Goal: Contribute content: Add original content to the website for others to see

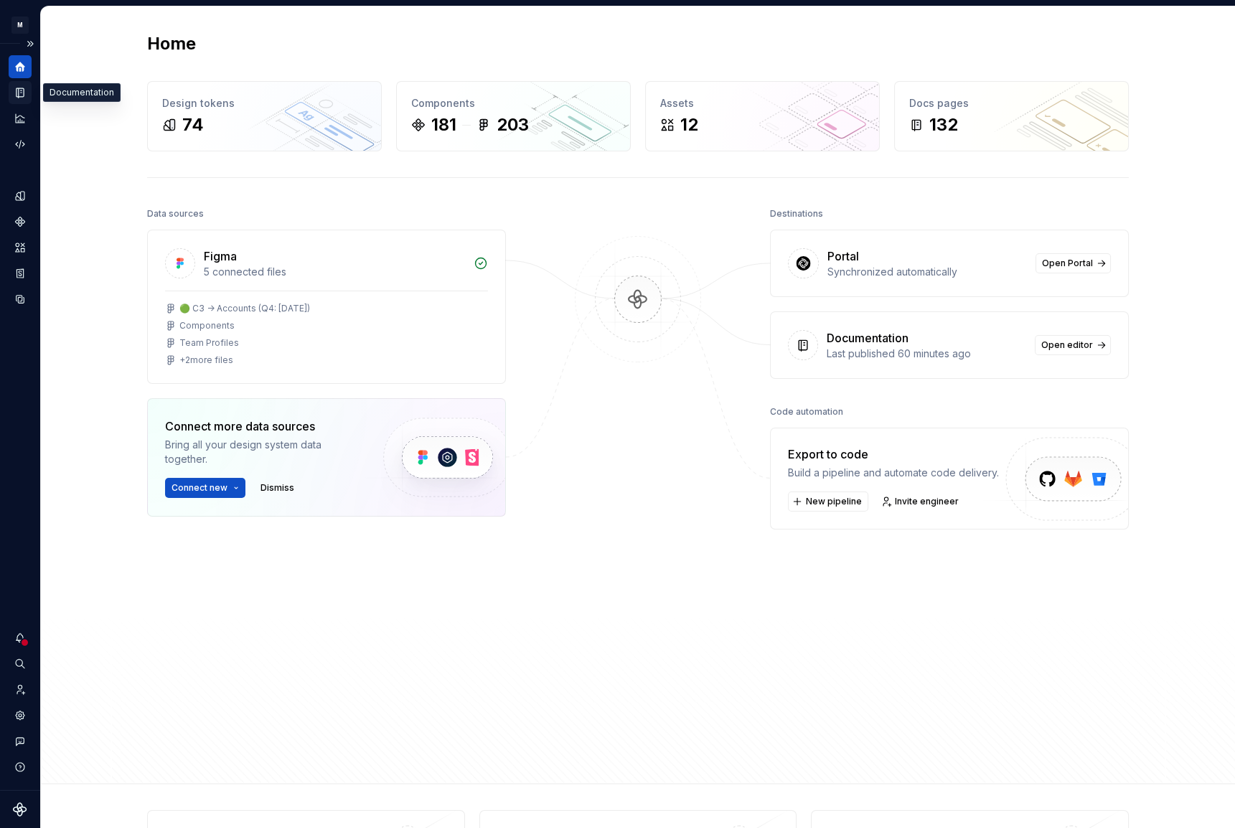
click at [24, 98] on div "Documentation" at bounding box center [20, 92] width 23 height 23
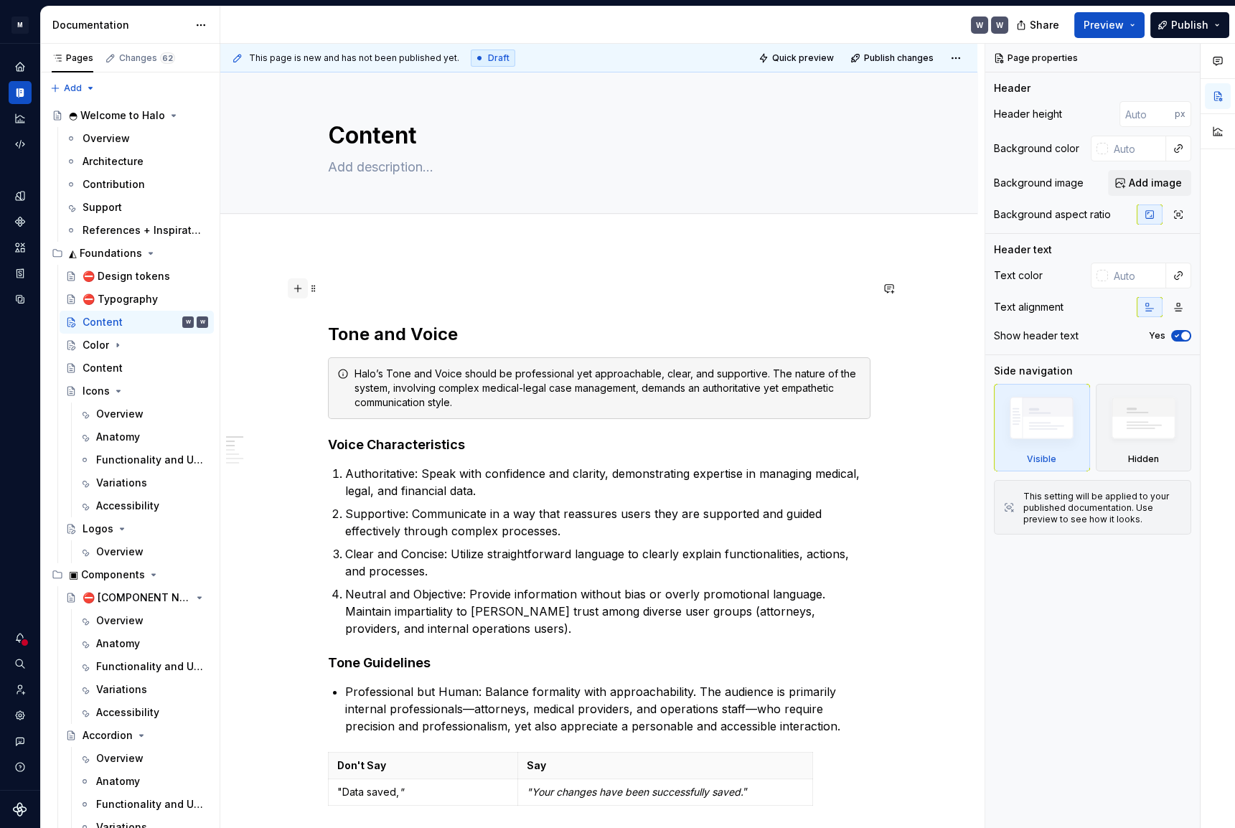
click at [298, 286] on button "button" at bounding box center [298, 288] width 20 height 20
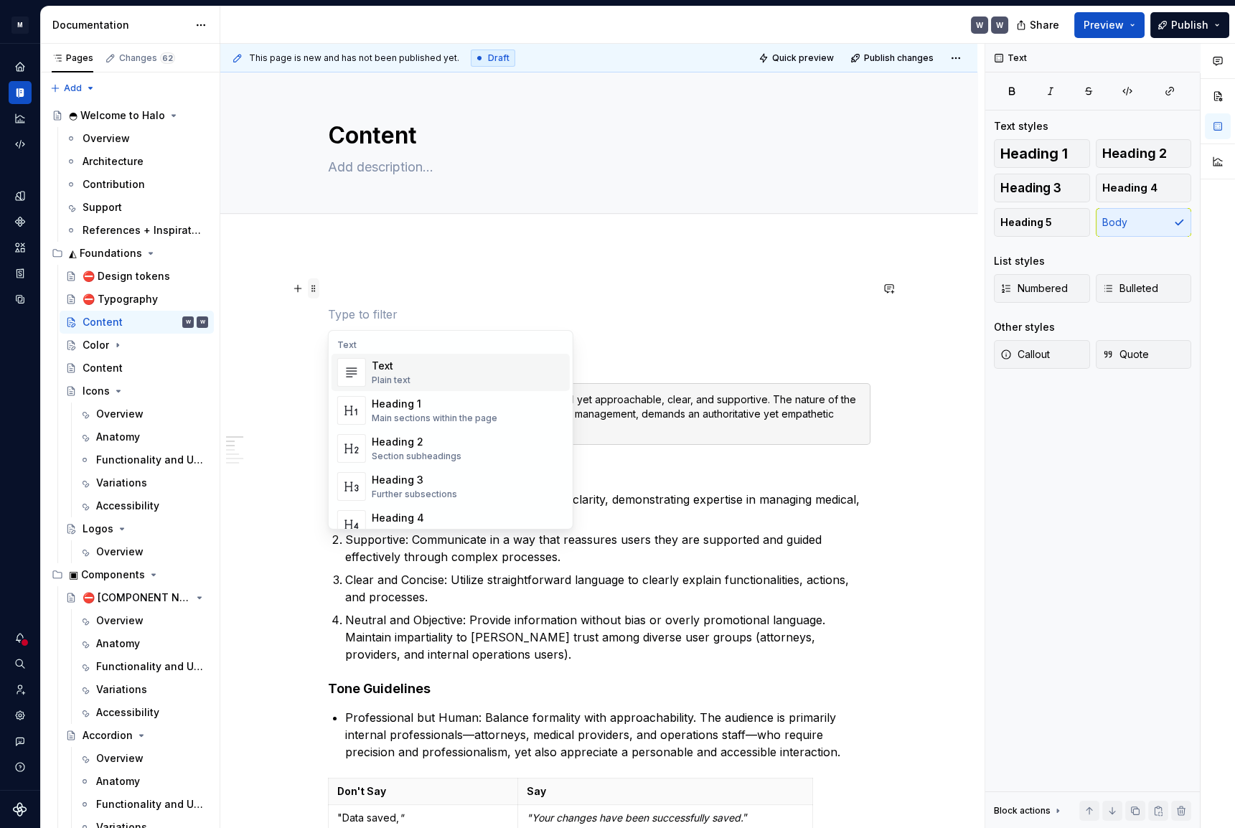
click at [313, 286] on span at bounding box center [313, 288] width 11 height 20
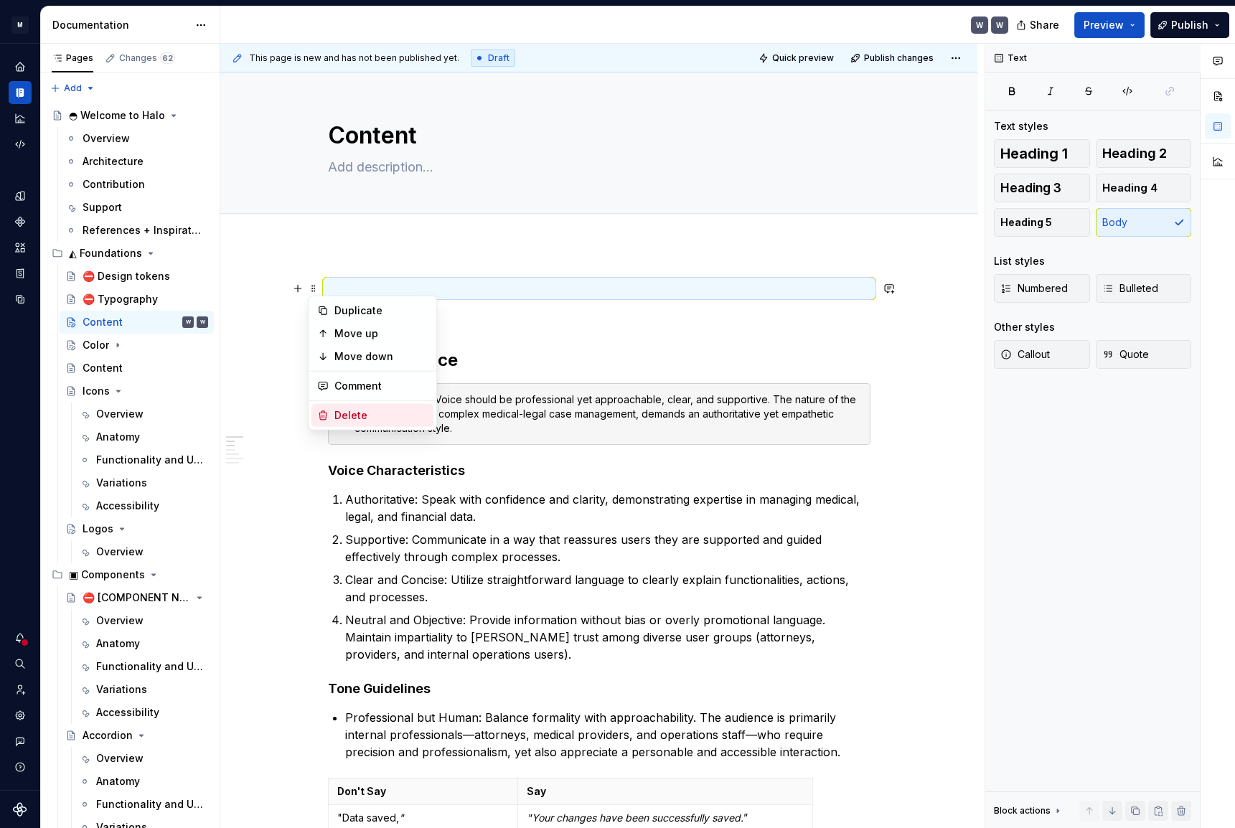
click at [364, 414] on div "Delete" at bounding box center [380, 415] width 93 height 14
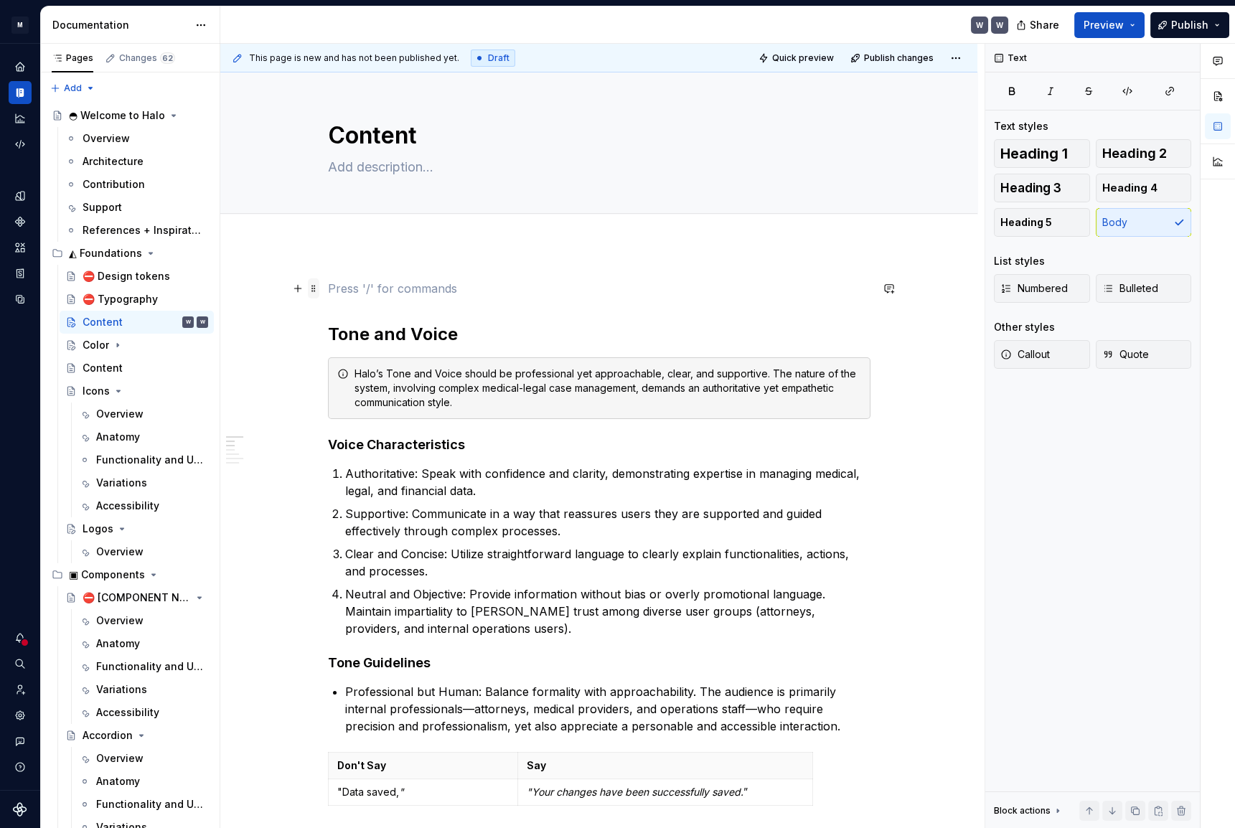
click at [316, 288] on span at bounding box center [313, 288] width 11 height 20
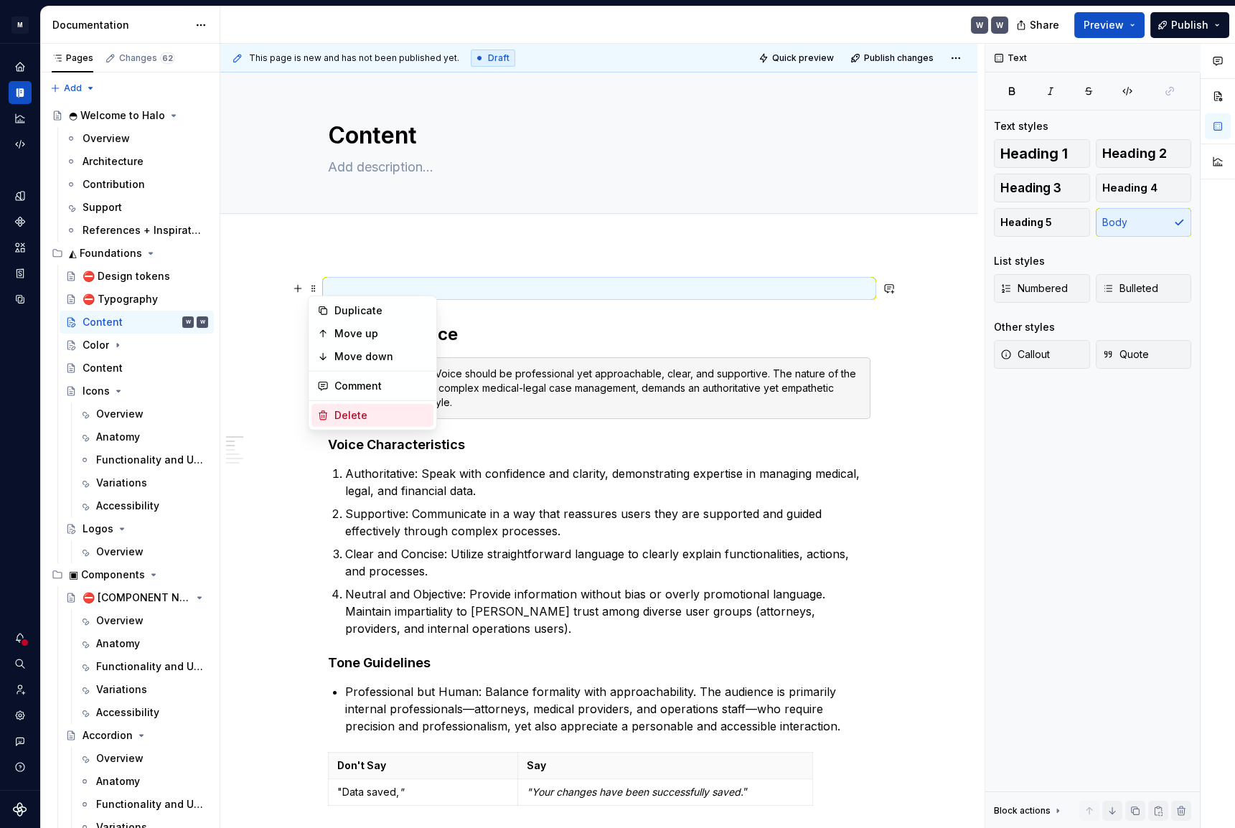
click at [346, 414] on div "Delete" at bounding box center [380, 415] width 93 height 14
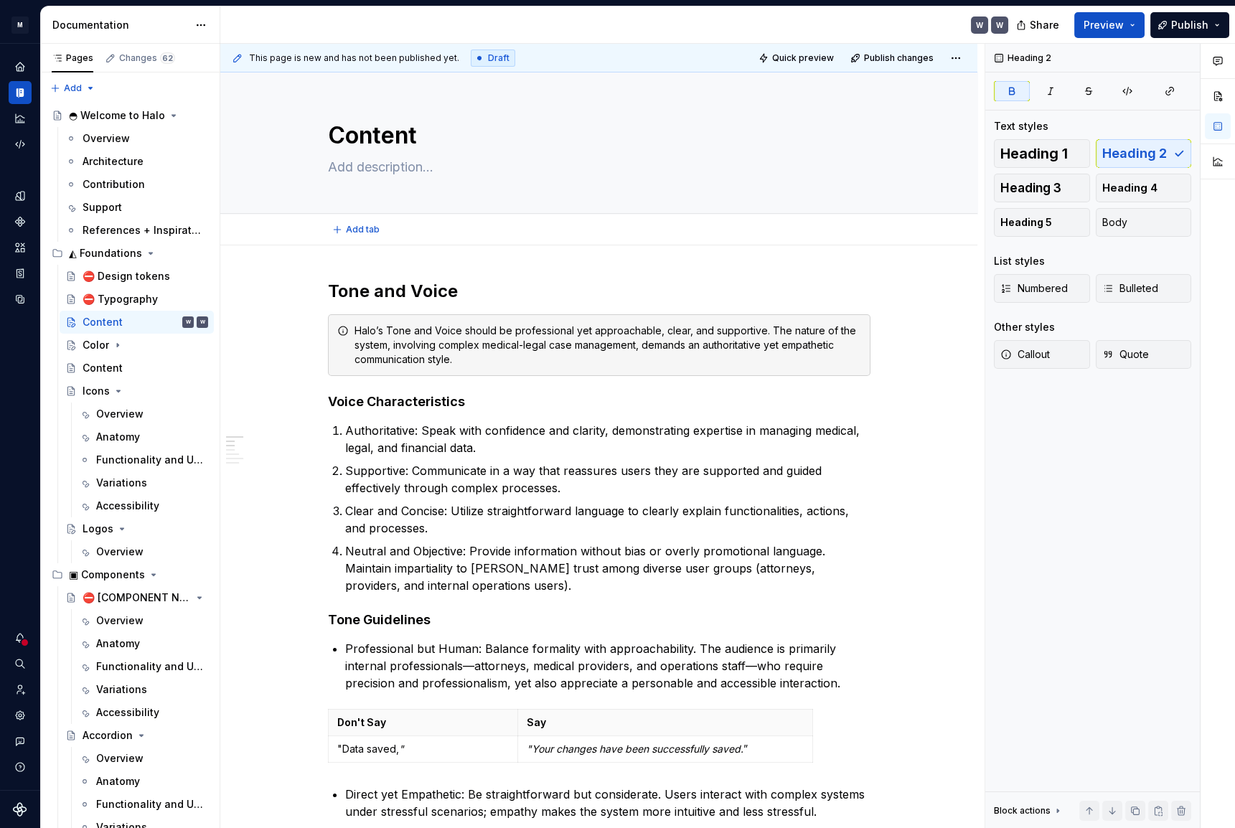
type textarea "*"
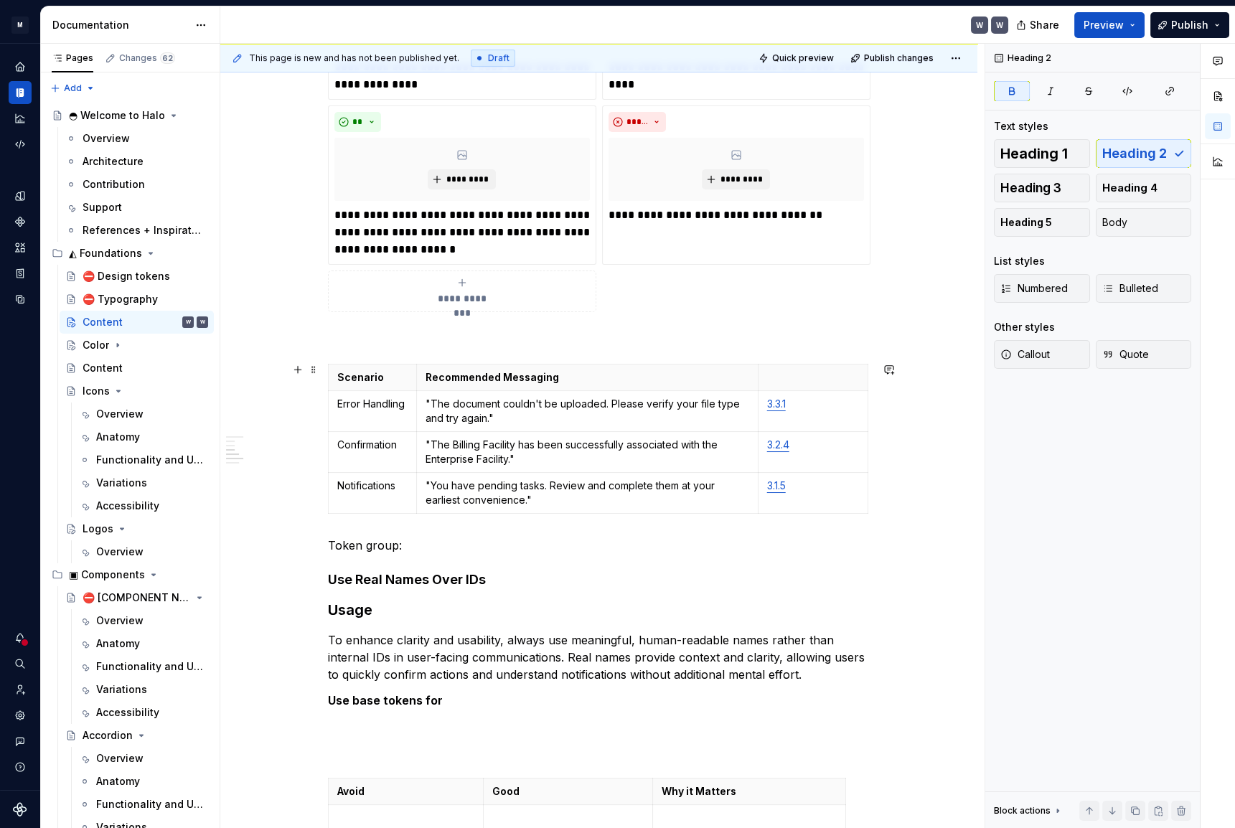
scroll to position [1760, 0]
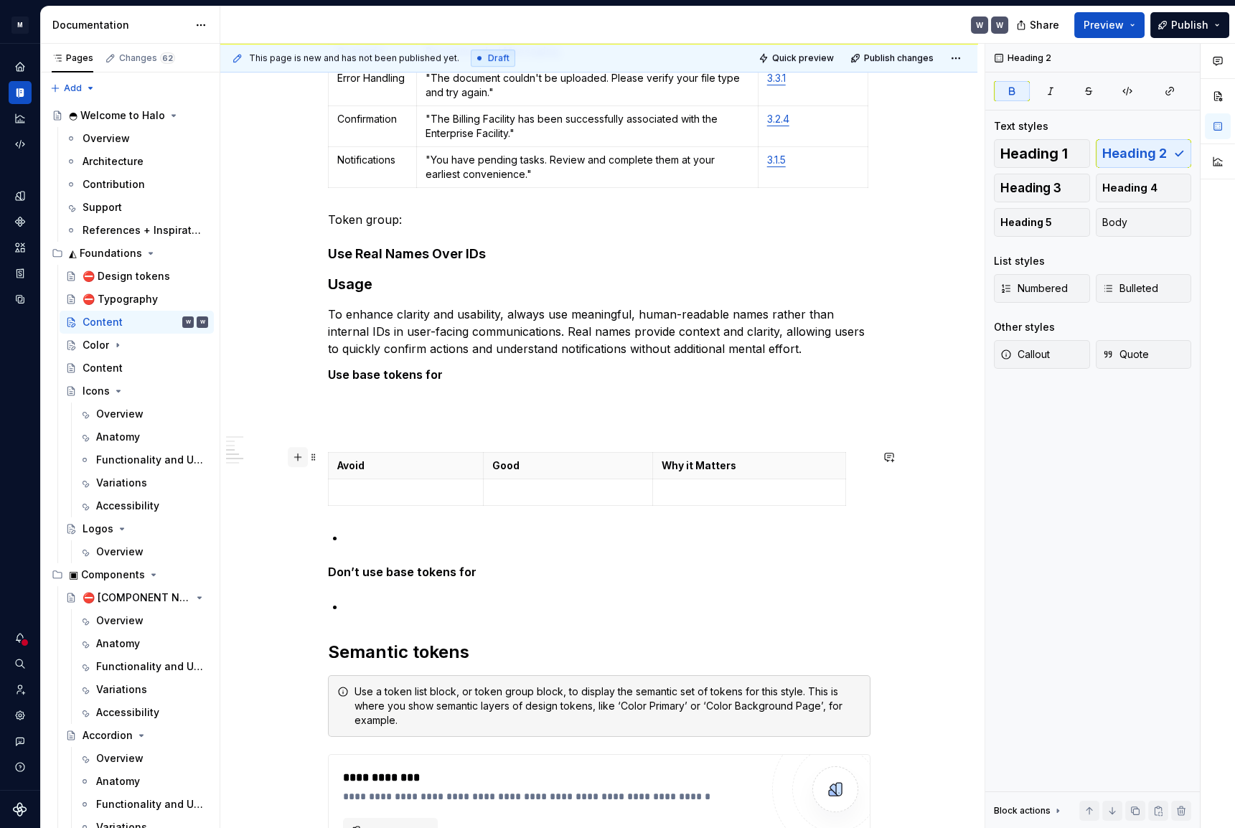
click at [301, 460] on button "button" at bounding box center [298, 457] width 20 height 20
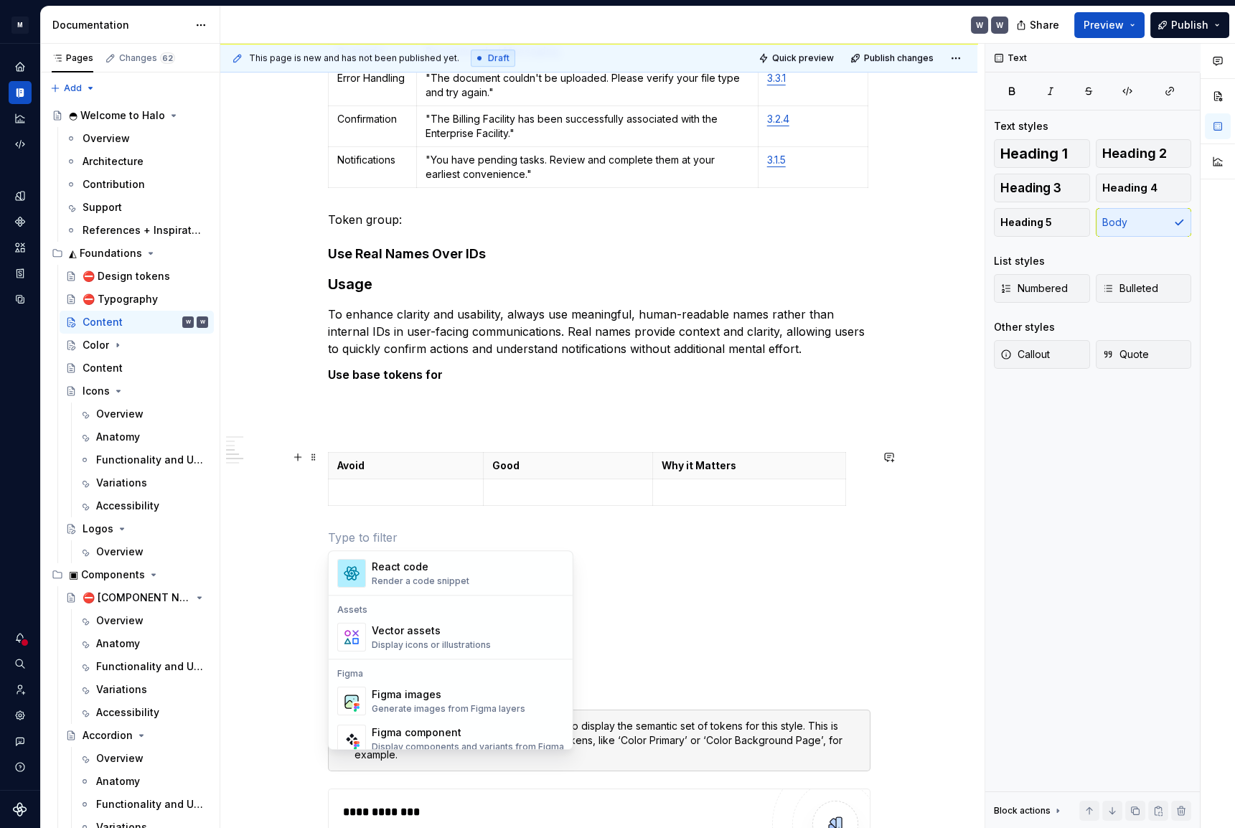
scroll to position [1304, 0]
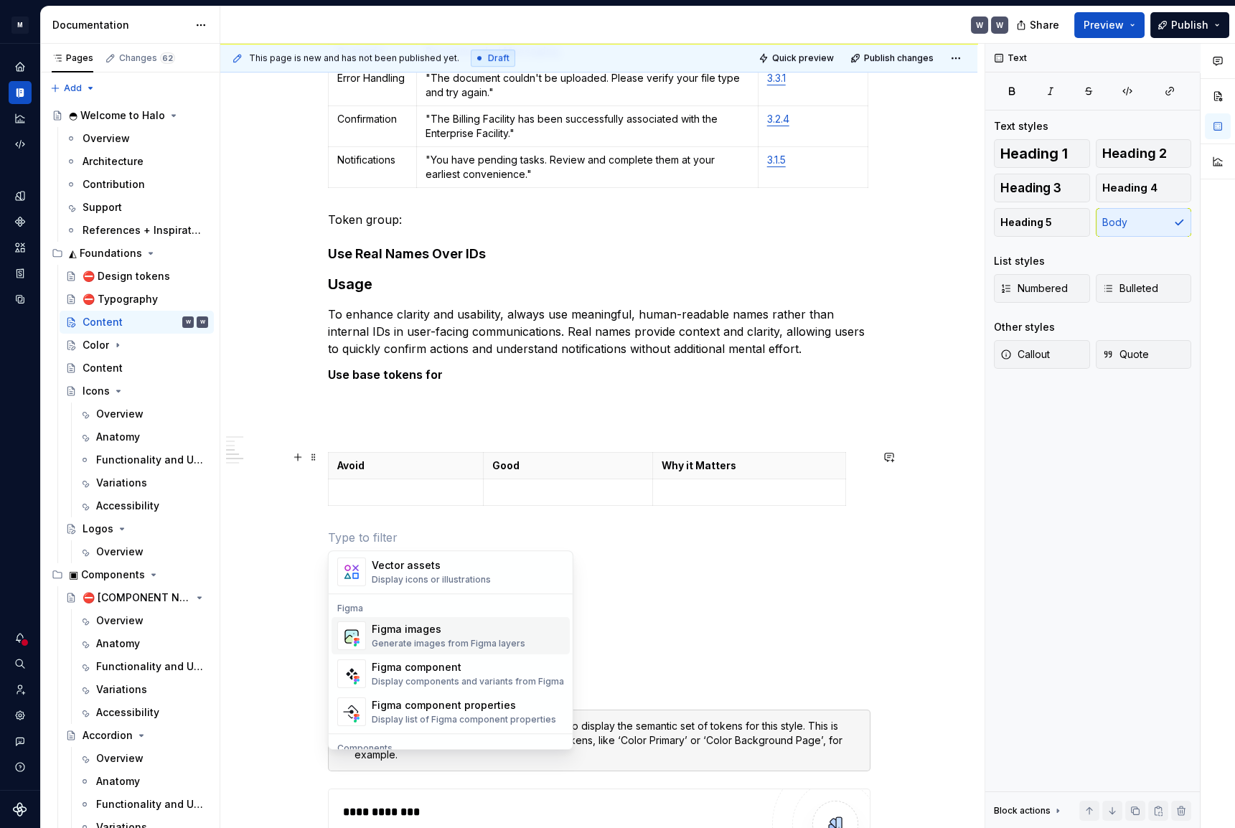
click at [431, 633] on div "Figma images" at bounding box center [449, 629] width 154 height 14
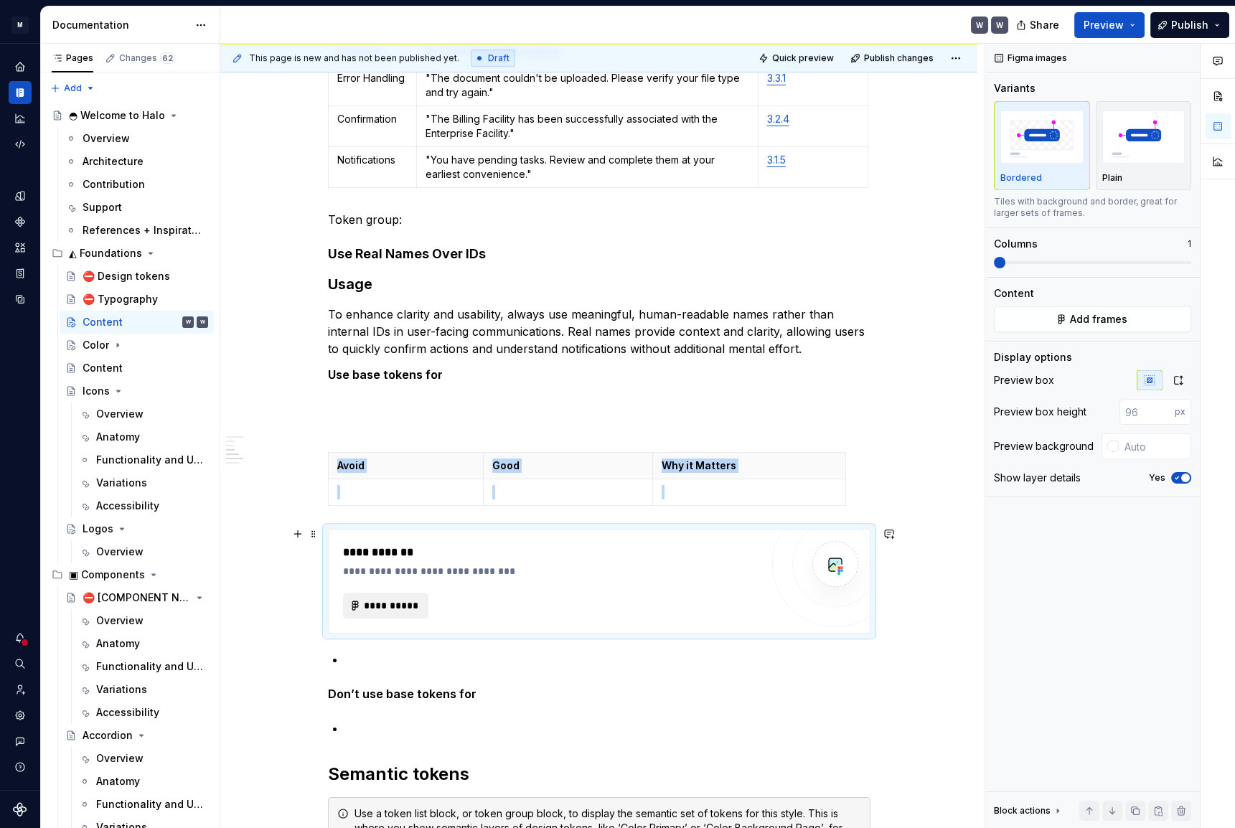
click at [355, 595] on button "**********" at bounding box center [386, 606] width 86 height 26
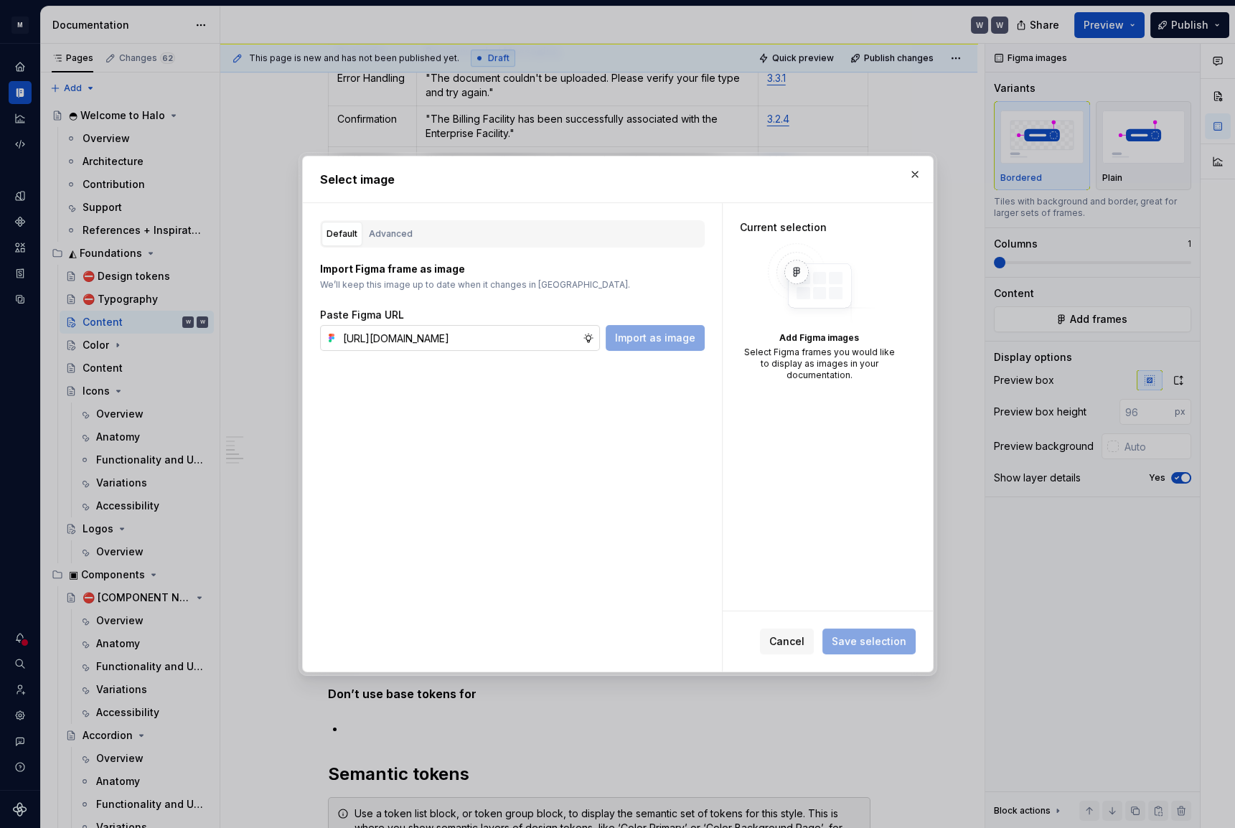
scroll to position [0, 345]
type input "https://www.figma.com/design/X3TeYHXqqQoJMt0xtkQNul/icon---drawings?node-id=91-…"
click at [653, 337] on span "Import as image" at bounding box center [655, 338] width 80 height 14
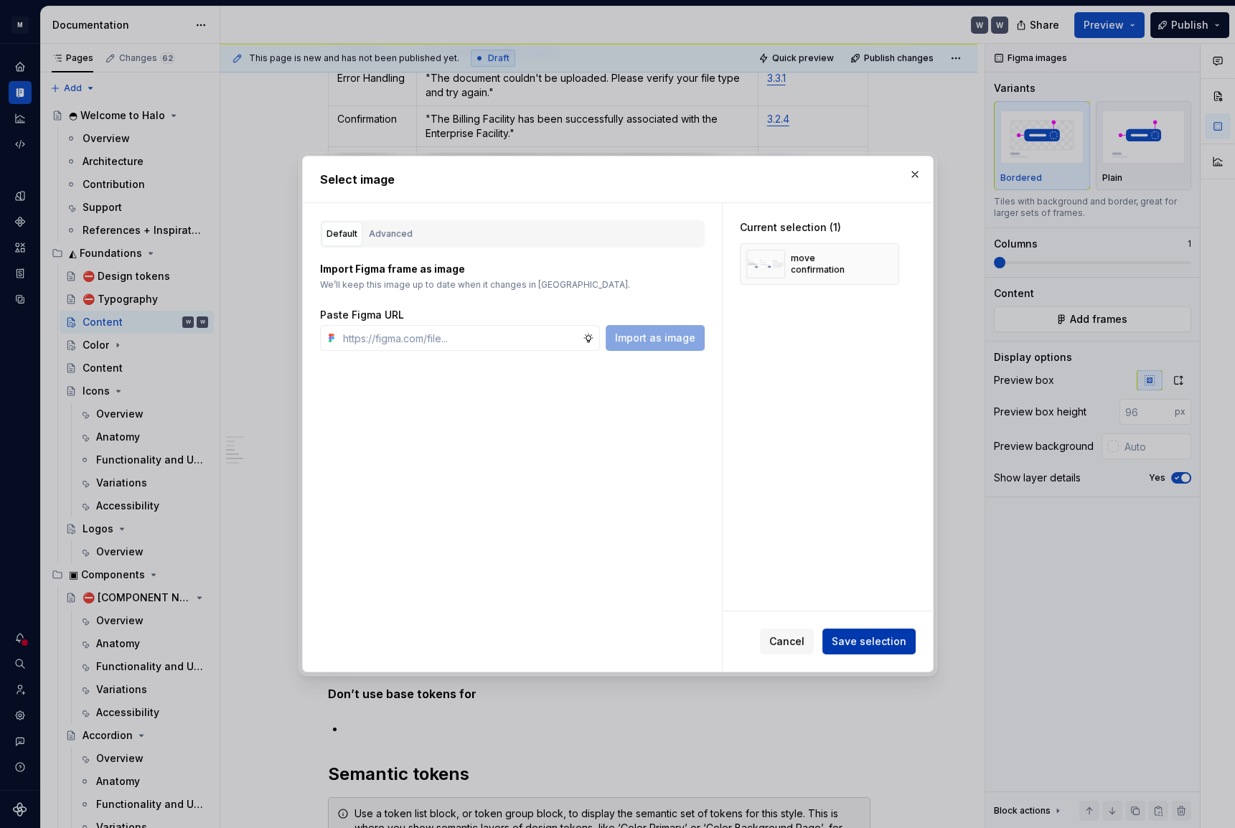
click at [846, 638] on span "Save selection" at bounding box center [868, 641] width 75 height 14
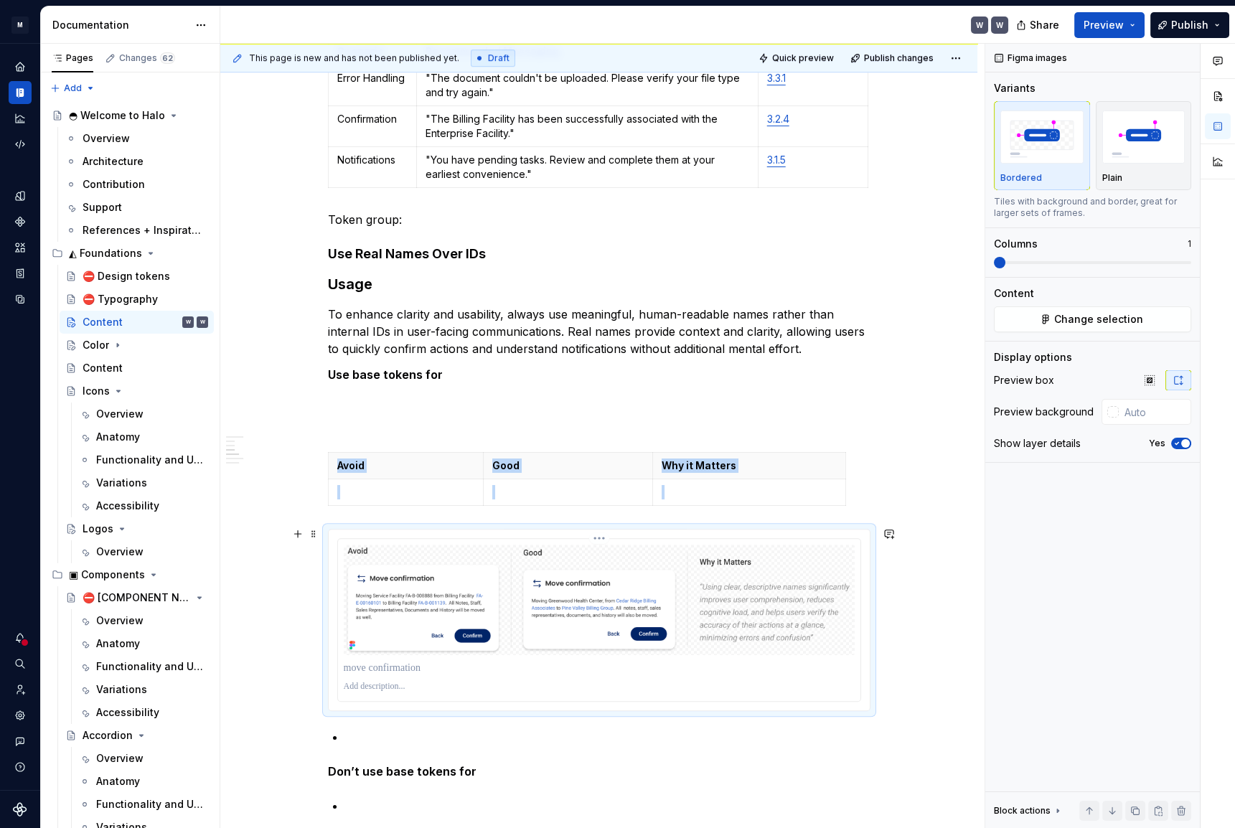
click at [406, 664] on p at bounding box center [599, 668] width 511 height 14
drag, startPoint x: 436, startPoint y: 661, endPoint x: 310, endPoint y: 677, distance: 127.2
click at [310, 677] on div "Tone and Voice Halo’s Tone and Voice should be professional yet approachable, c…" at bounding box center [598, 115] width 757 height 3261
click at [291, 645] on div "Tone and Voice Halo’s Tone and Voice should be professional yet approachable, c…" at bounding box center [598, 115] width 757 height 3261
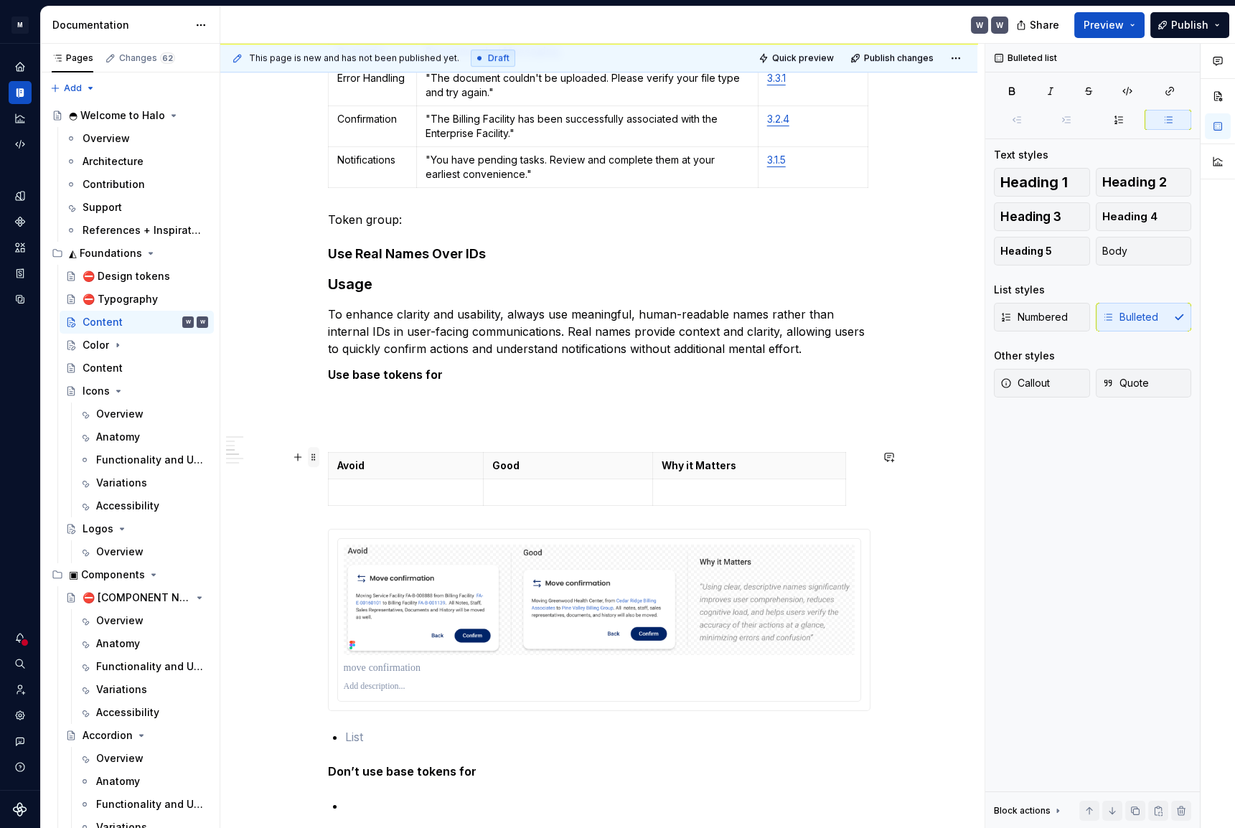
click at [313, 456] on span at bounding box center [313, 457] width 11 height 20
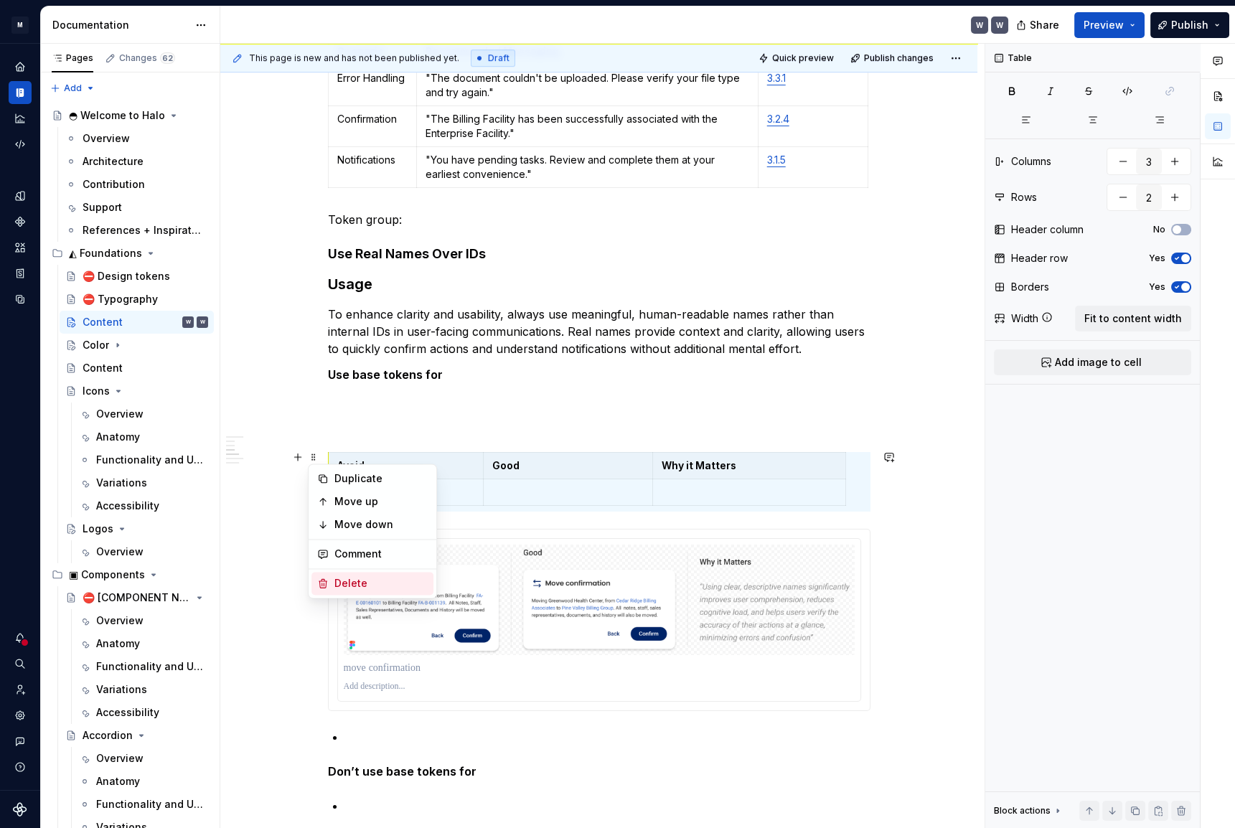
click at [328, 572] on div "Delete" at bounding box center [372, 583] width 122 height 23
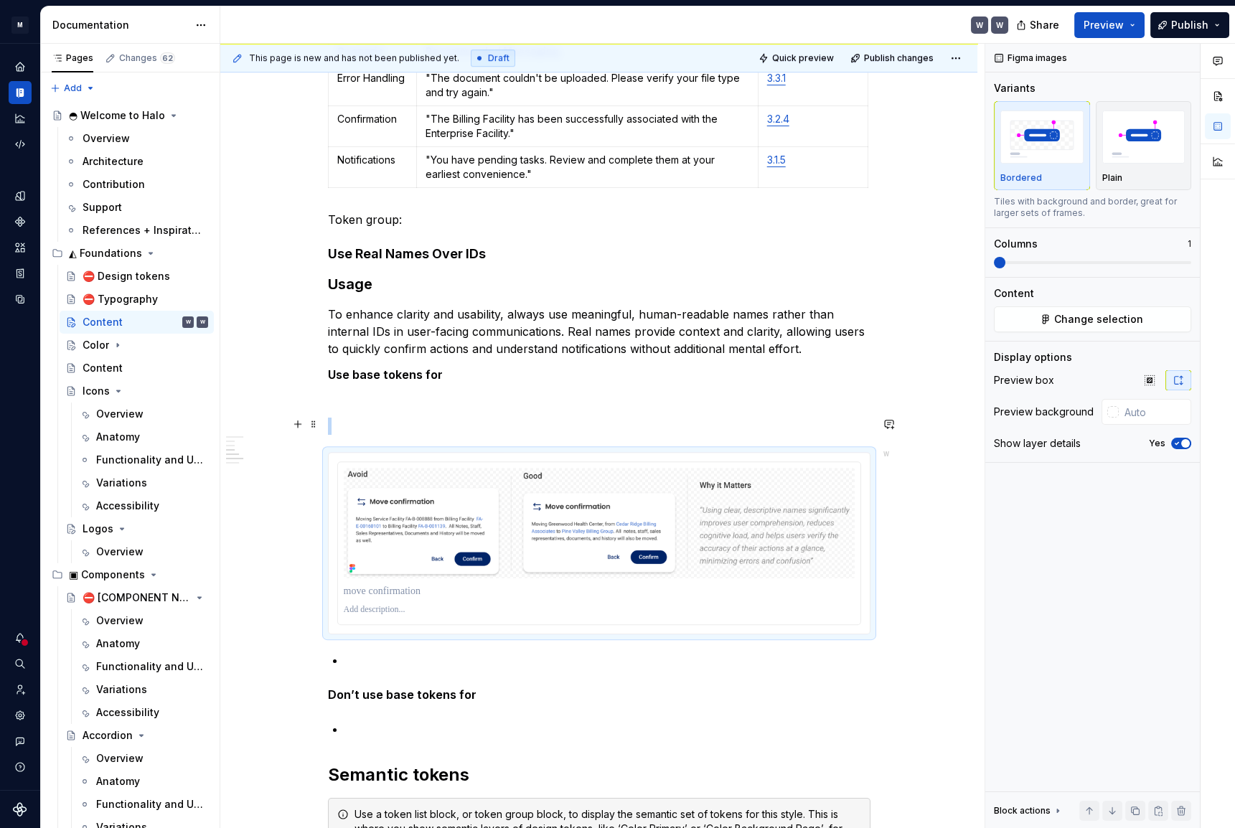
click at [312, 419] on span at bounding box center [313, 424] width 11 height 20
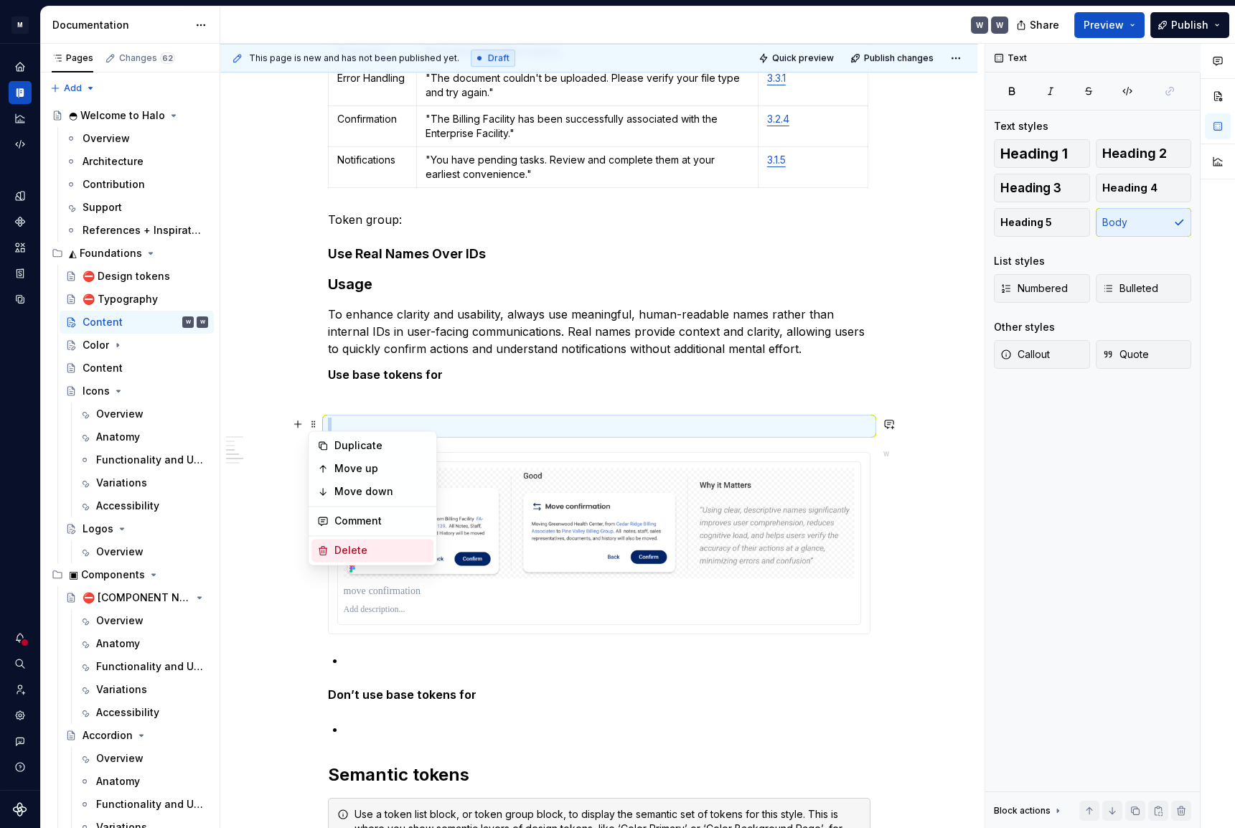
click at [326, 543] on div "Delete" at bounding box center [372, 550] width 122 height 23
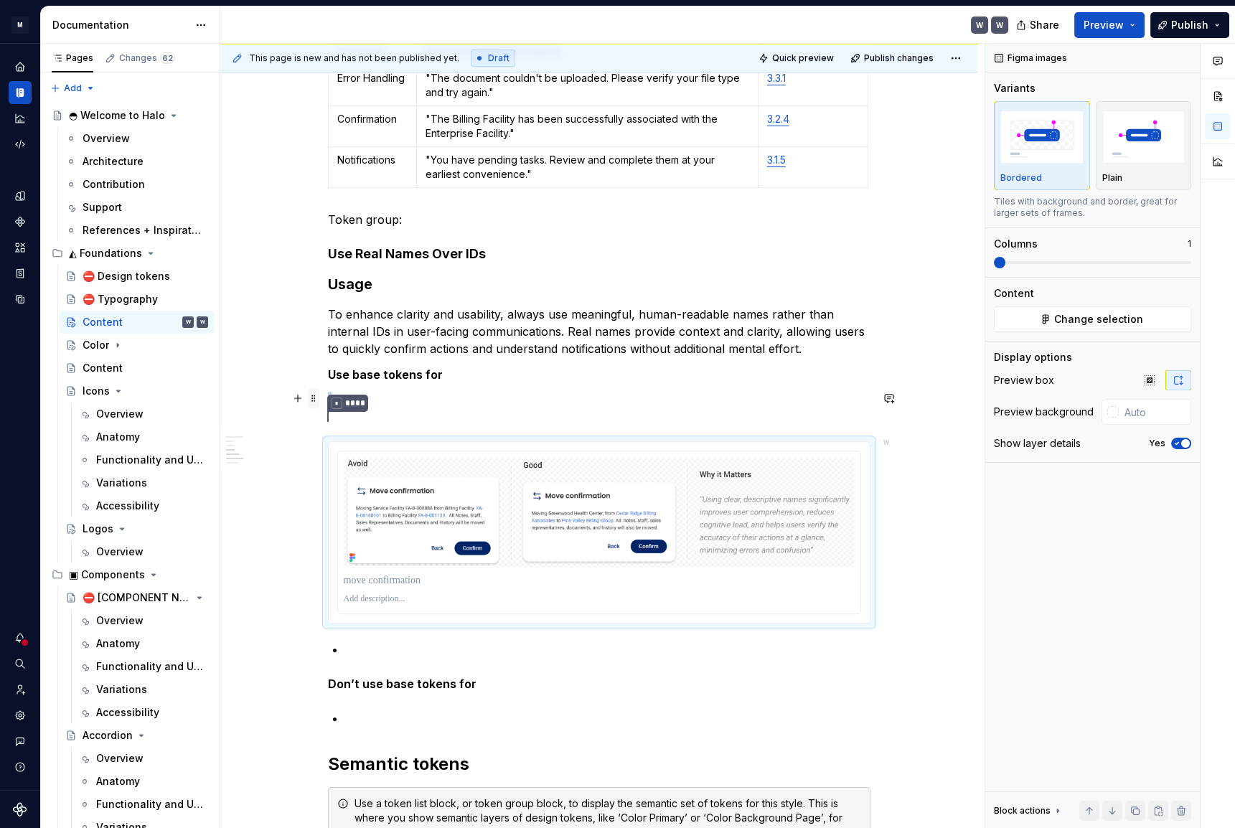
click at [311, 402] on span at bounding box center [313, 398] width 11 height 20
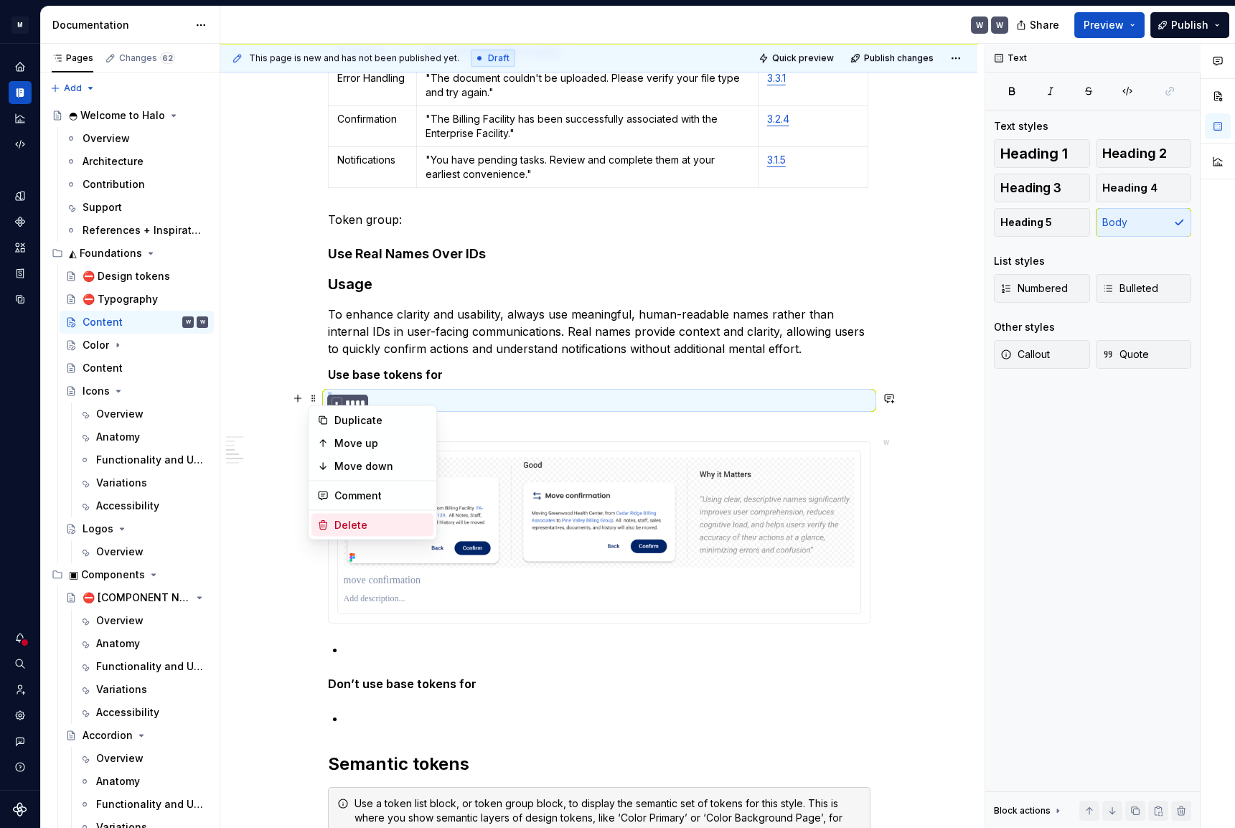
click at [332, 519] on div "Delete" at bounding box center [372, 525] width 122 height 23
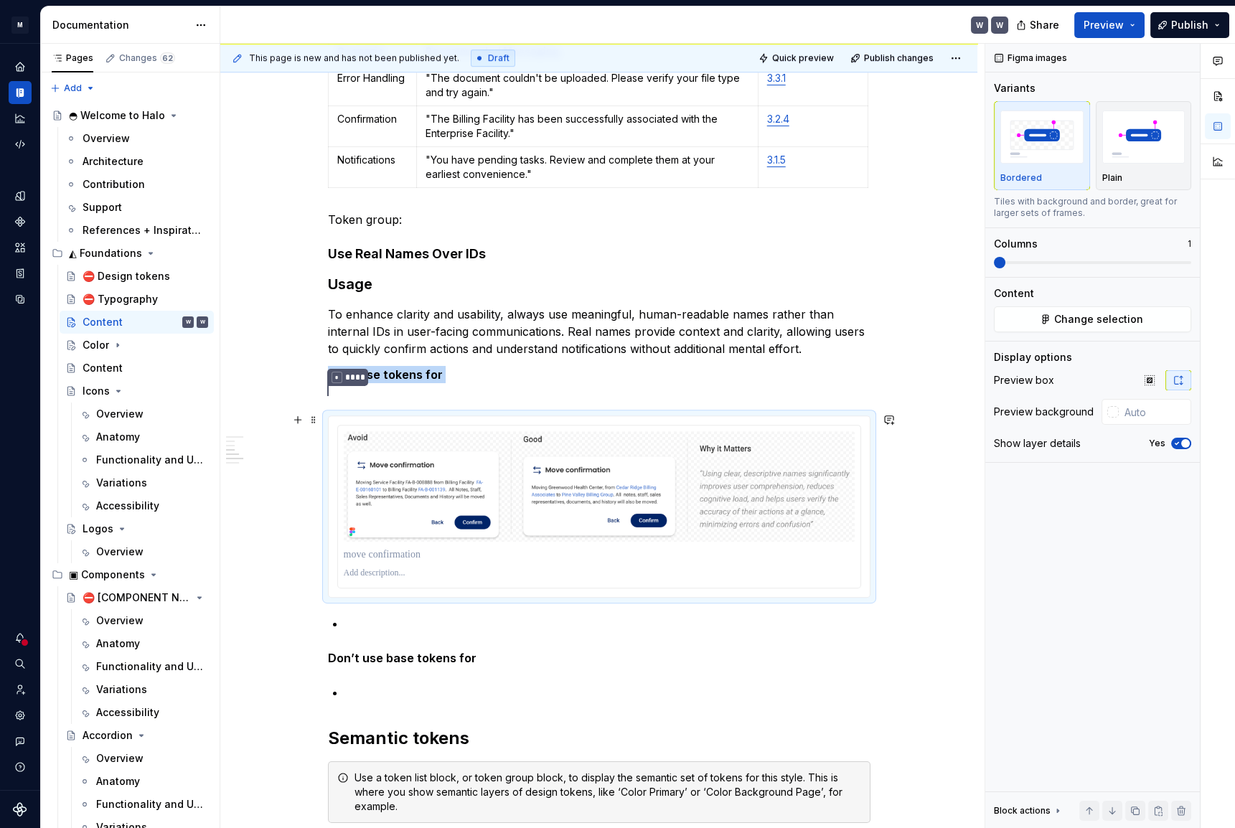
click at [910, 561] on div "Tone and Voice Halo’s Tone and Voice should be professional yet approachable, c…" at bounding box center [598, 59] width 757 height 3148
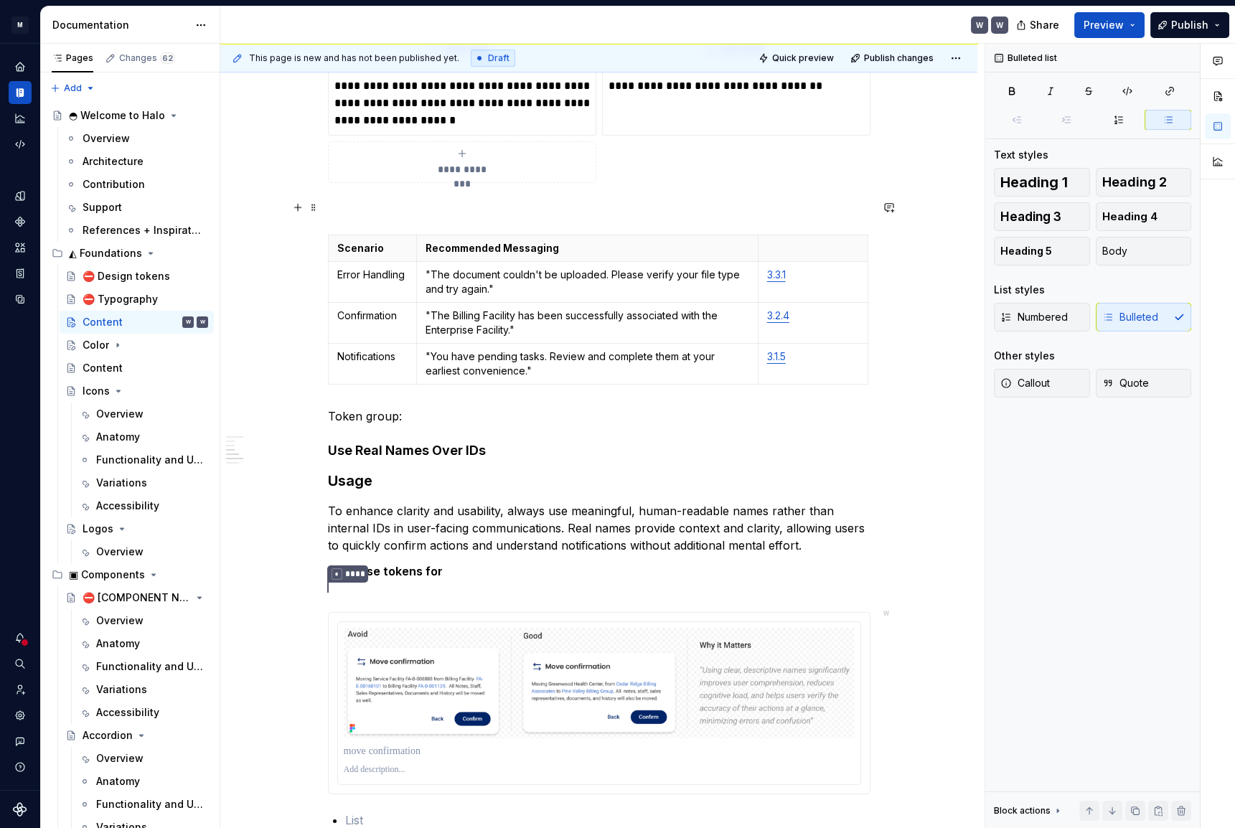
scroll to position [1435, 0]
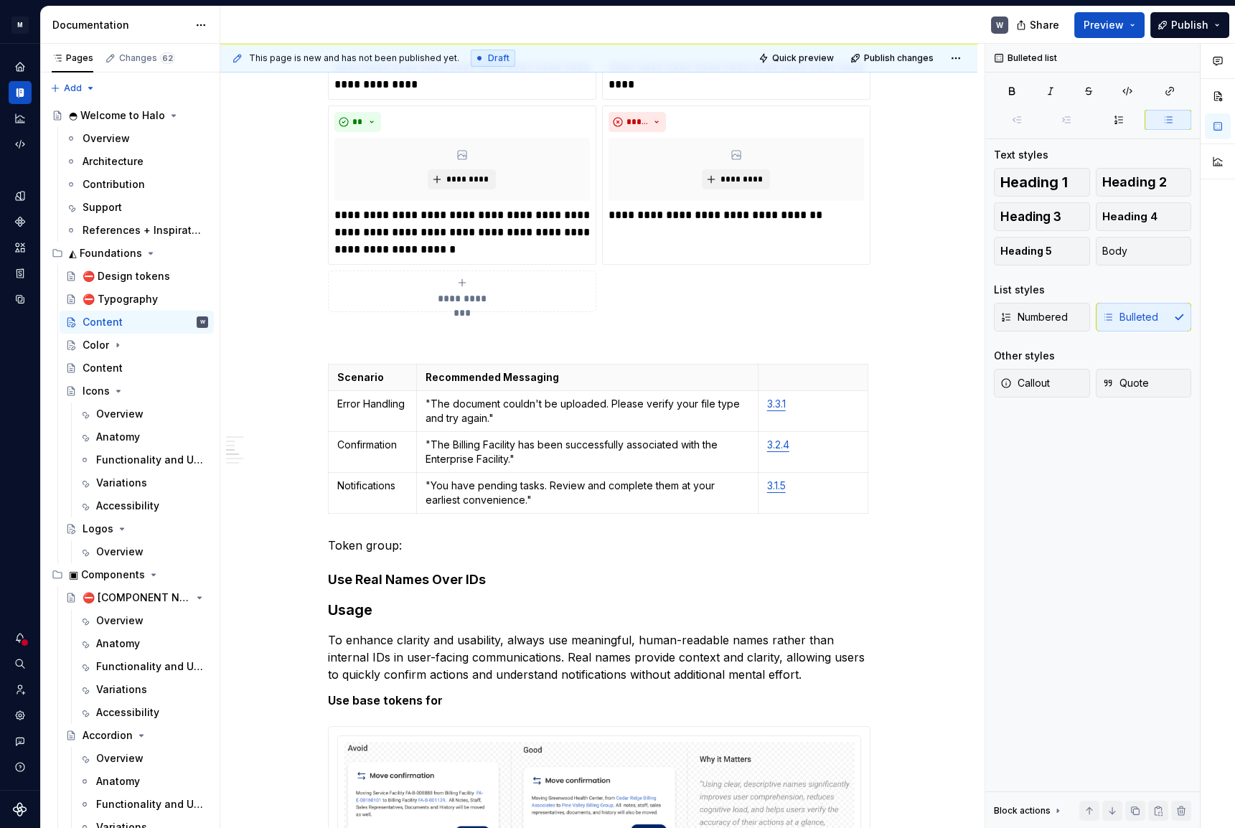
click at [910, 285] on div "Tone and Voice Halo’s Tone and Voice should be professional yet approachable, c…" at bounding box center [598, 377] width 757 height 3133
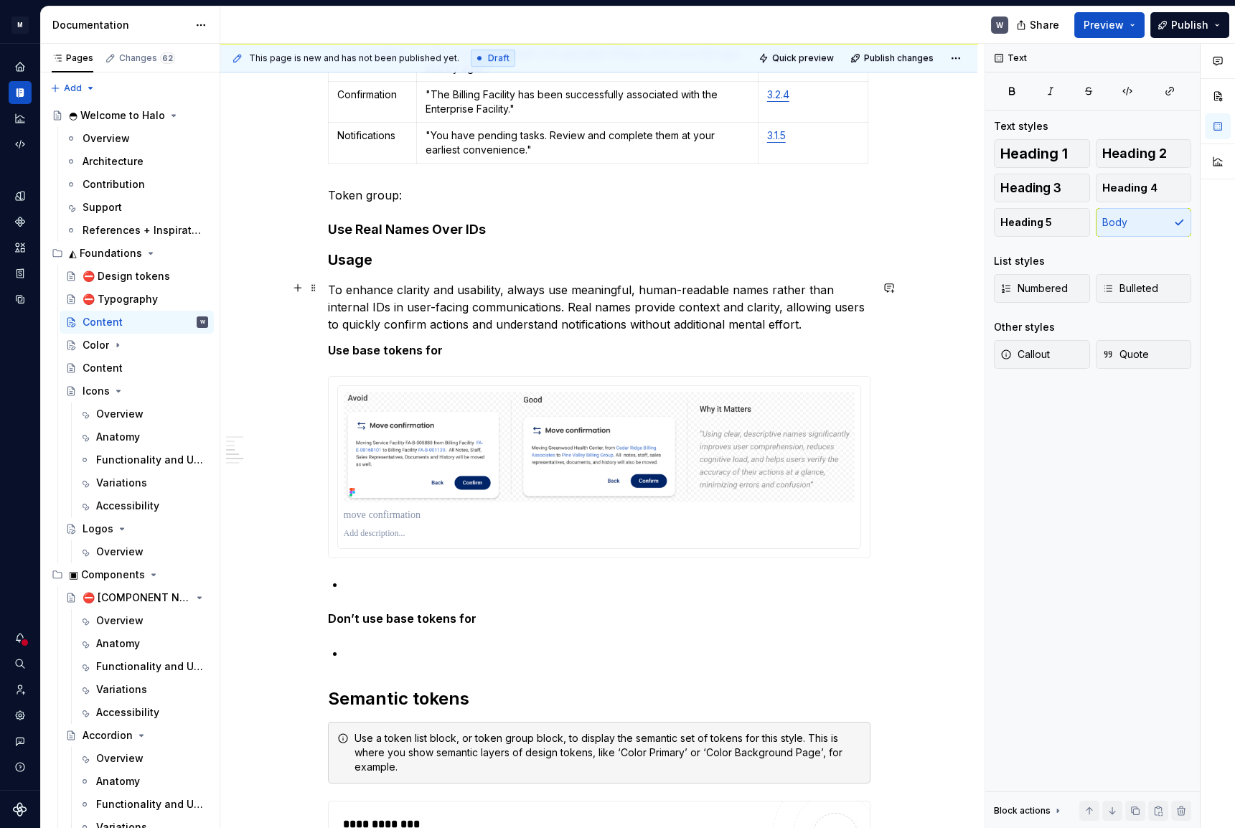
scroll to position [1695, 0]
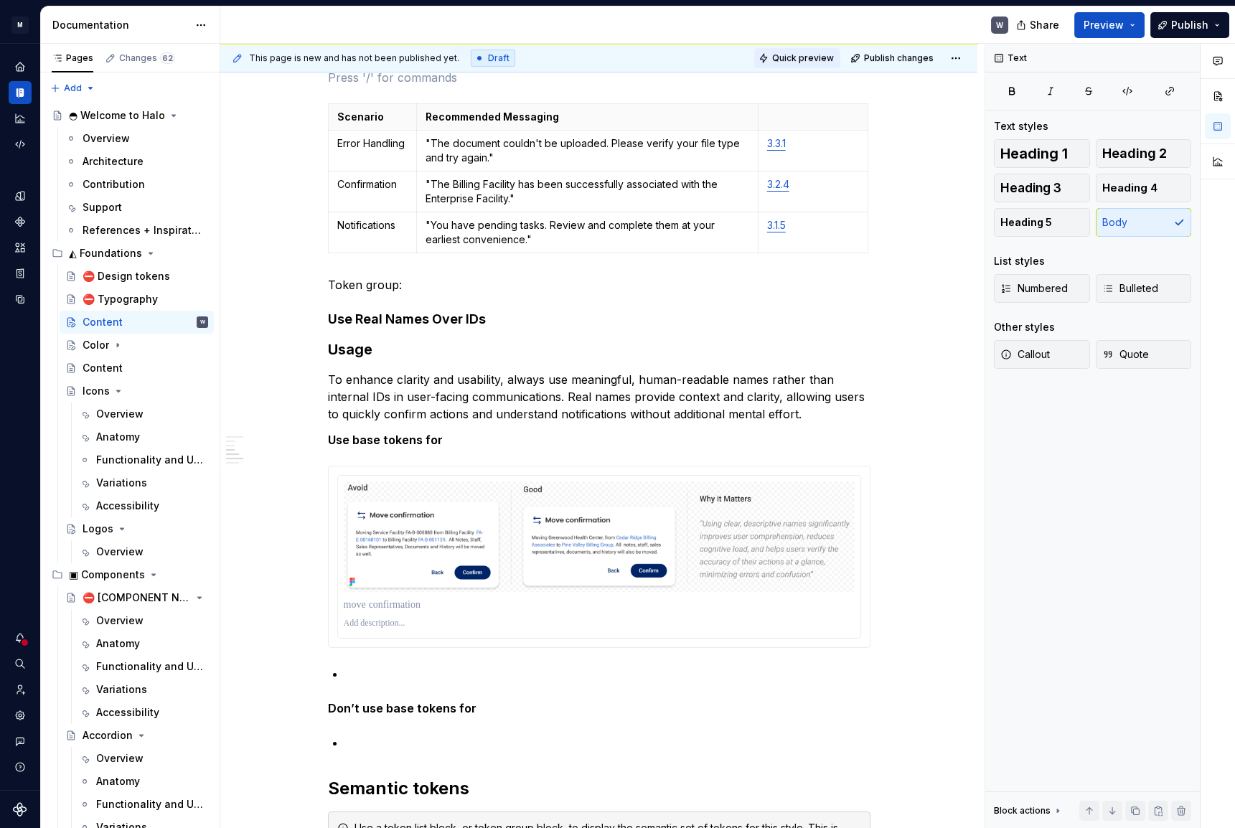
click at [783, 52] on span "Quick preview" at bounding box center [803, 57] width 62 height 11
click at [819, 57] on span "Quick preview" at bounding box center [803, 57] width 62 height 11
click at [788, 55] on span "Quick preview" at bounding box center [803, 57] width 62 height 11
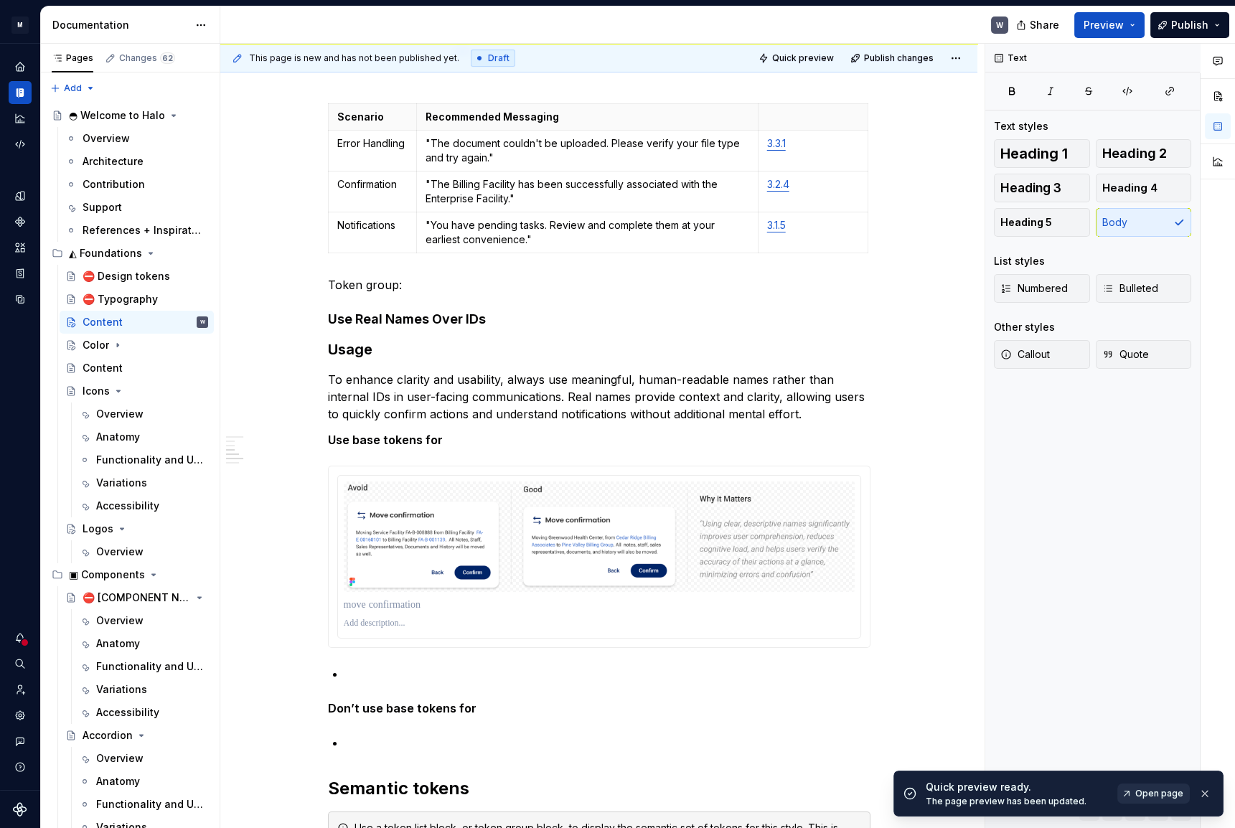
click at [1148, 798] on span "Open page" at bounding box center [1159, 793] width 48 height 11
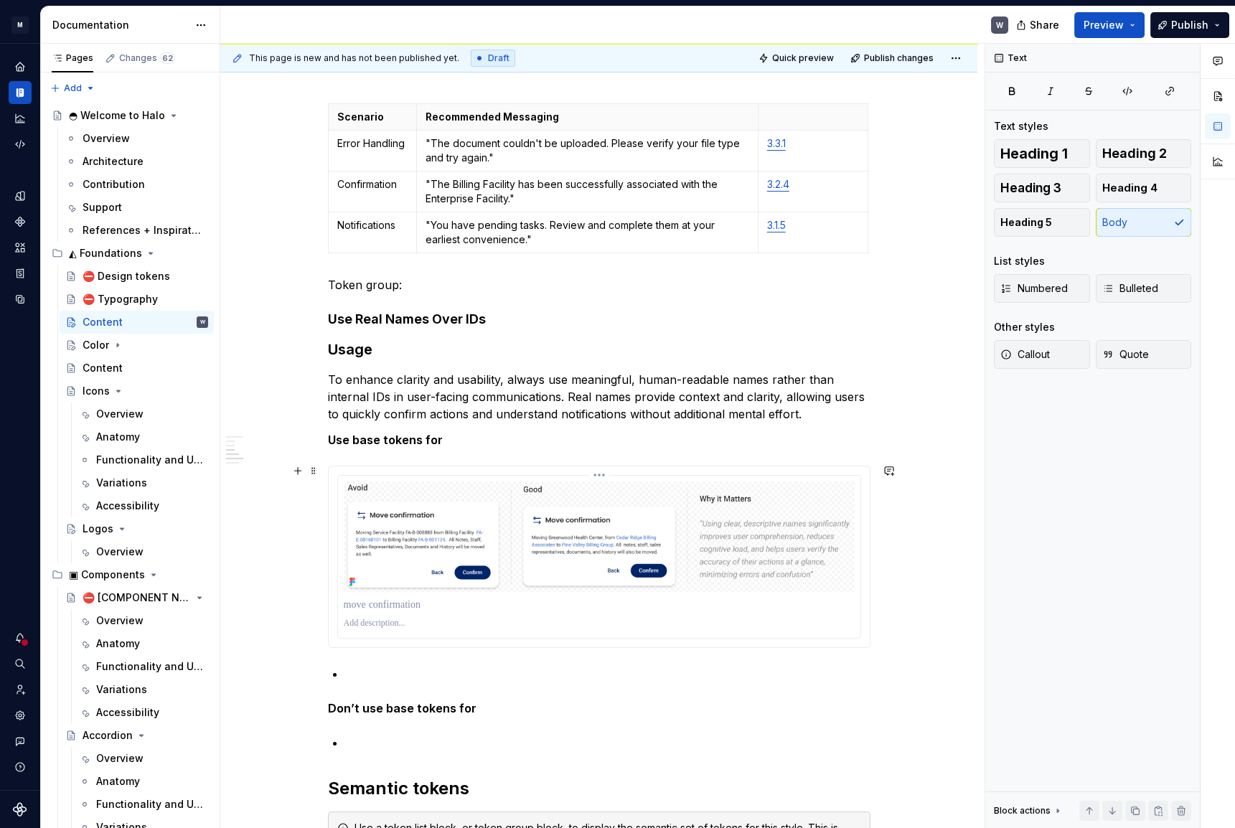
click at [448, 552] on img at bounding box center [599, 536] width 511 height 110
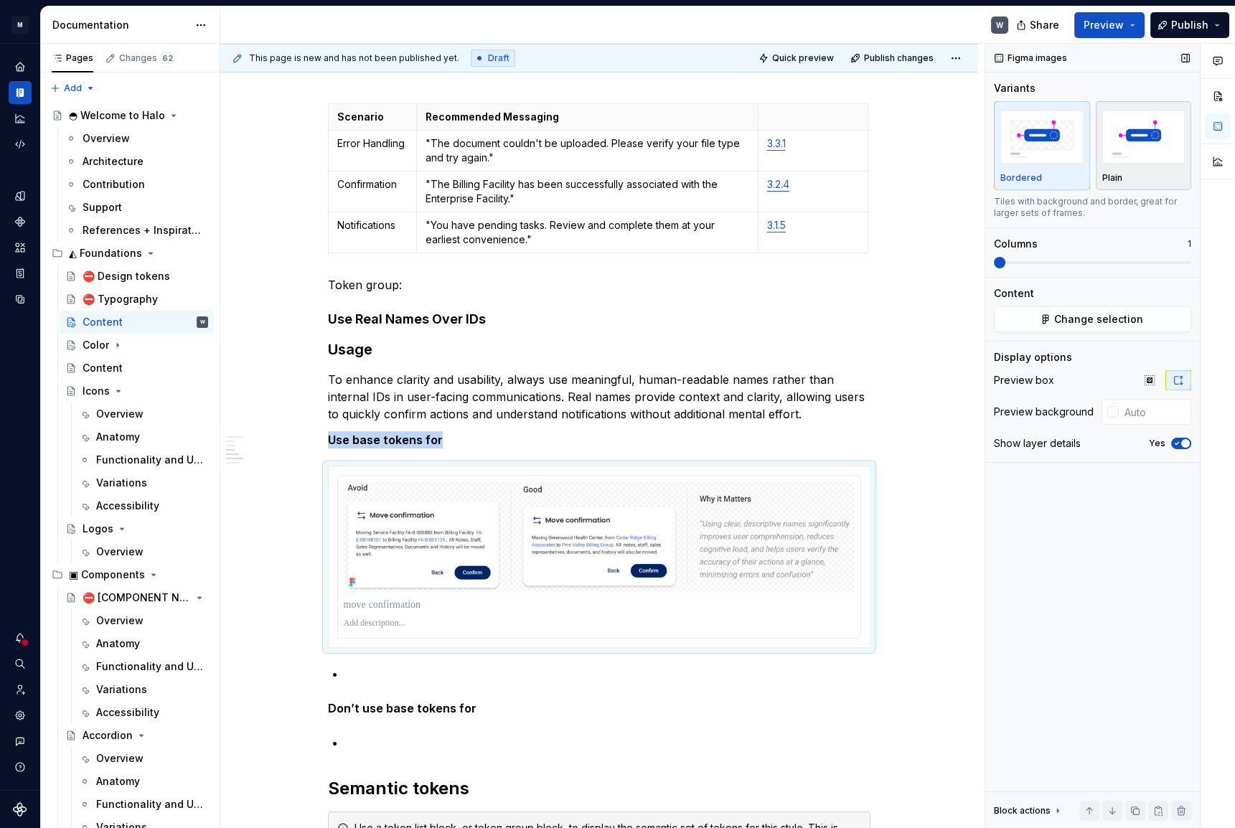
click at [1128, 178] on div "Plain" at bounding box center [1143, 177] width 83 height 11
click at [1032, 319] on button "Change selection" at bounding box center [1092, 319] width 197 height 26
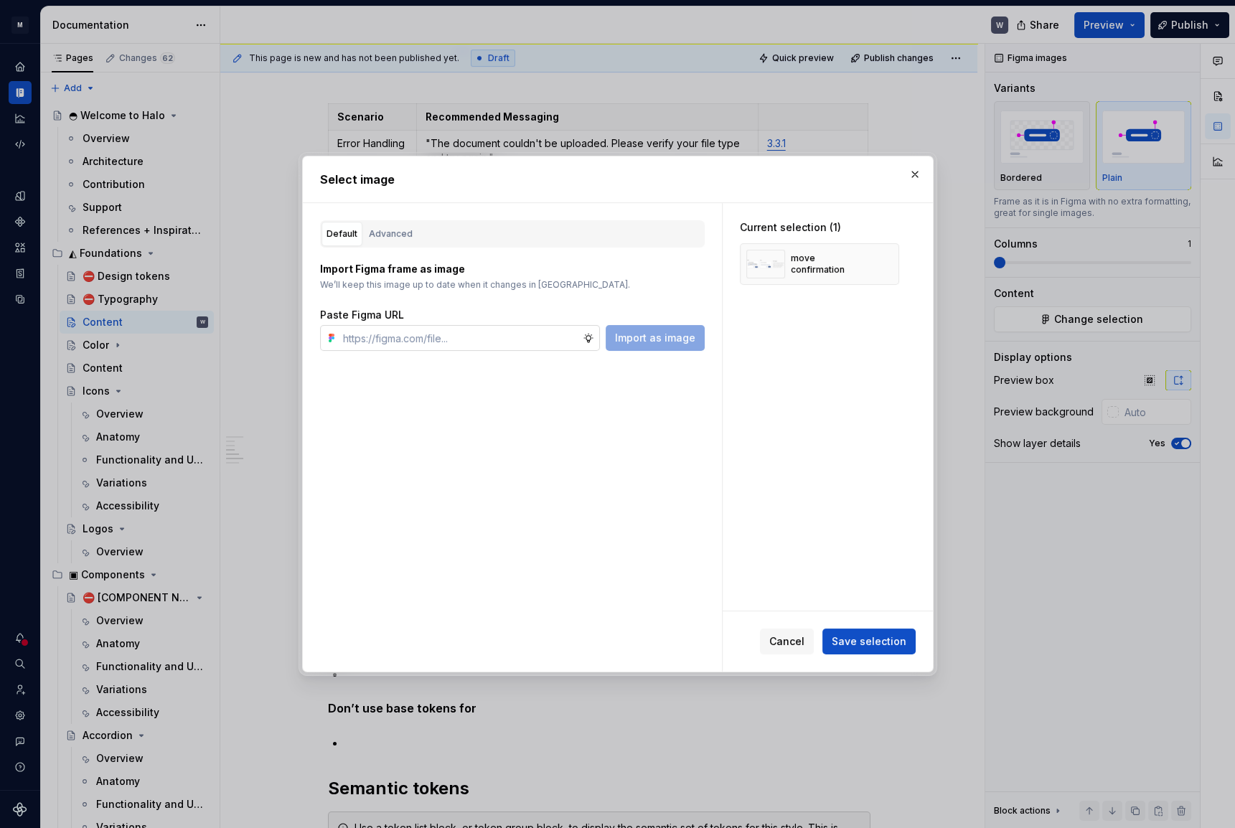
type textarea "*"
paste input "https://www.figma.com/design/X3TeYHXqqQoJMt0xtkQNul/icon---drawings?node-id=91-…"
type input "https://www.figma.com/design/X3TeYHXqqQoJMt0xtkQNul/icon---drawings?node-id=91-…"
click at [656, 344] on span "Import as image" at bounding box center [655, 338] width 80 height 14
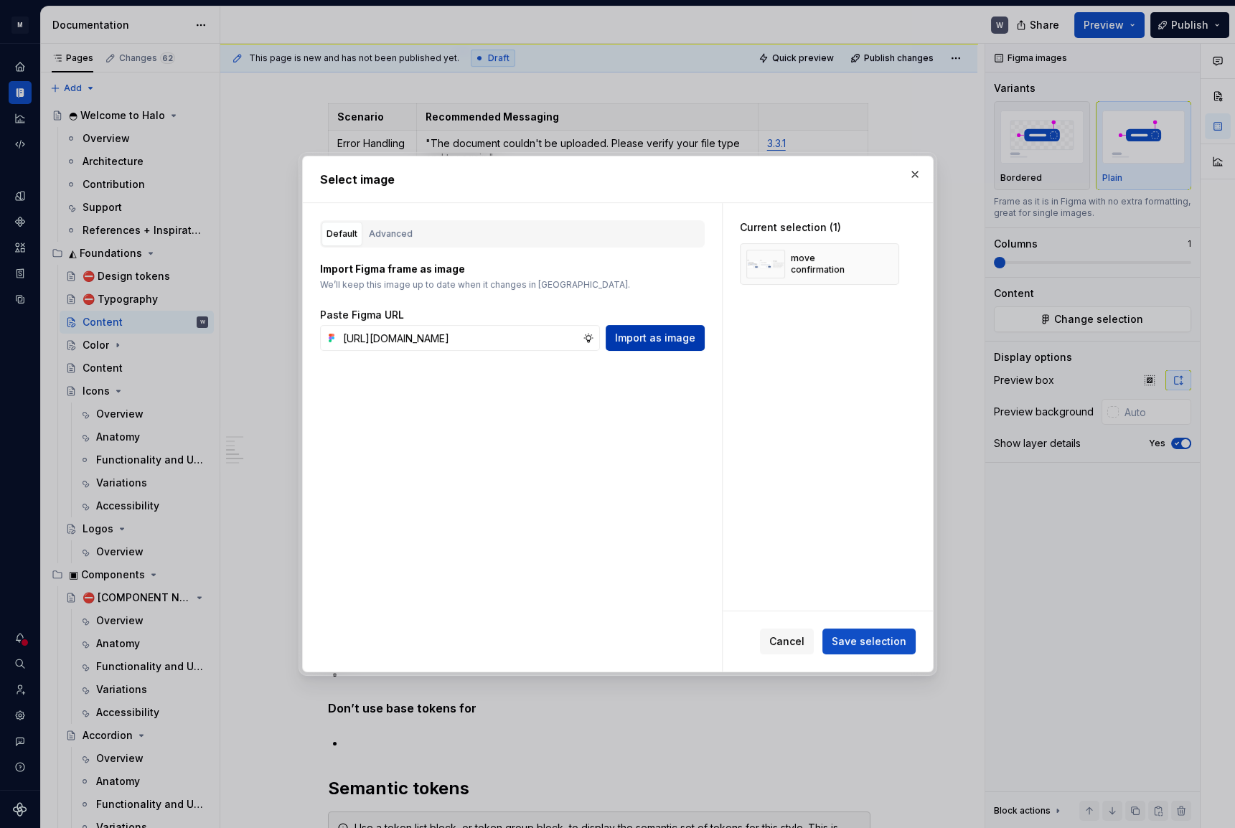
scroll to position [0, 0]
click at [810, 315] on div "Group 15" at bounding box center [787, 308] width 82 height 29
click at [900, 633] on button "Save selection" at bounding box center [868, 641] width 93 height 26
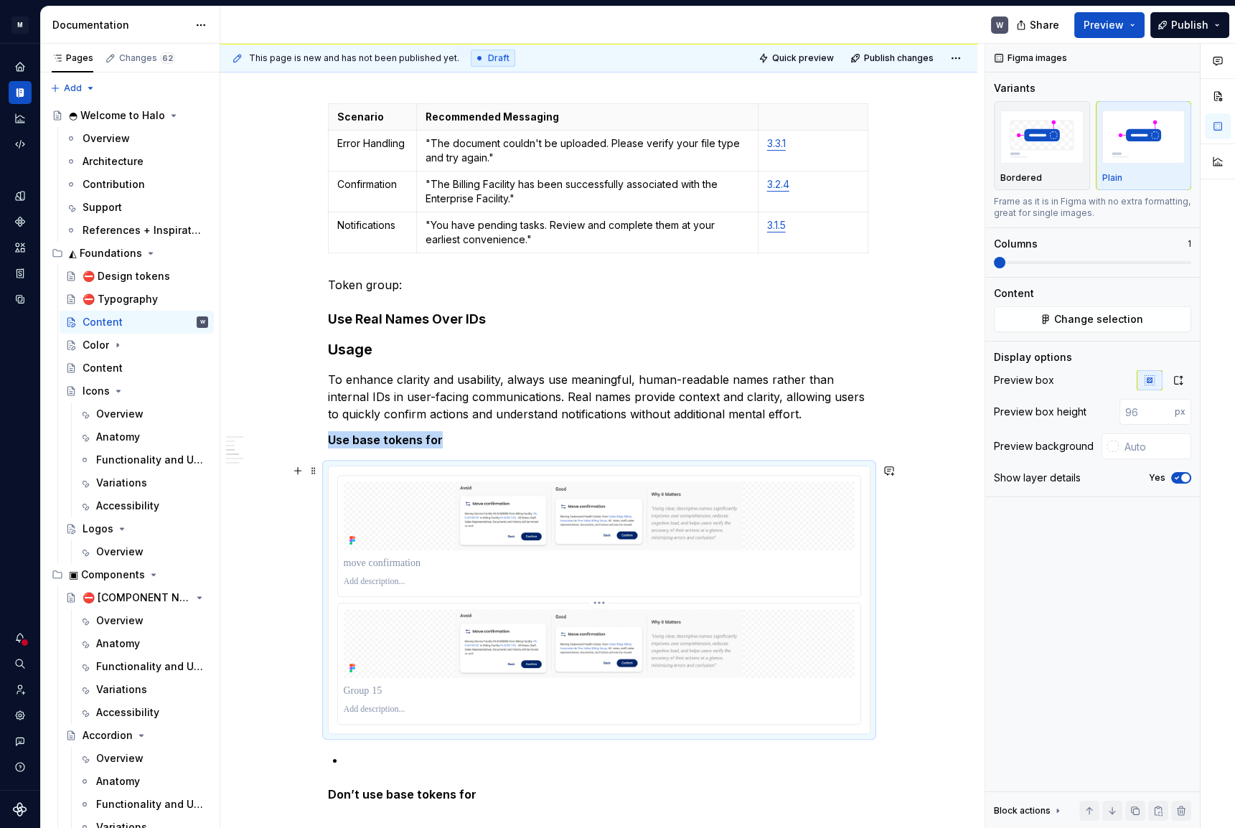
click at [656, 613] on img at bounding box center [599, 643] width 511 height 69
click at [311, 473] on span at bounding box center [313, 471] width 11 height 20
click at [334, 603] on div "Delete" at bounding box center [380, 597] width 93 height 14
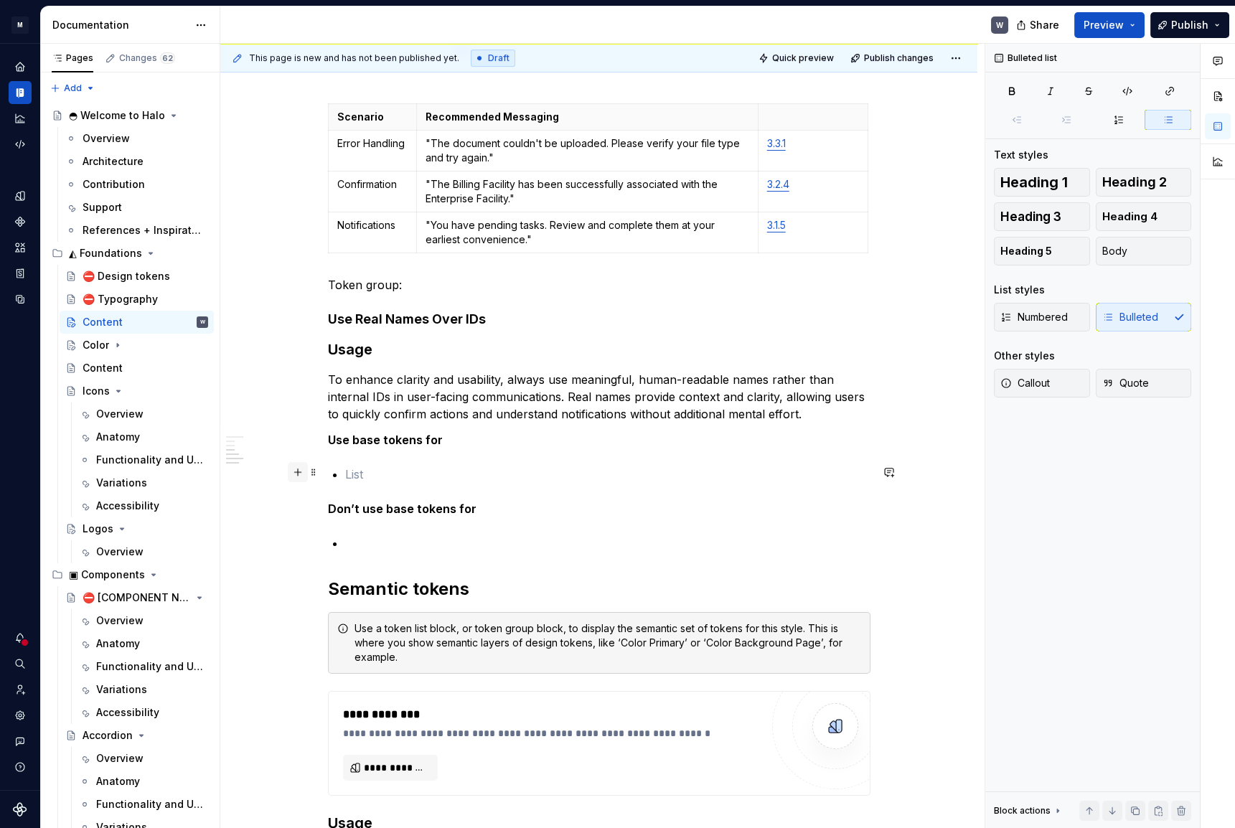
click at [290, 465] on button "button" at bounding box center [298, 472] width 20 height 20
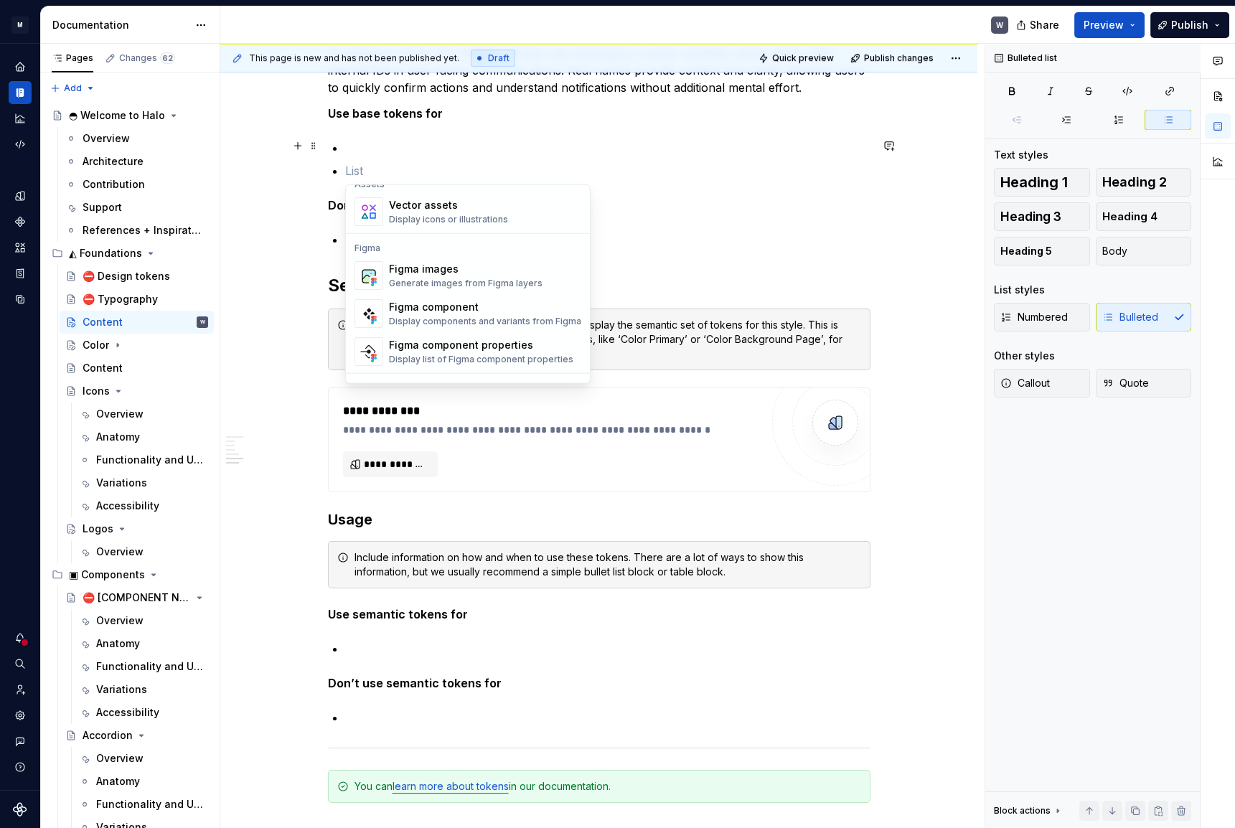
scroll to position [1304, 0]
click at [452, 269] on div "Figma images Generate images from Figma layers" at bounding box center [466, 269] width 154 height 27
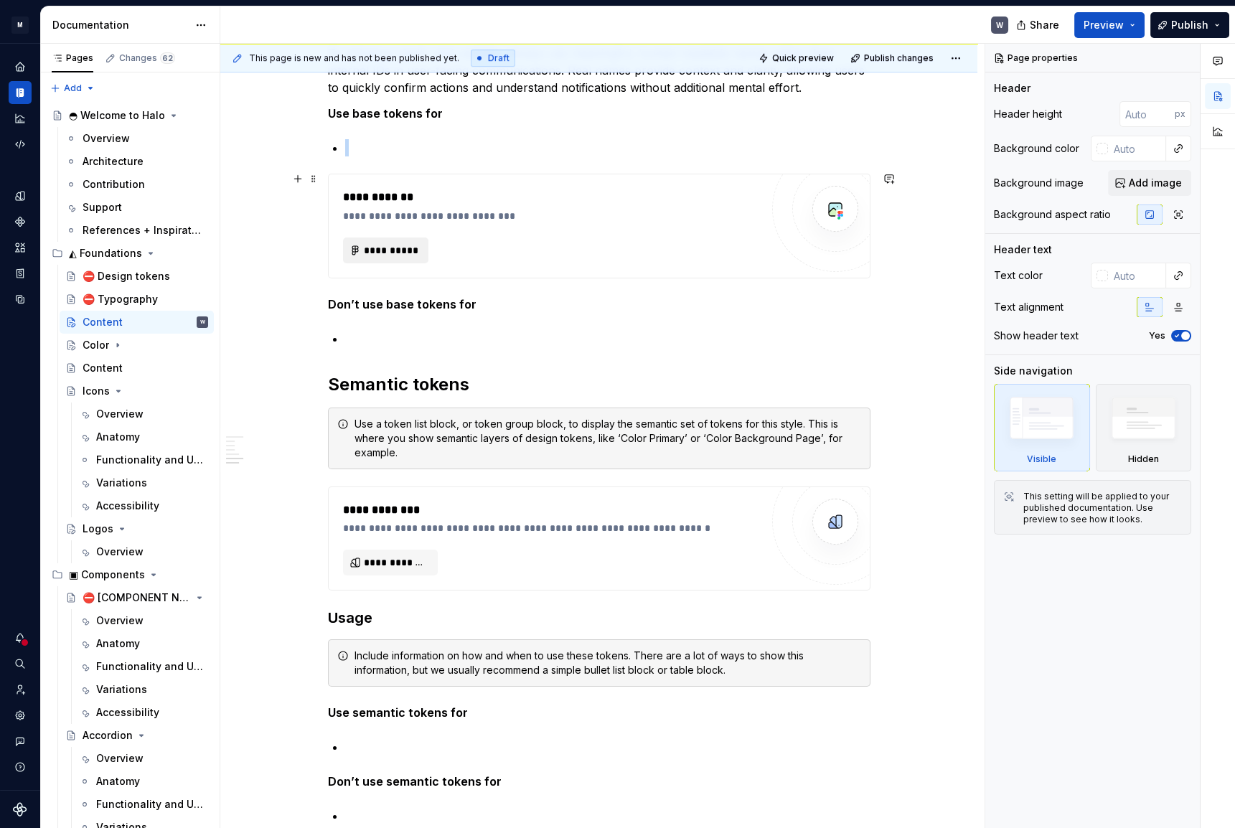
click at [384, 247] on span "**********" at bounding box center [392, 250] width 56 height 14
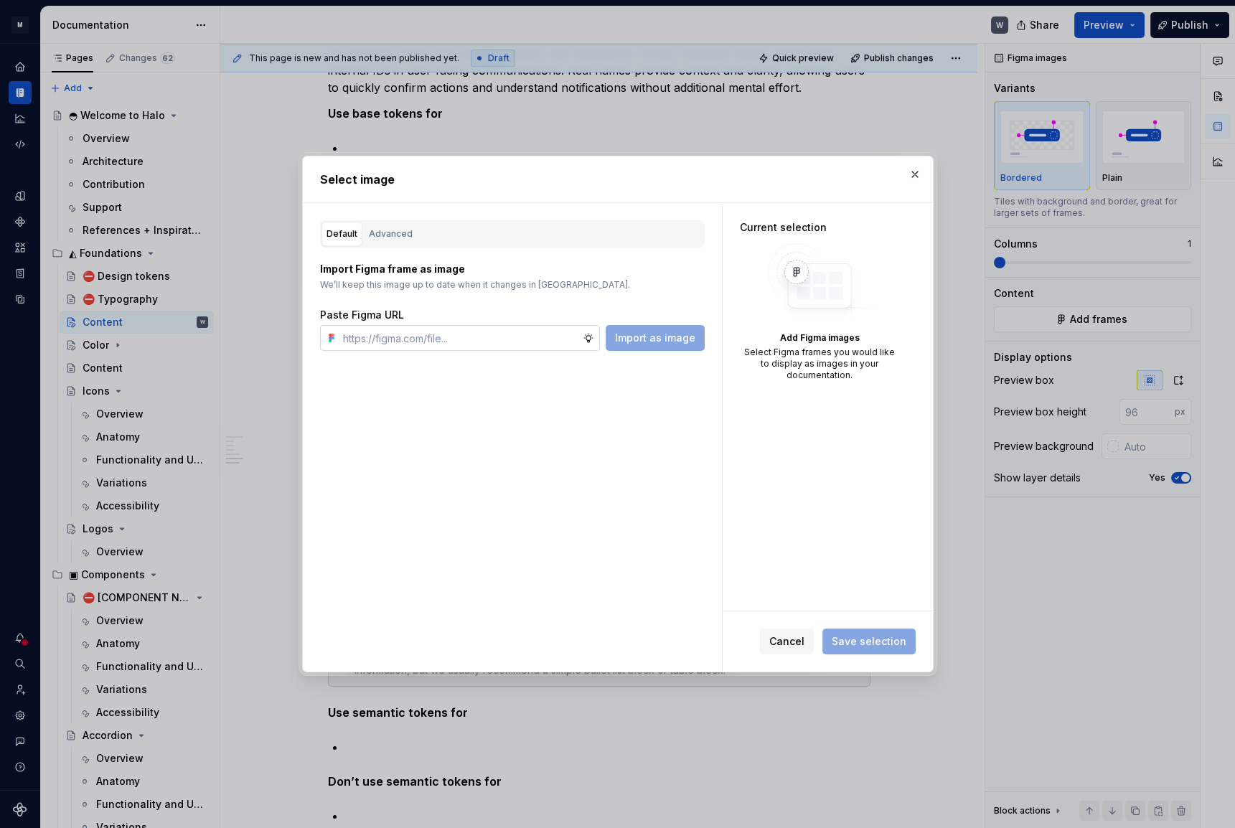
type textarea "*"
type input "https://www.figma.com/design/X3TeYHXqqQoJMt0xtkQNul/icon---drawings?node-id=91-…"
click at [364, 229] on button "Advanced" at bounding box center [391, 234] width 54 height 24
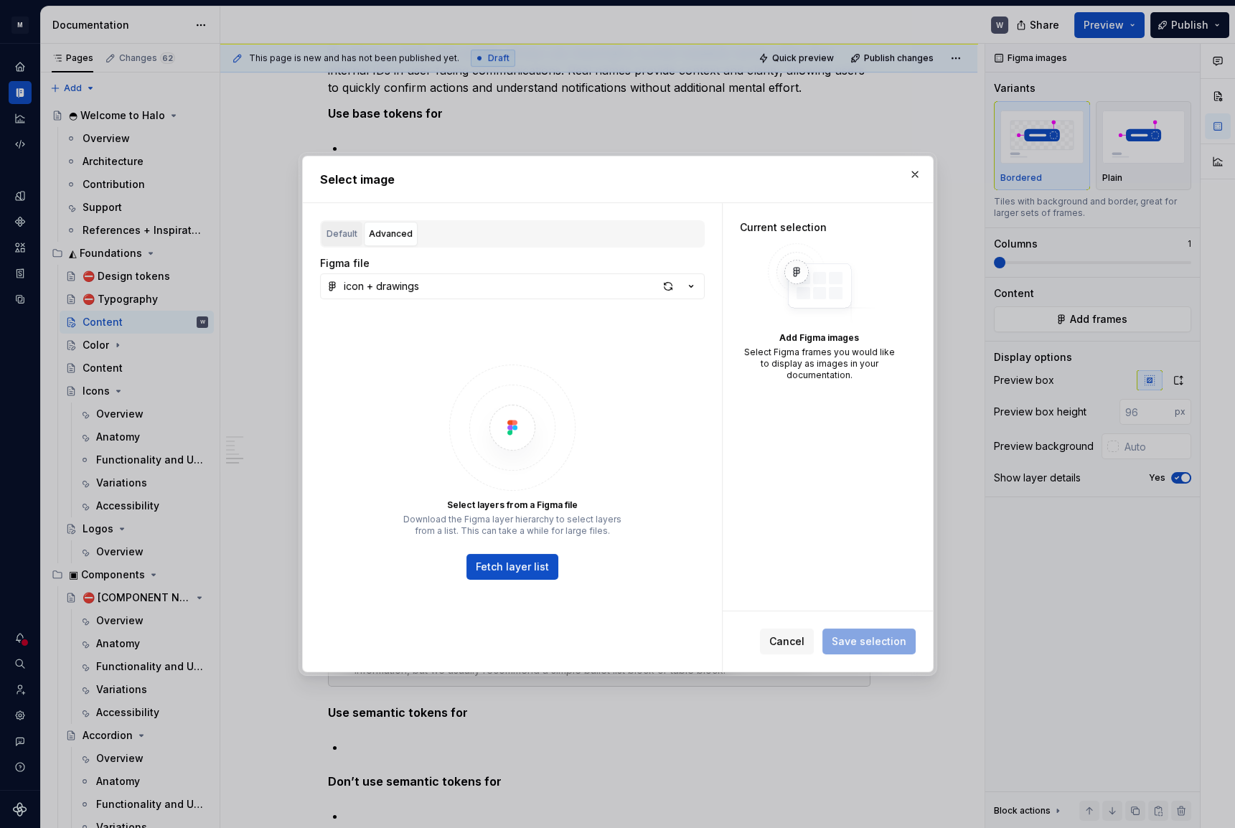
click at [354, 231] on div "Default" at bounding box center [341, 234] width 31 height 14
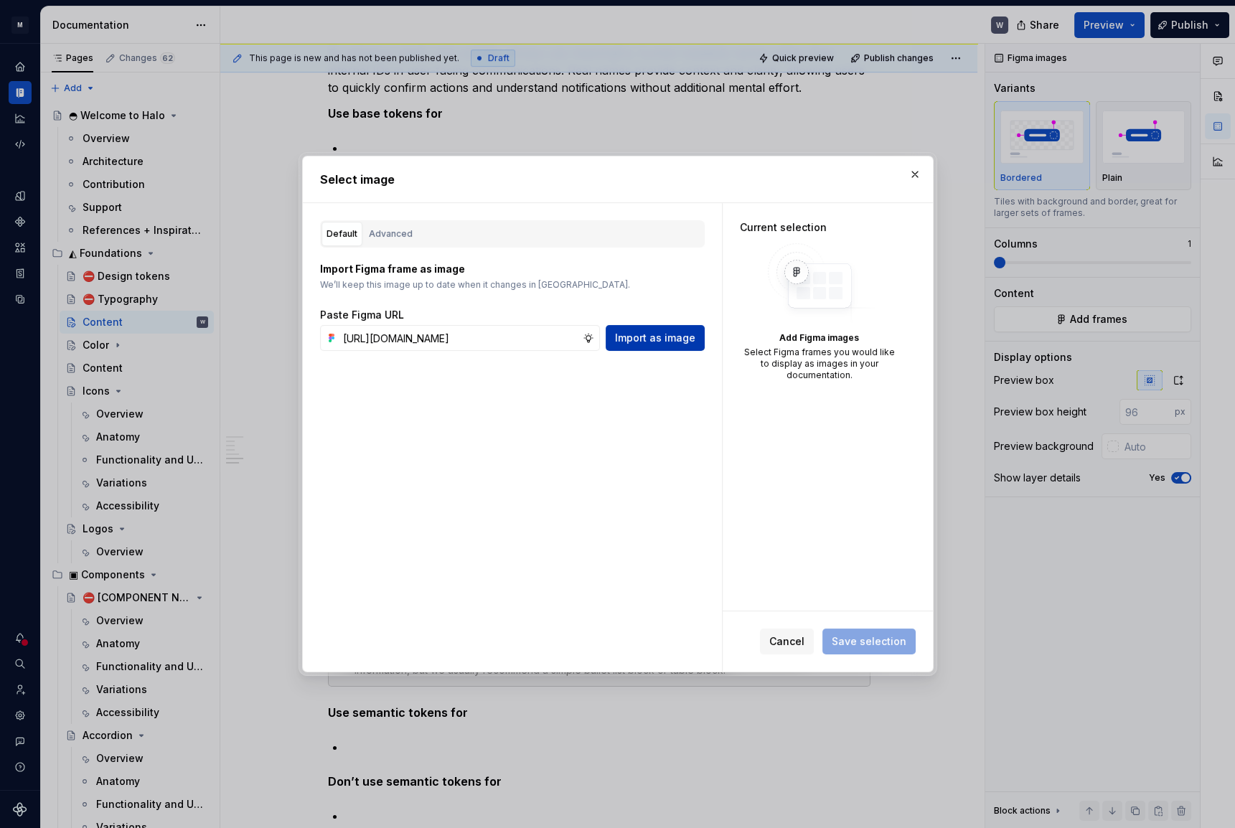
click at [654, 331] on span "Import as image" at bounding box center [655, 338] width 80 height 14
type textarea "*"
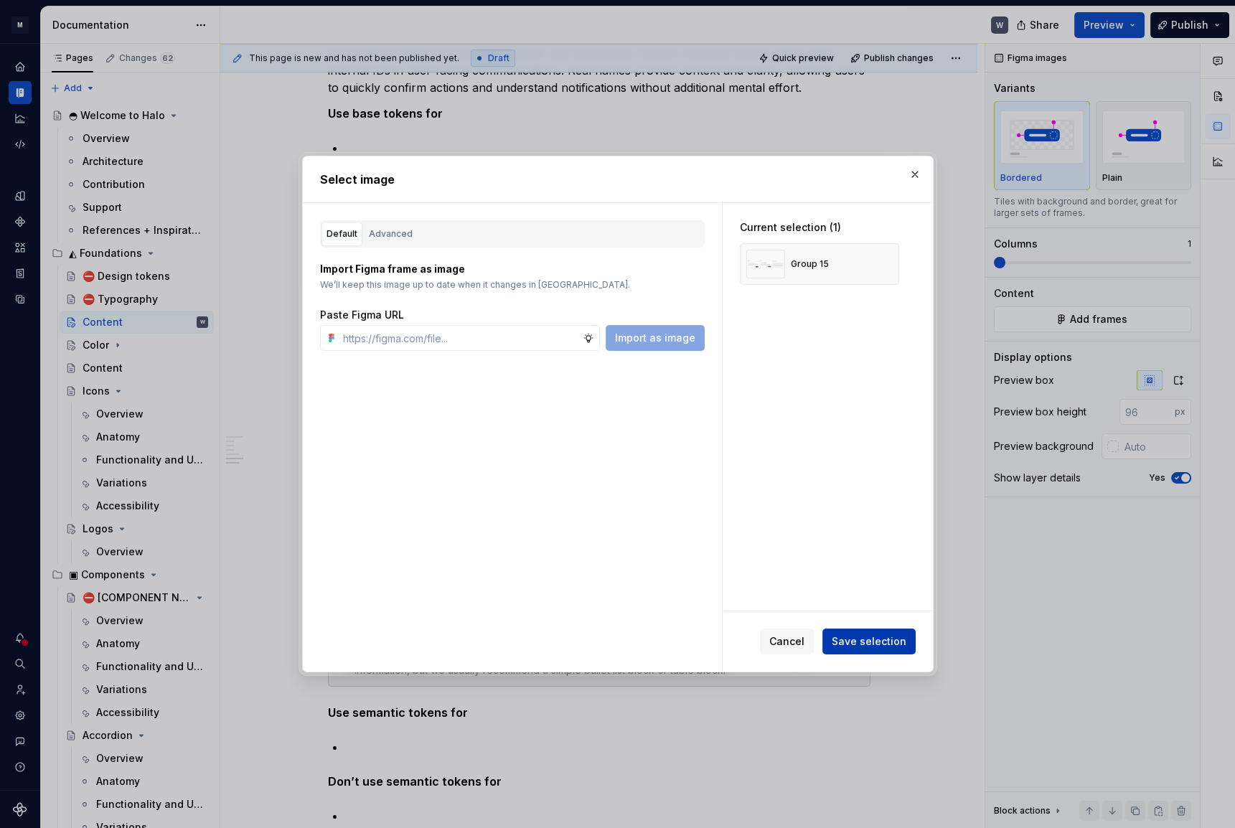
click at [890, 638] on span "Save selection" at bounding box center [868, 641] width 75 height 14
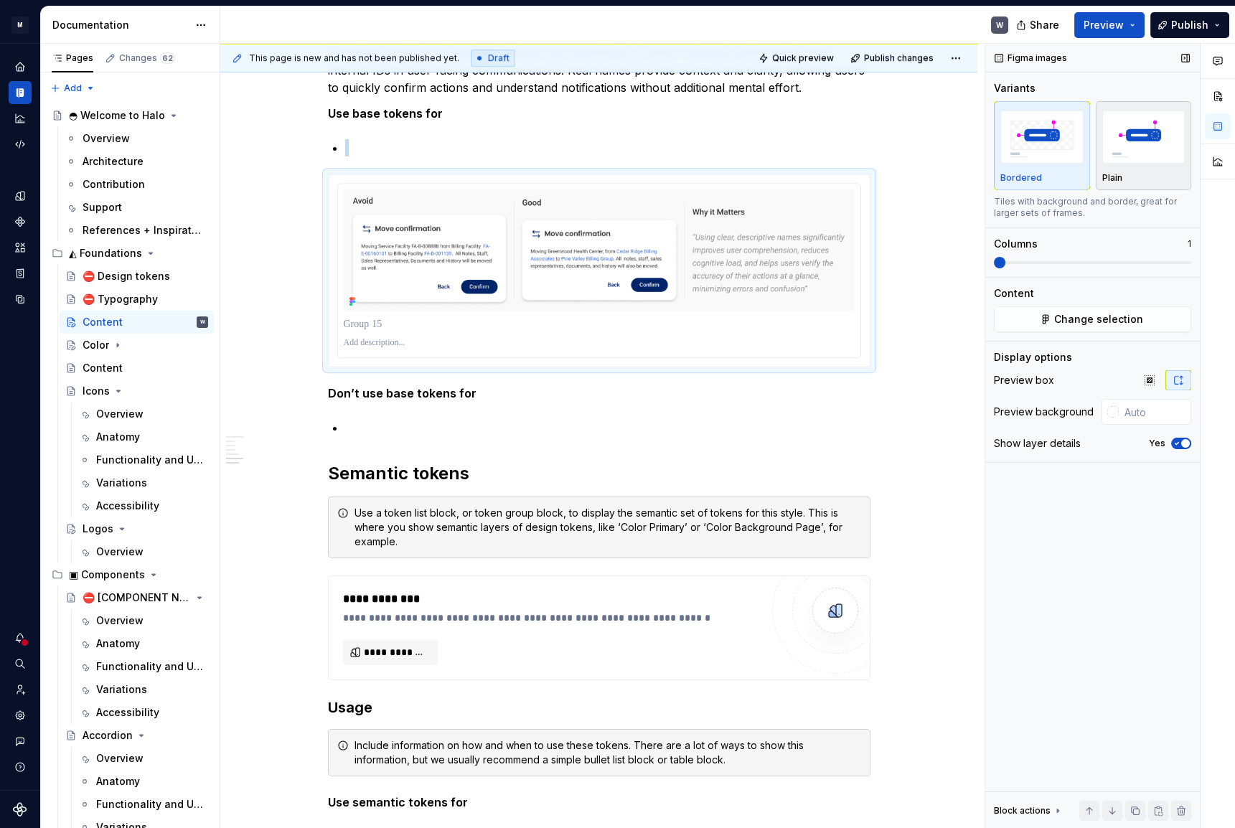
click at [1167, 159] on img "button" at bounding box center [1143, 136] width 83 height 52
click at [1048, 159] on img "button" at bounding box center [1041, 136] width 83 height 52
click at [1133, 164] on div "button" at bounding box center [1143, 137] width 83 height 59
click at [1038, 173] on div "Bordered" at bounding box center [1041, 177] width 83 height 11
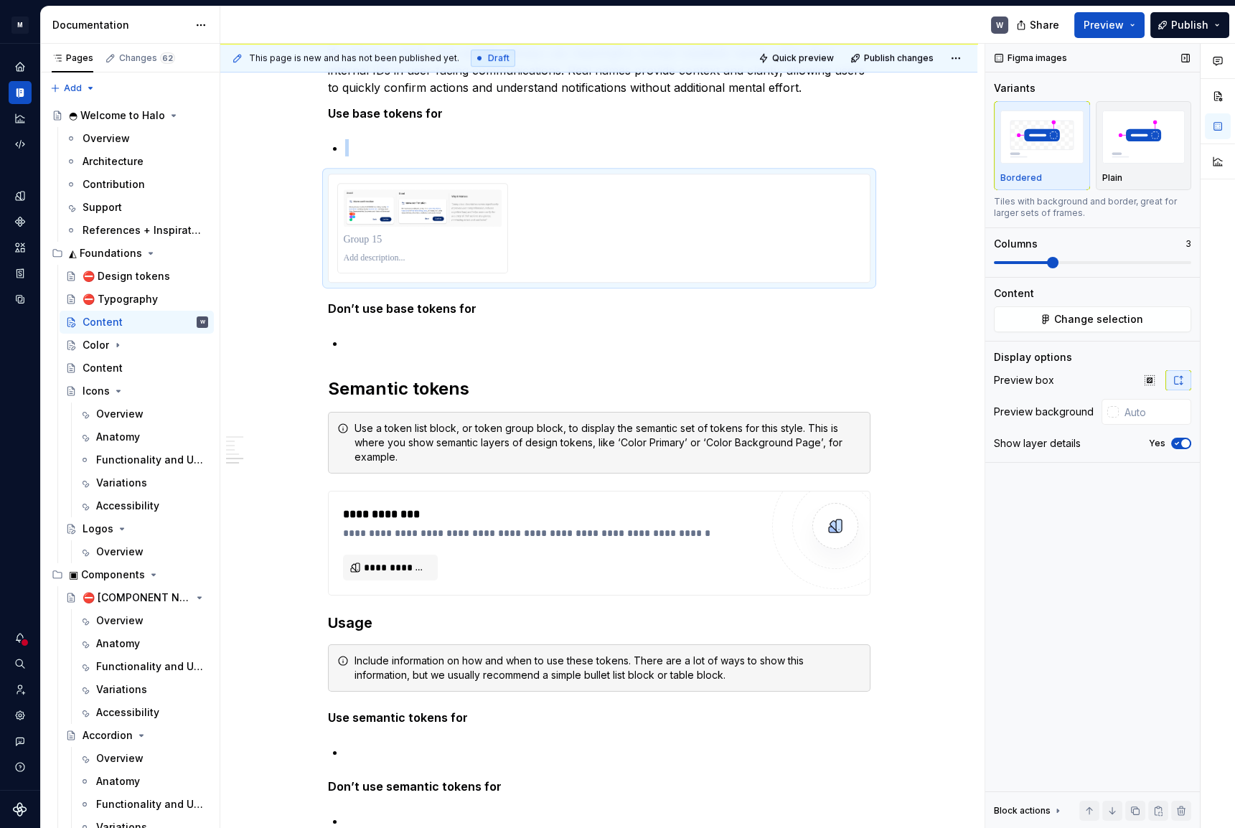
click at [1047, 260] on span at bounding box center [1052, 262] width 11 height 11
click at [1176, 444] on icon "button" at bounding box center [1177, 444] width 4 height 2
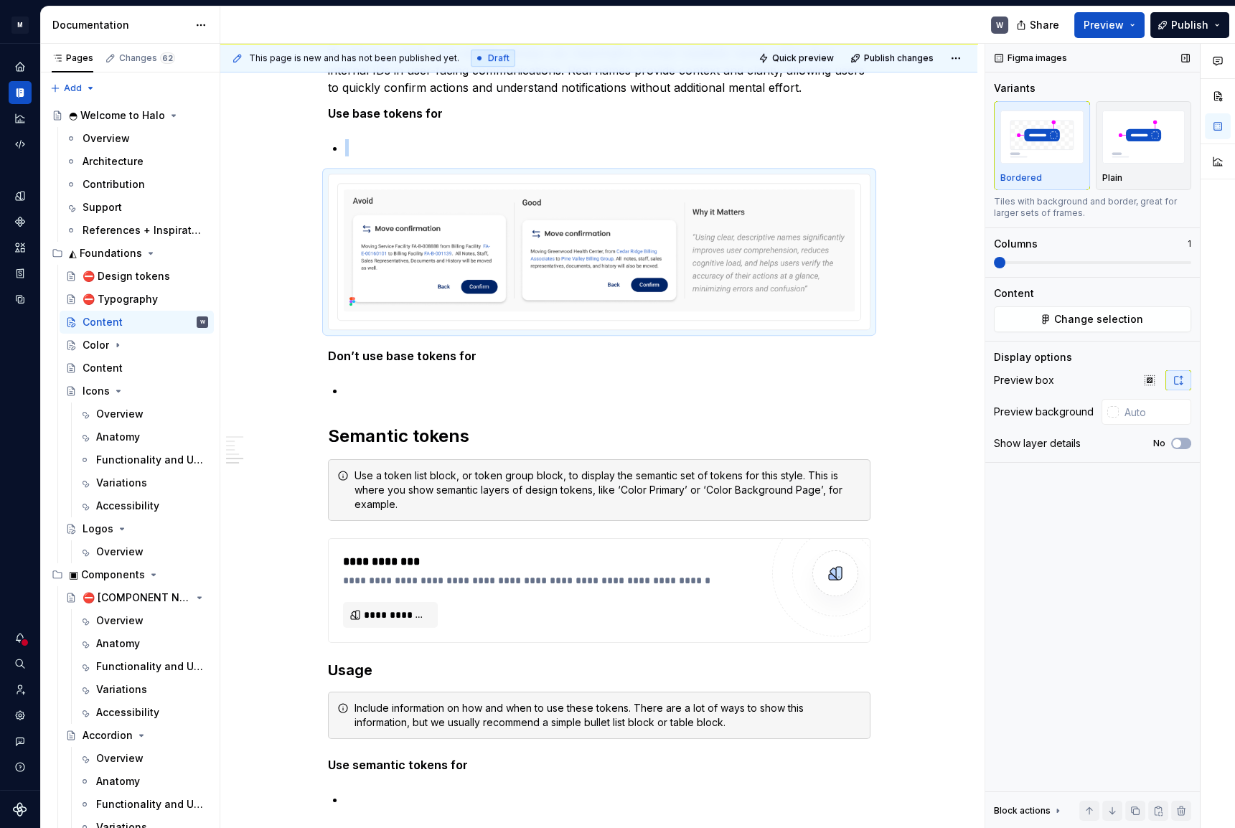
click at [994, 268] on span at bounding box center [999, 262] width 11 height 11
click at [1138, 177] on div "Plain" at bounding box center [1143, 177] width 83 height 11
click at [1146, 380] on icon "button" at bounding box center [1149, 379] width 11 height 11
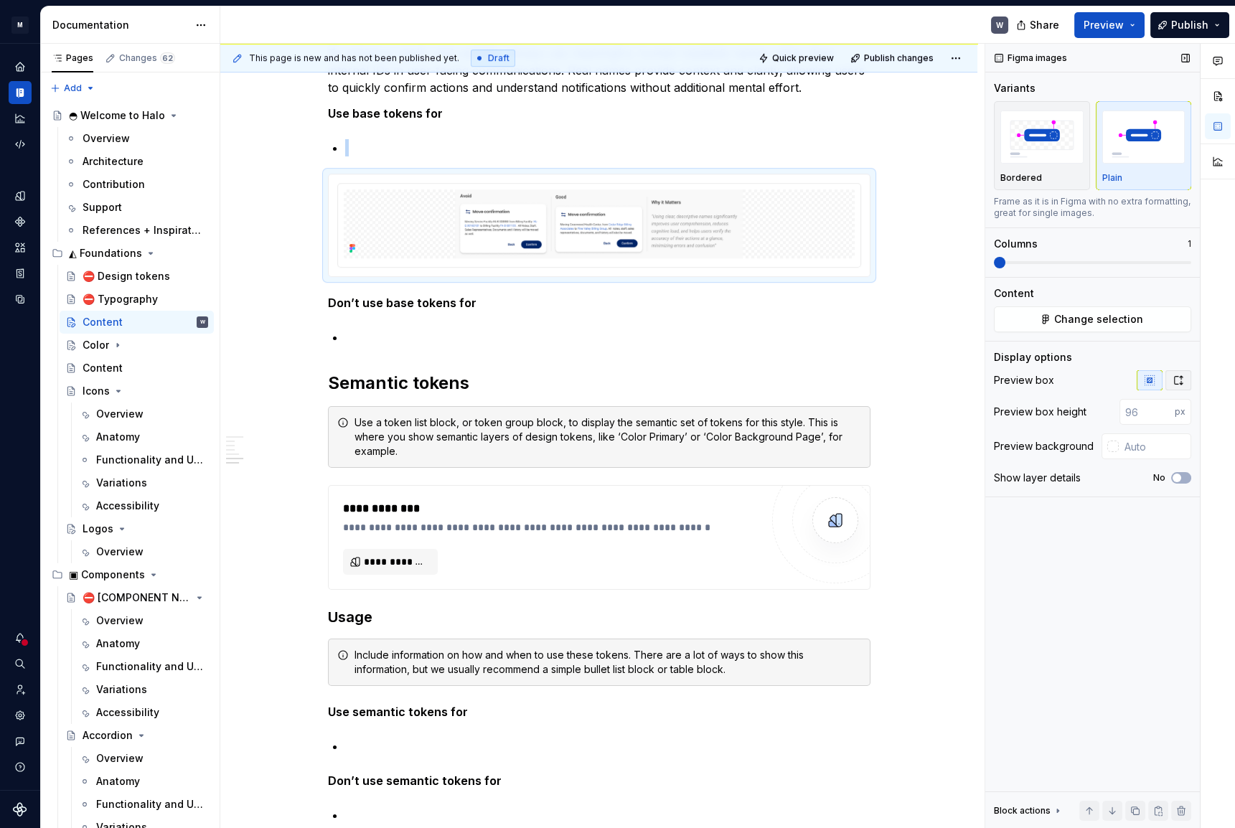
click at [1174, 377] on icon "button" at bounding box center [1177, 379] width 11 height 11
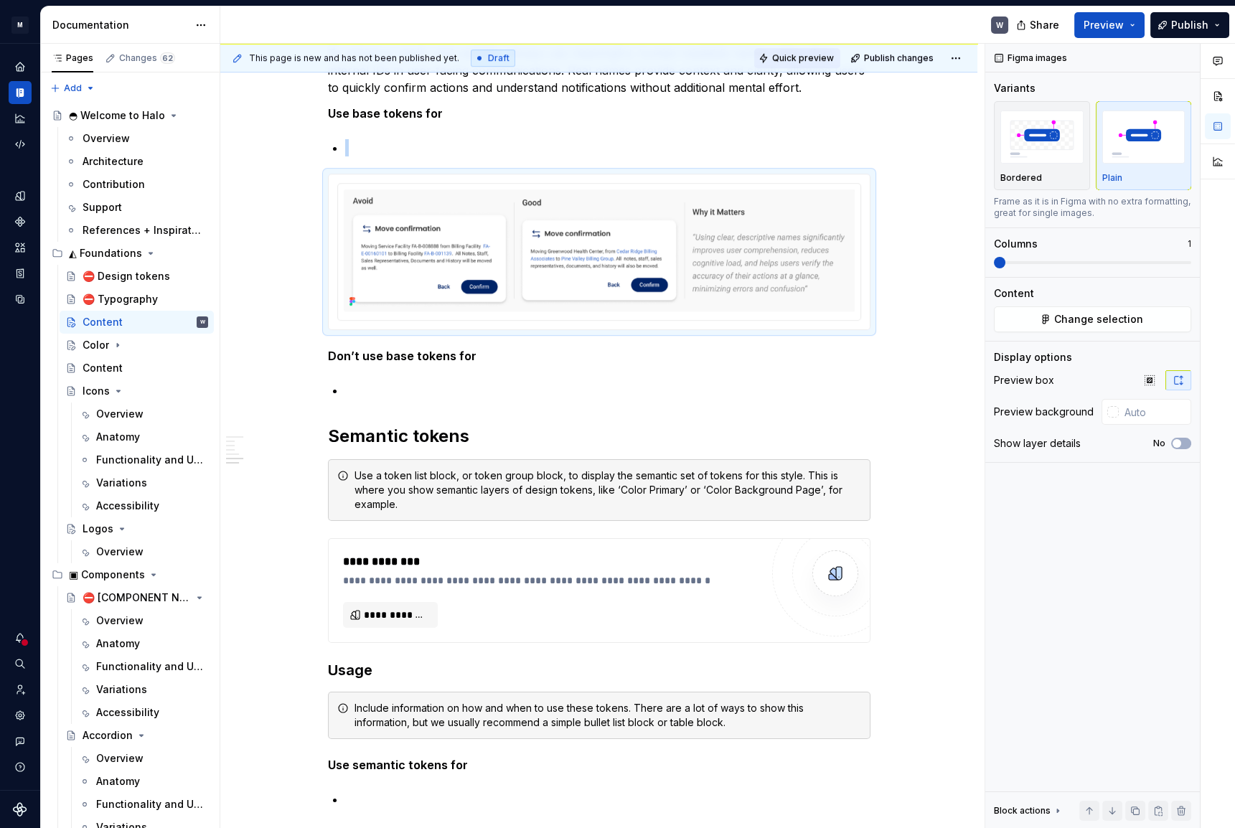
click at [790, 50] on button "Quick preview" at bounding box center [797, 58] width 86 height 20
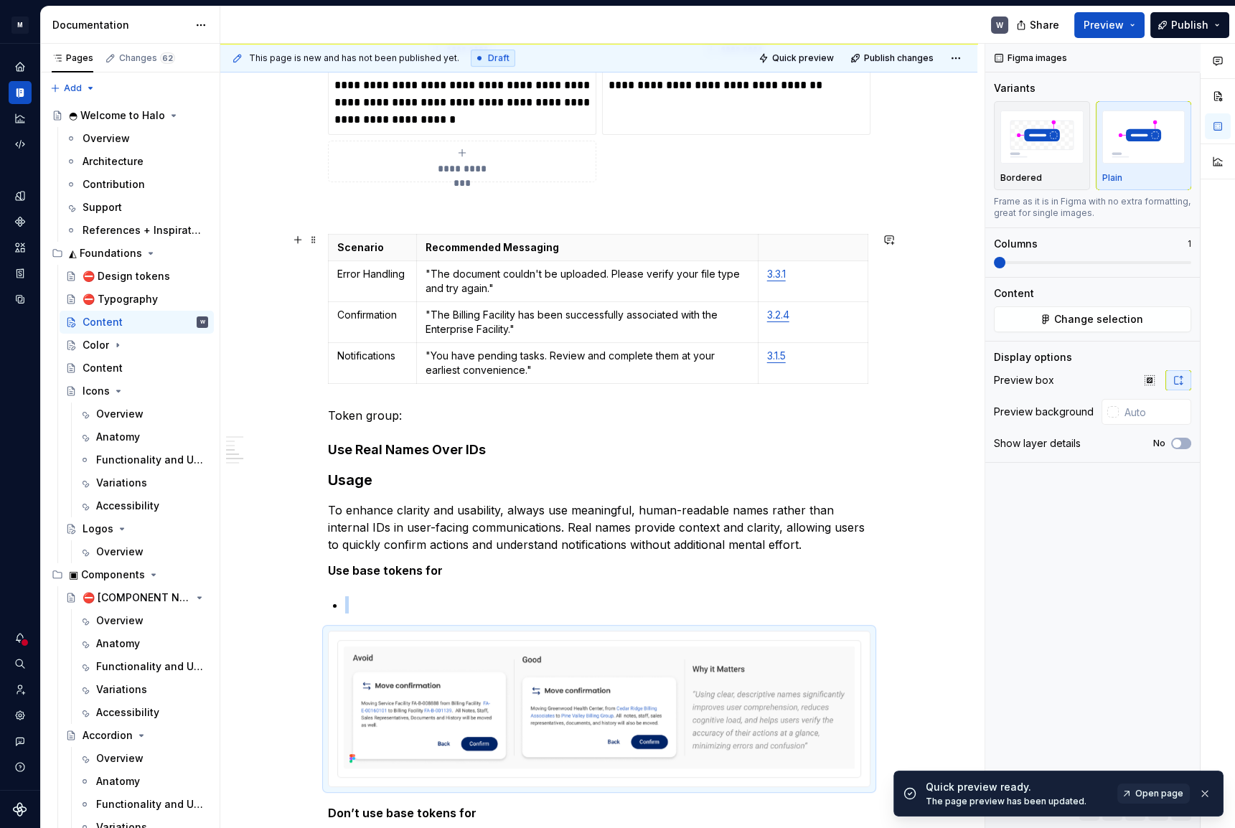
scroll to position [1760, 0]
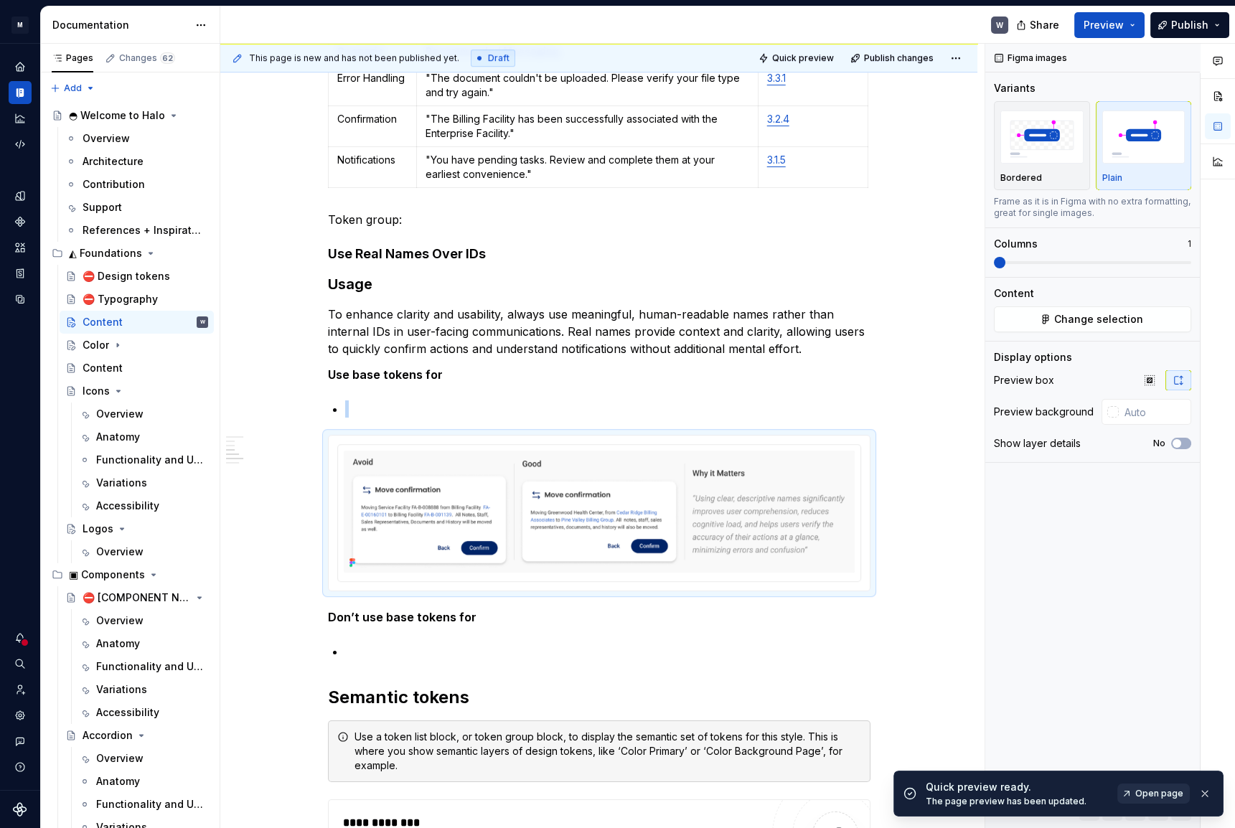
click at [1141, 791] on span "Open page" at bounding box center [1159, 793] width 48 height 11
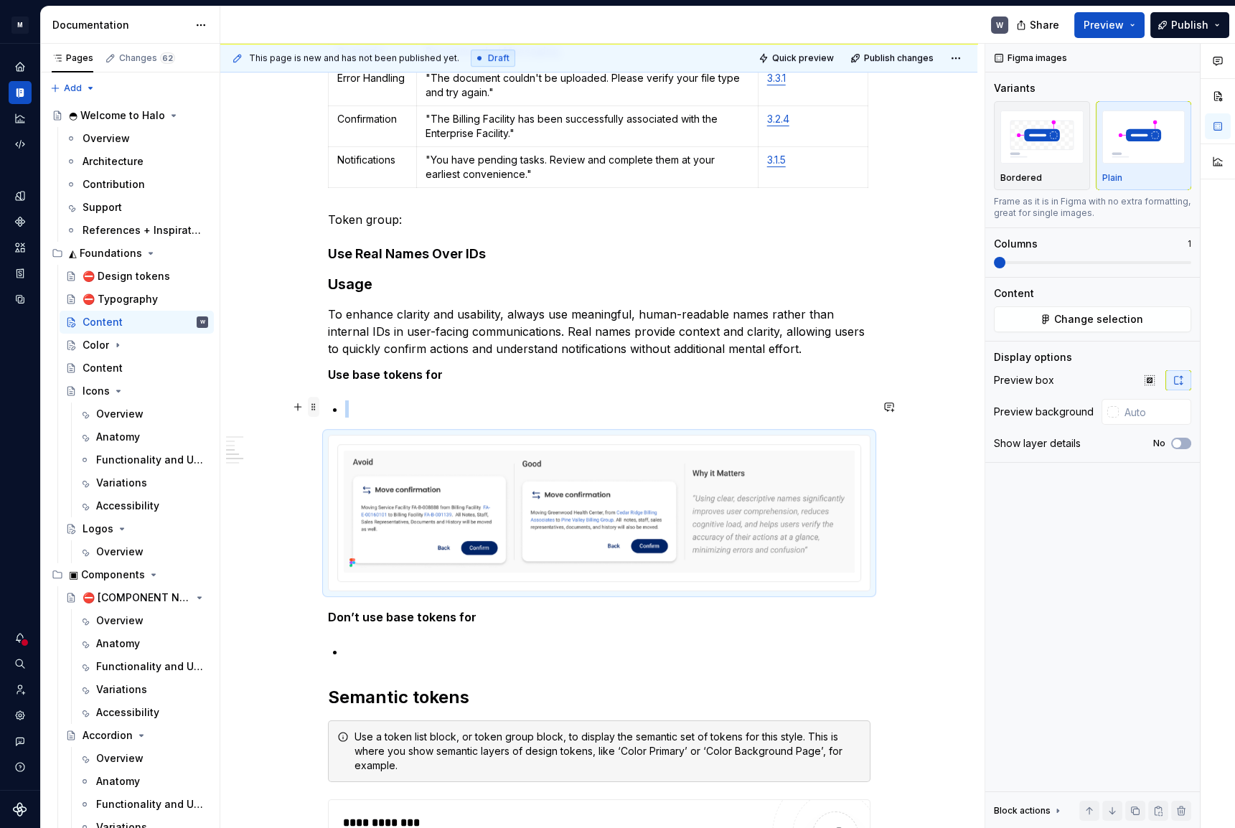
click at [313, 405] on span at bounding box center [313, 407] width 11 height 20
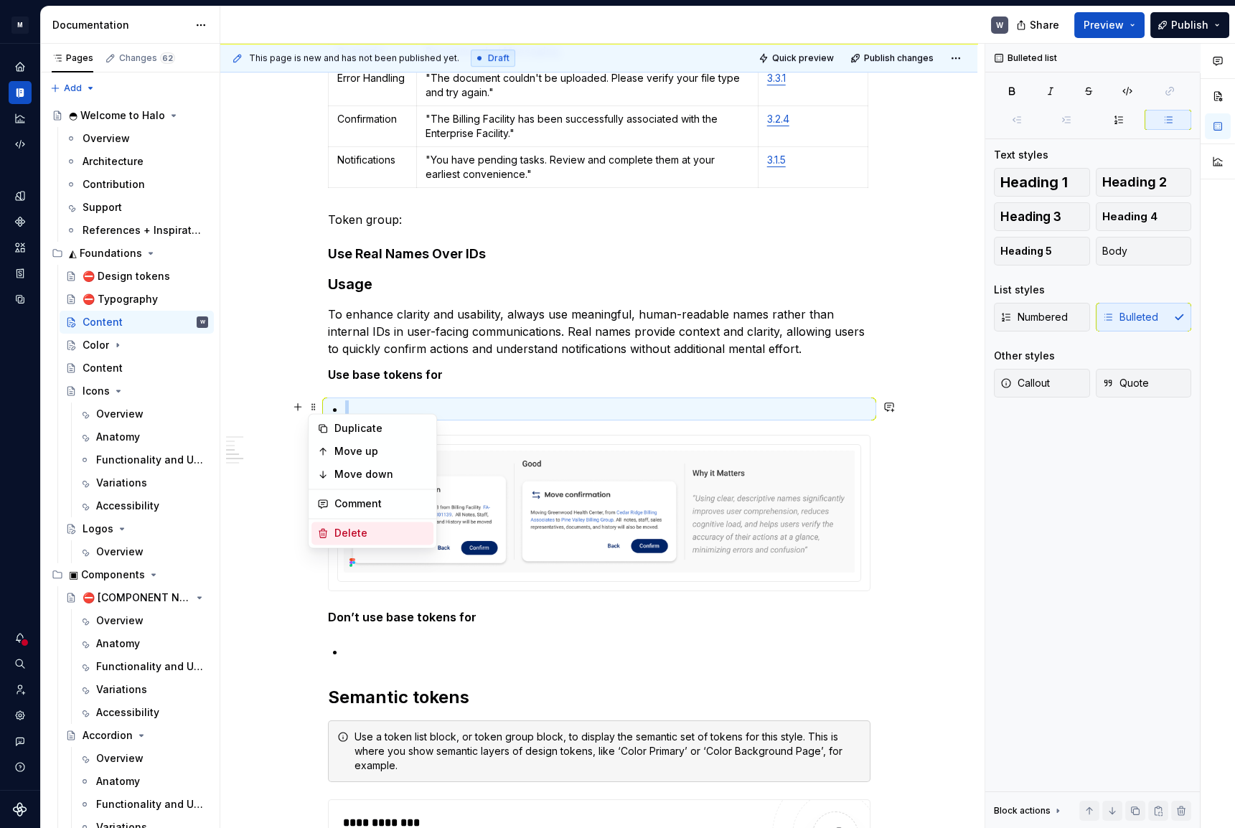
click at [353, 531] on div "Delete" at bounding box center [380, 533] width 93 height 14
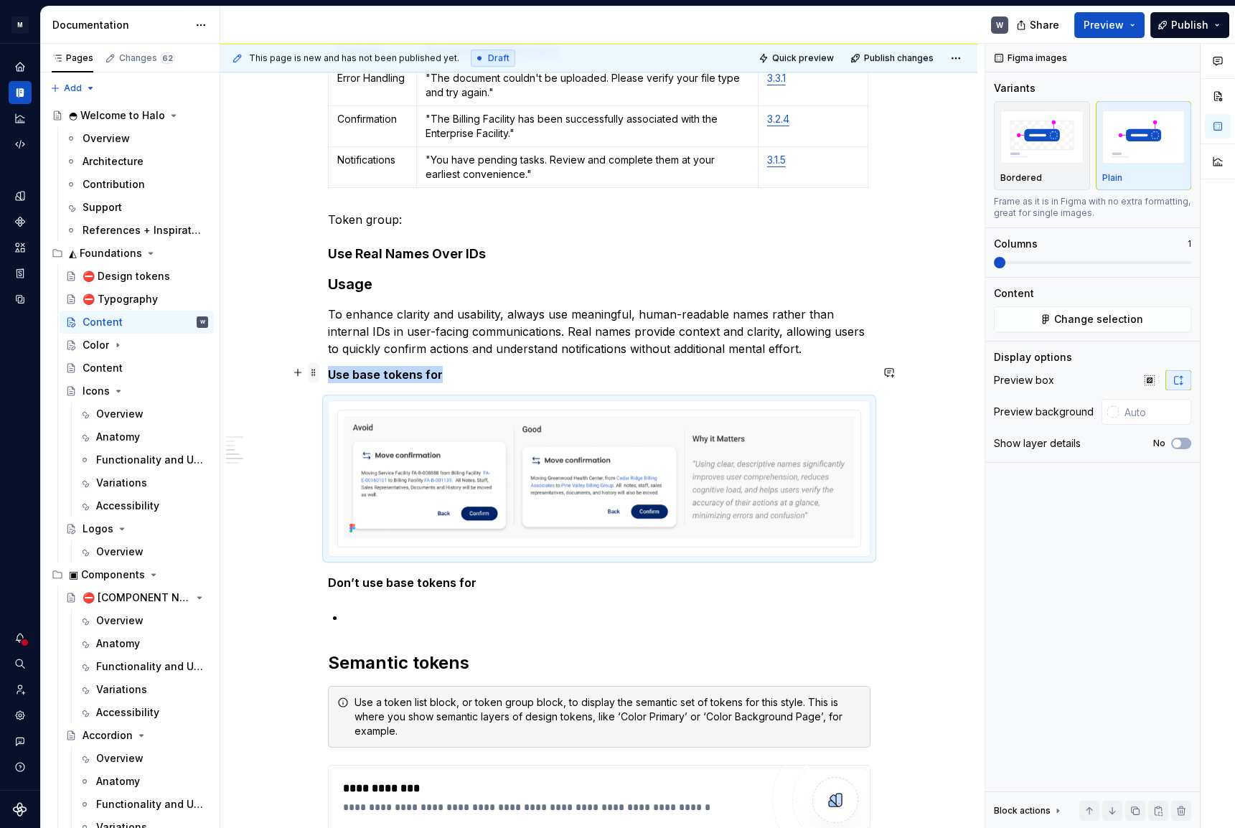
click at [315, 373] on span at bounding box center [313, 372] width 11 height 20
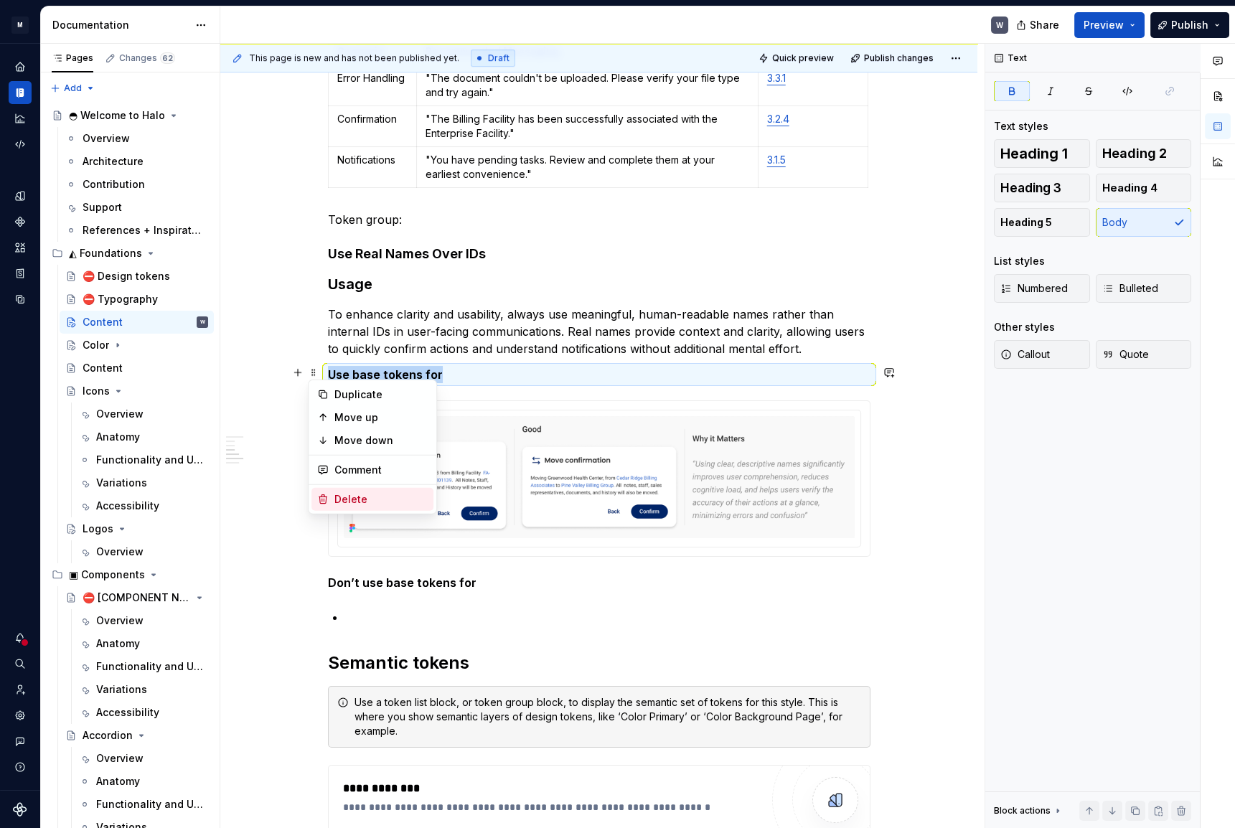
click at [330, 494] on div "Delete" at bounding box center [372, 499] width 122 height 23
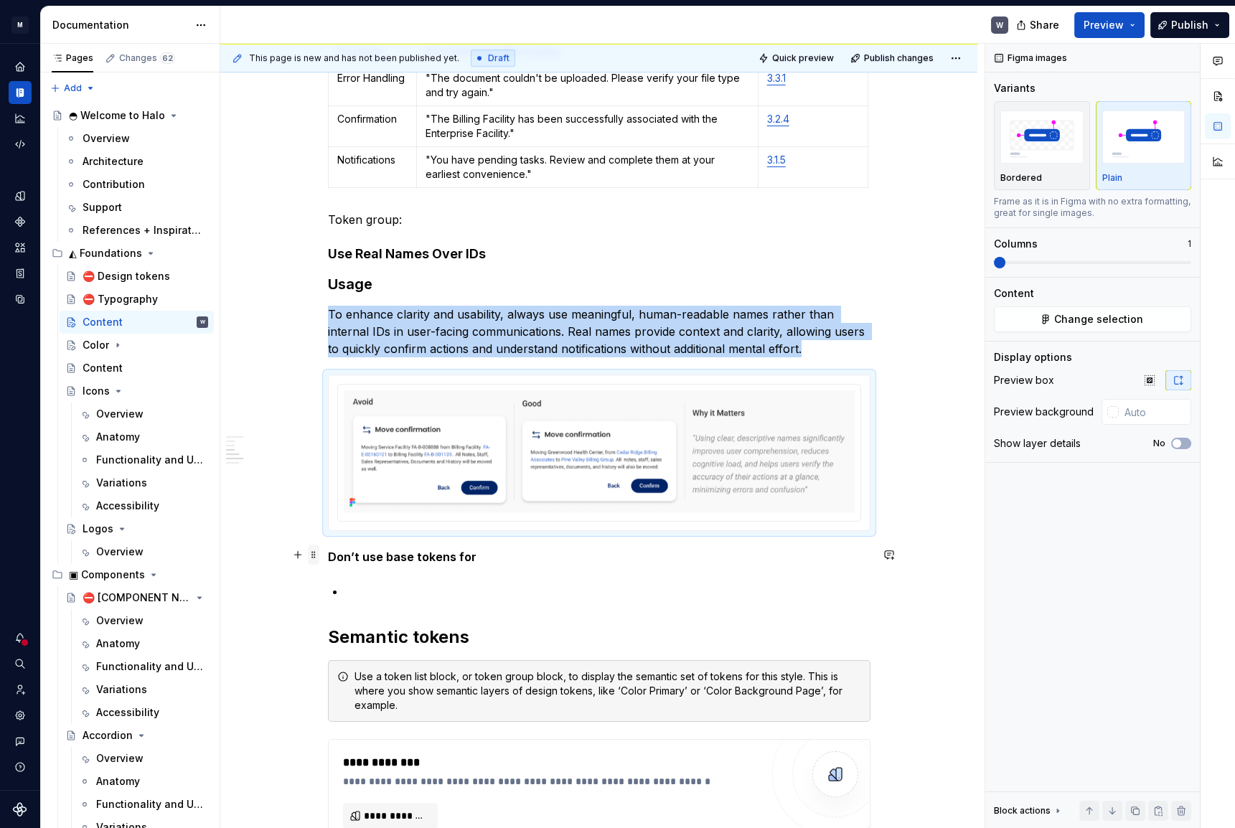
click at [311, 556] on span at bounding box center [313, 554] width 11 height 20
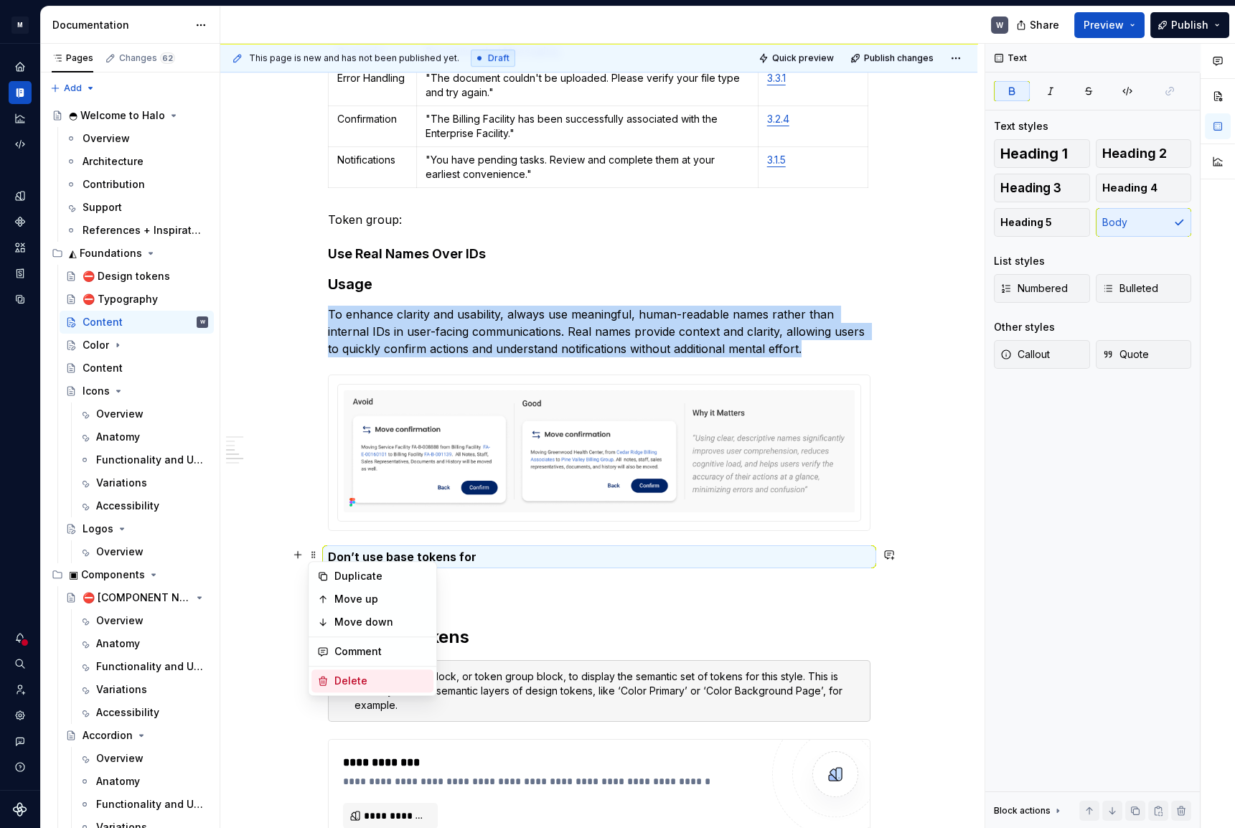
click at [339, 679] on div "Delete" at bounding box center [380, 681] width 93 height 14
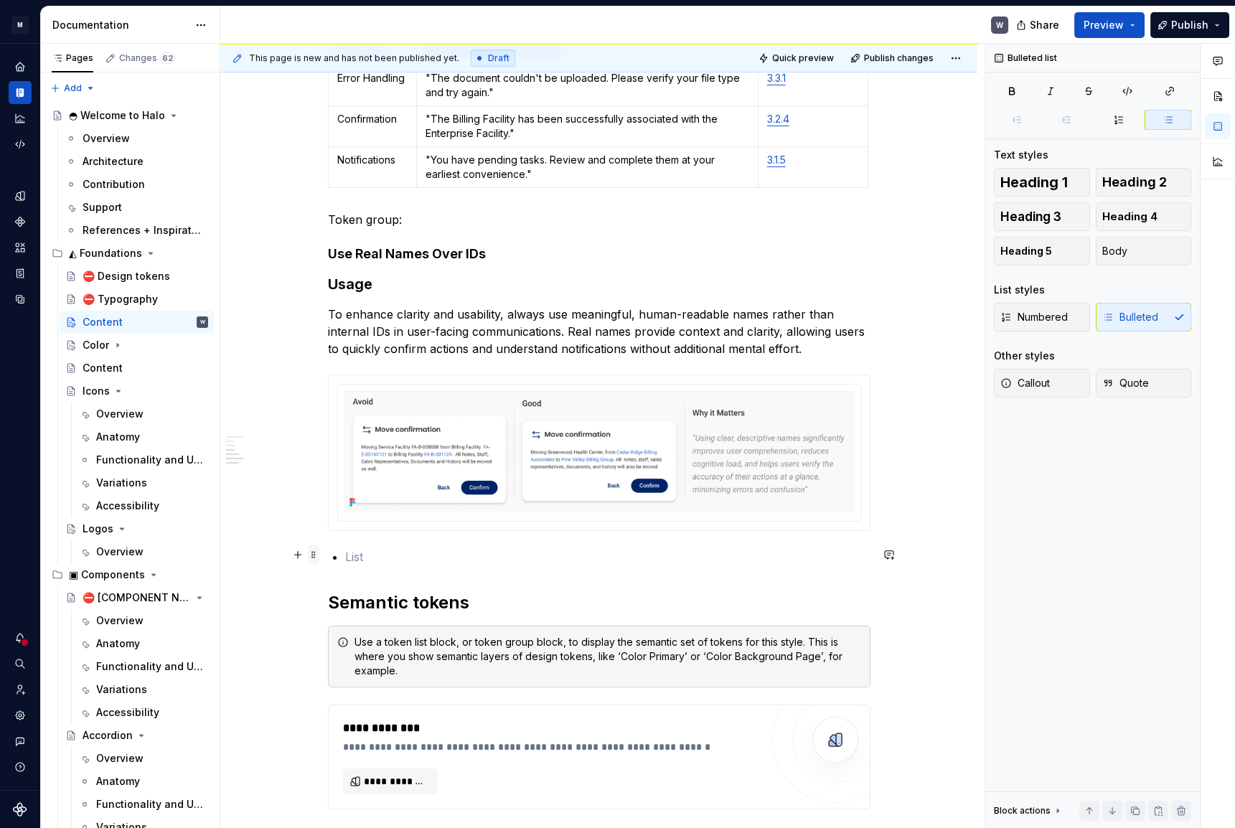
click at [313, 555] on span at bounding box center [313, 554] width 11 height 20
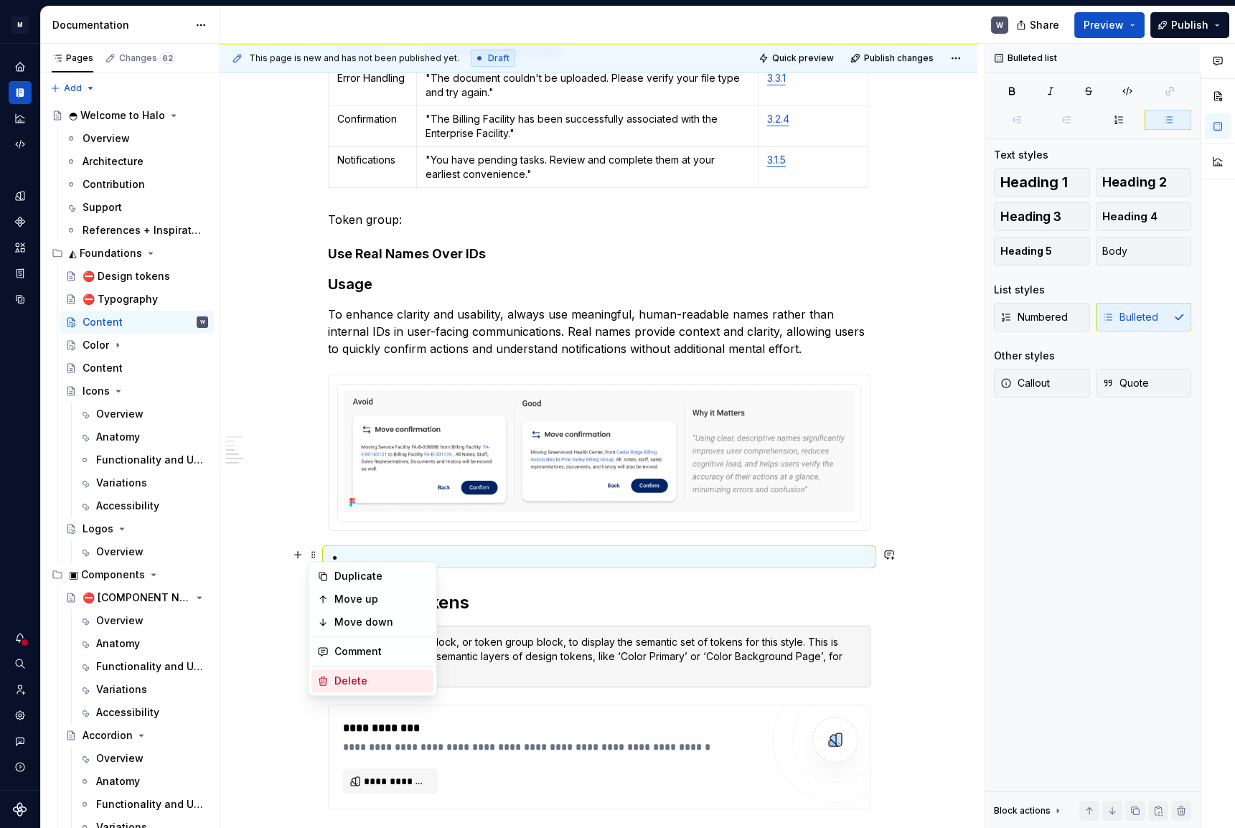
click at [337, 676] on div "Delete" at bounding box center [380, 681] width 93 height 14
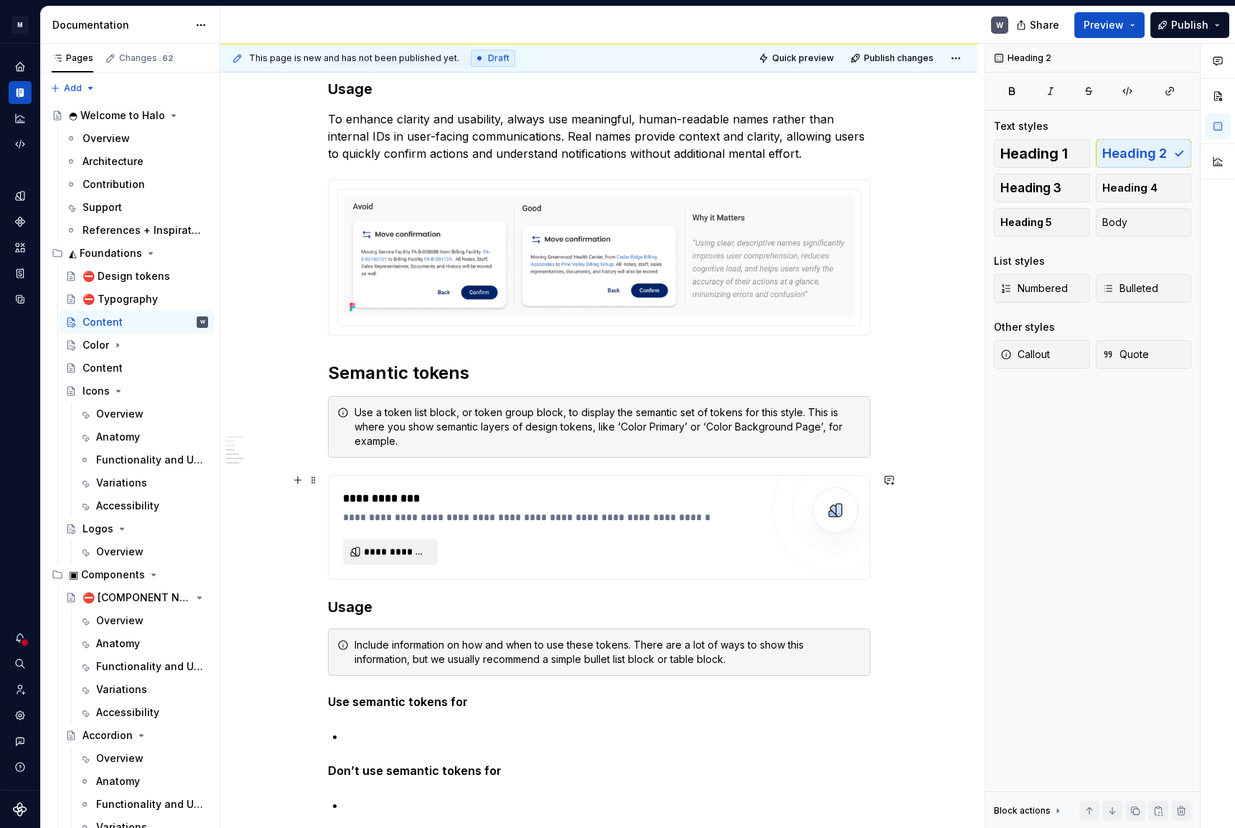
scroll to position [1956, 0]
click at [311, 367] on span at bounding box center [313, 370] width 11 height 20
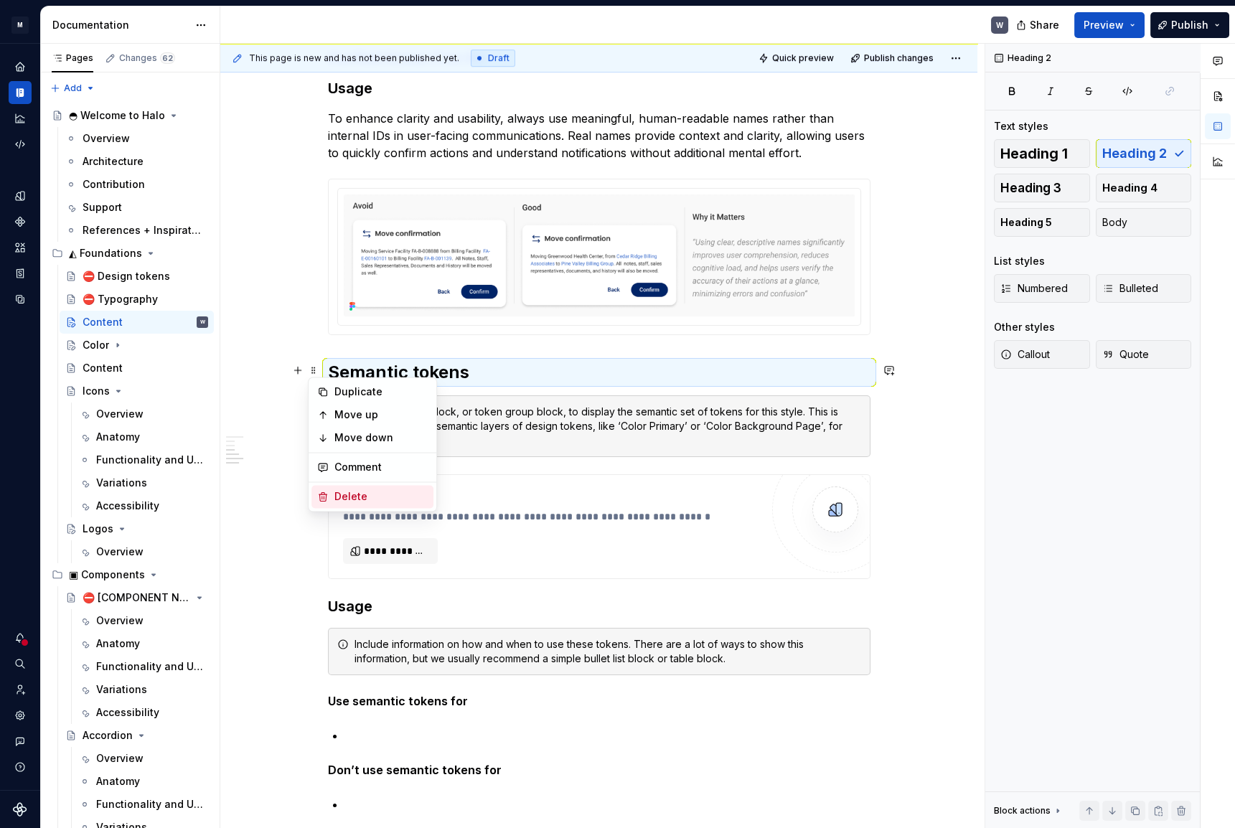
click at [335, 499] on div "Delete" at bounding box center [380, 496] width 93 height 14
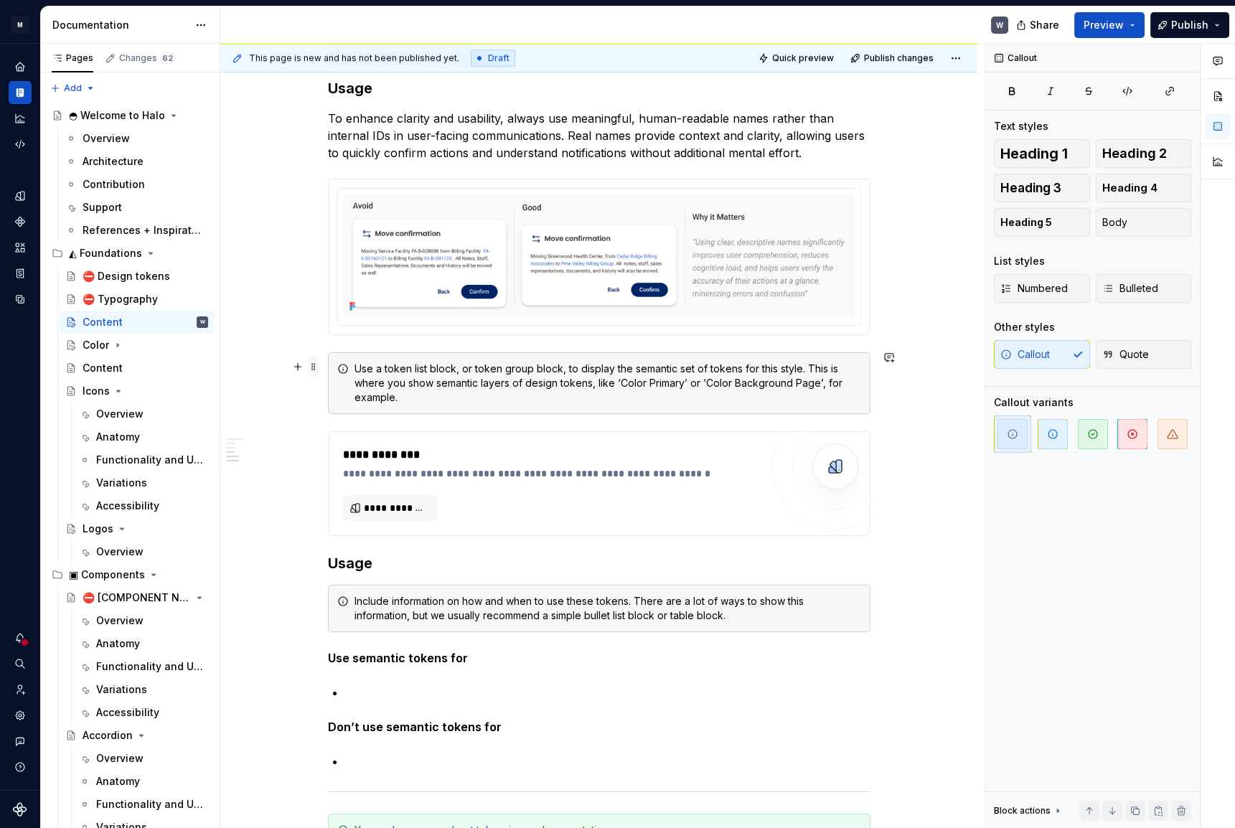
click at [315, 369] on span at bounding box center [313, 367] width 11 height 20
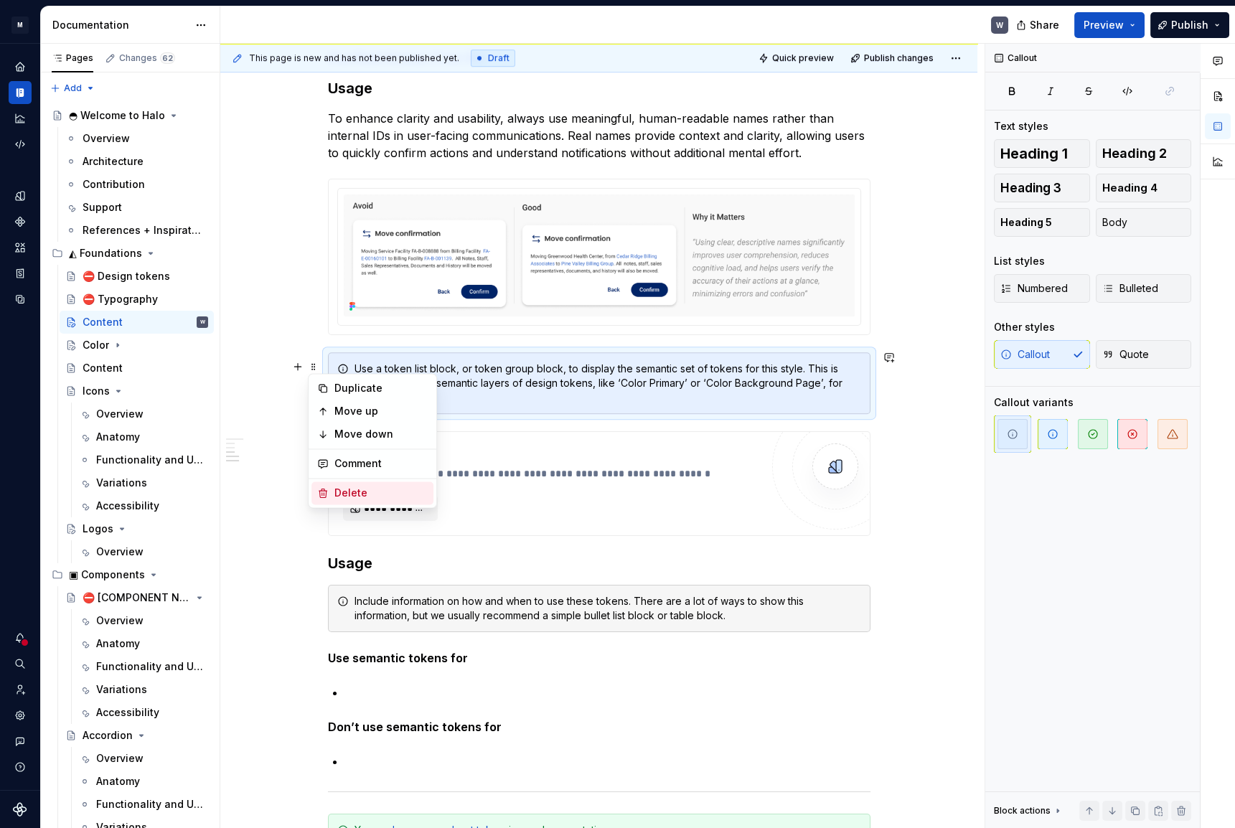
click at [339, 491] on div "Delete" at bounding box center [380, 493] width 93 height 14
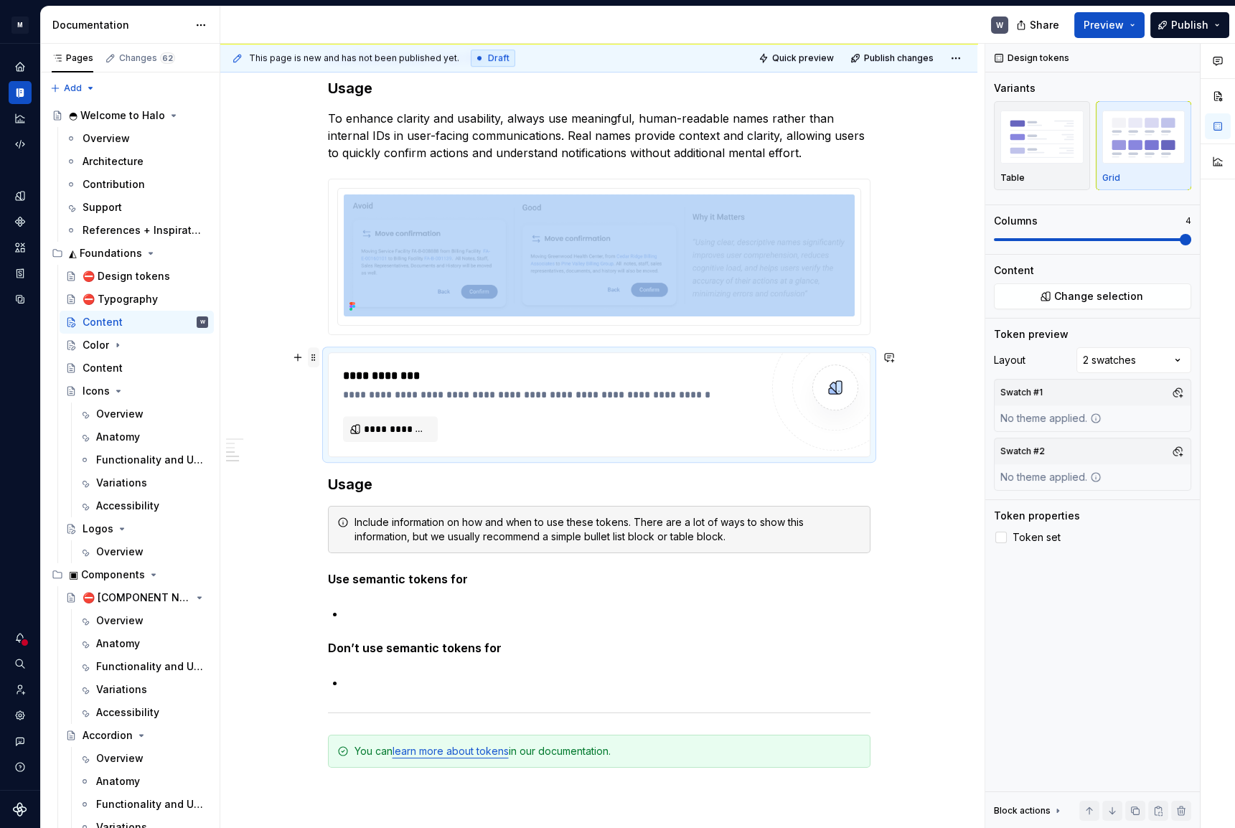
click at [308, 356] on span at bounding box center [313, 357] width 11 height 20
click at [340, 482] on div "Delete" at bounding box center [380, 484] width 93 height 14
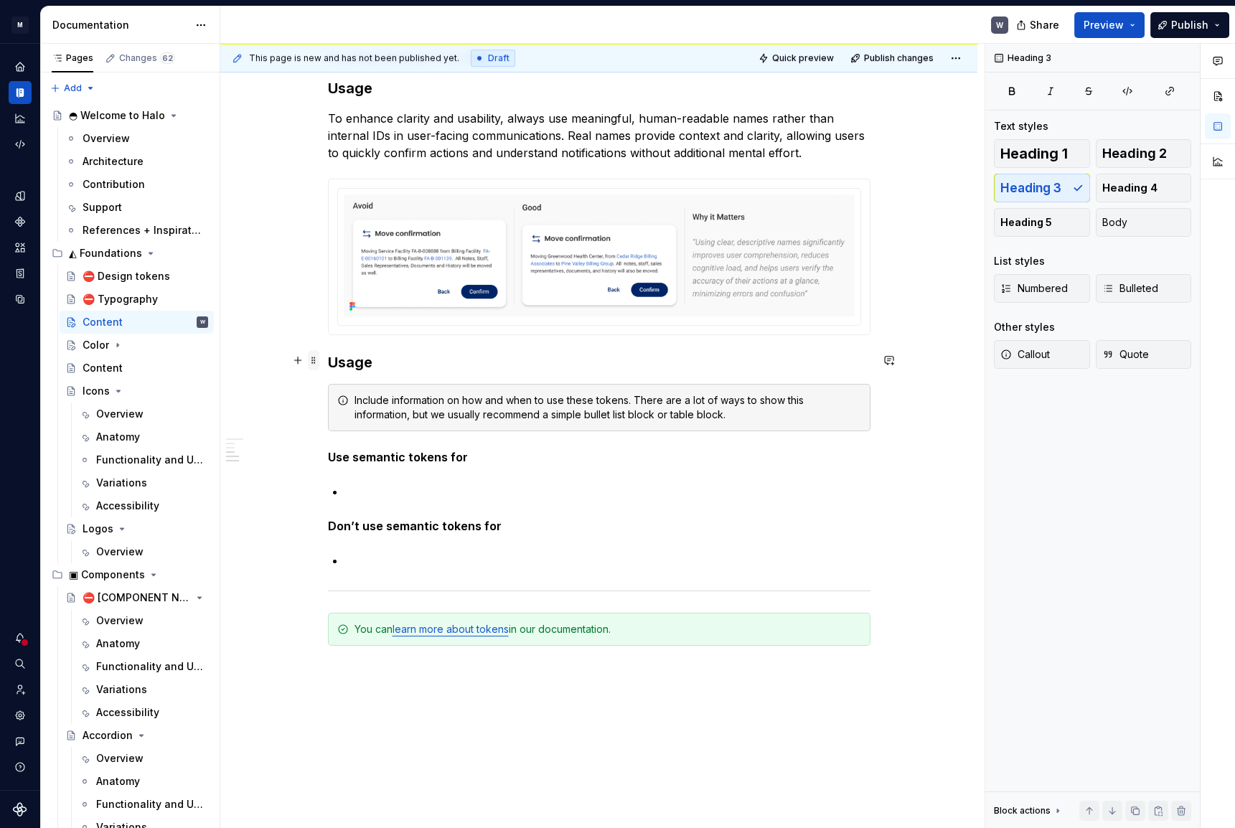
click at [314, 360] on span at bounding box center [313, 360] width 11 height 20
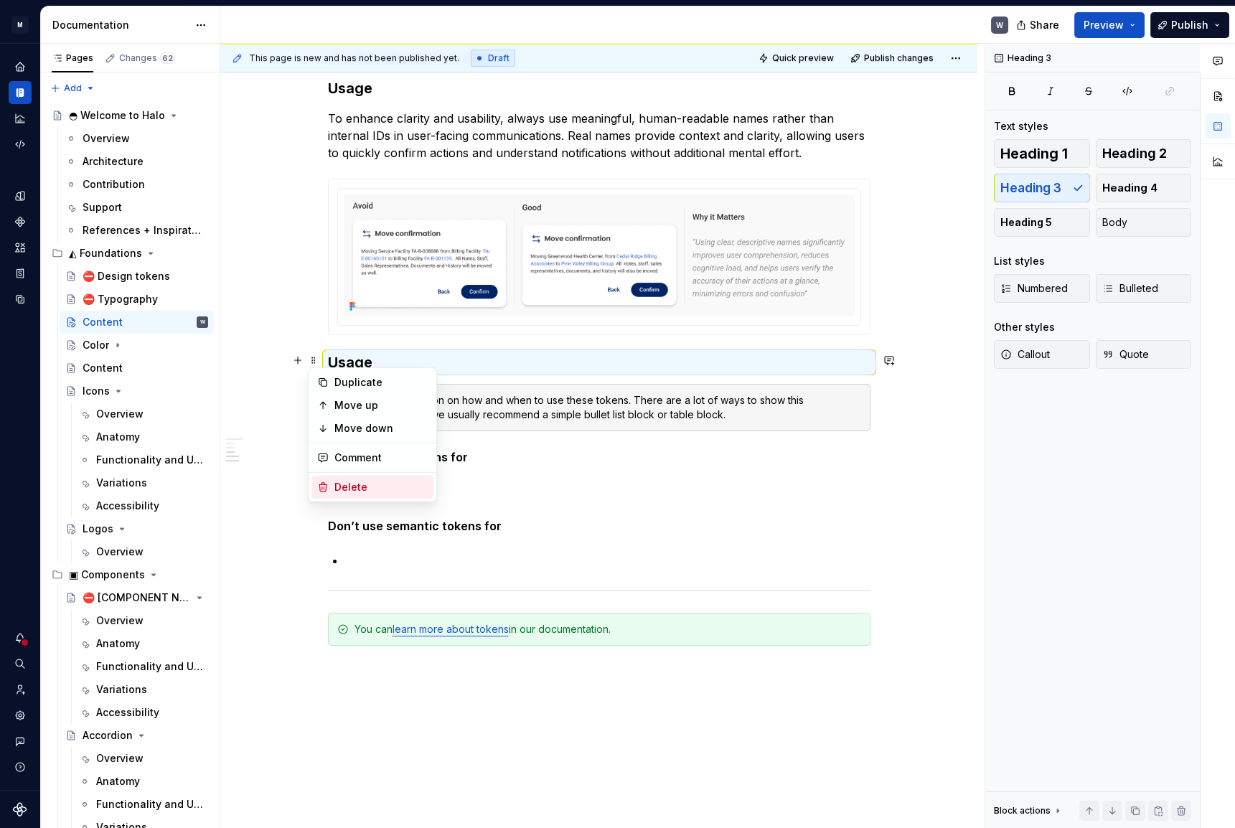
click at [336, 487] on div "Delete" at bounding box center [380, 487] width 93 height 14
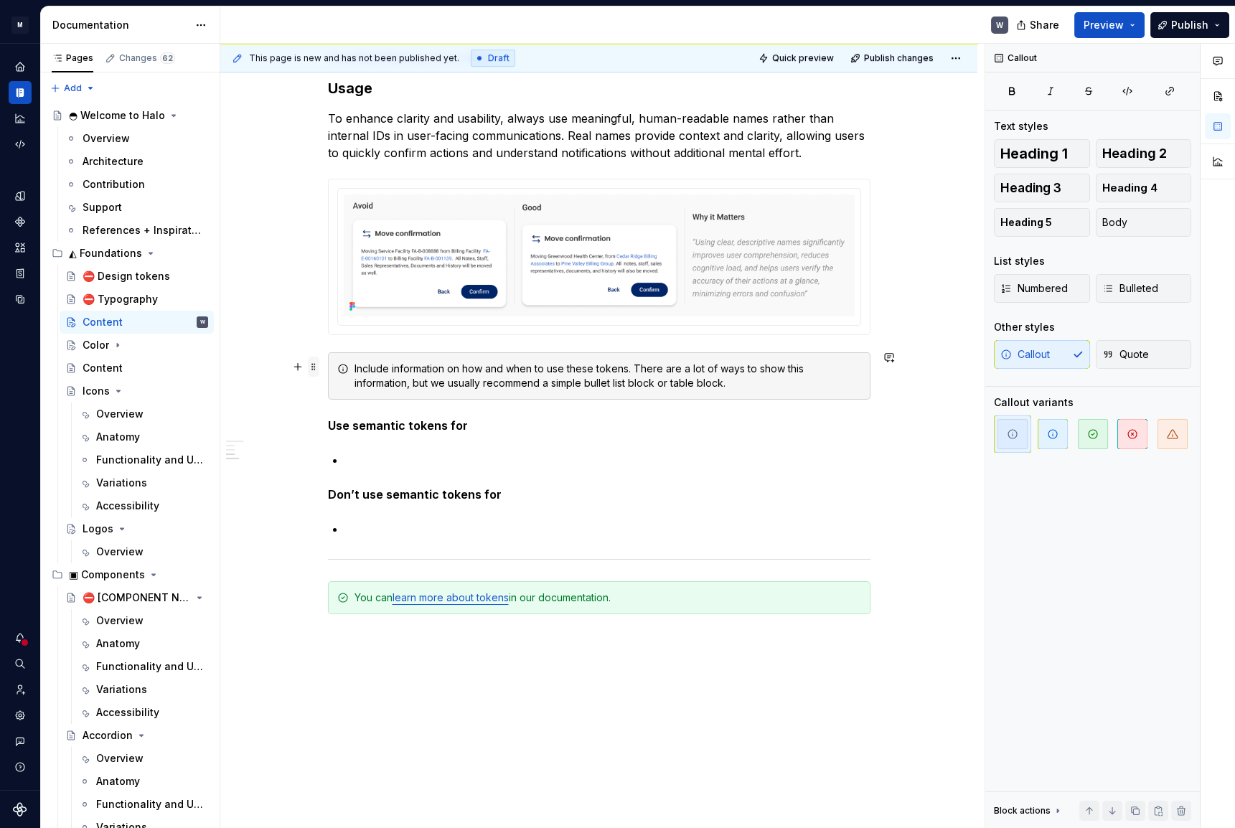
click at [314, 366] on span at bounding box center [313, 367] width 11 height 20
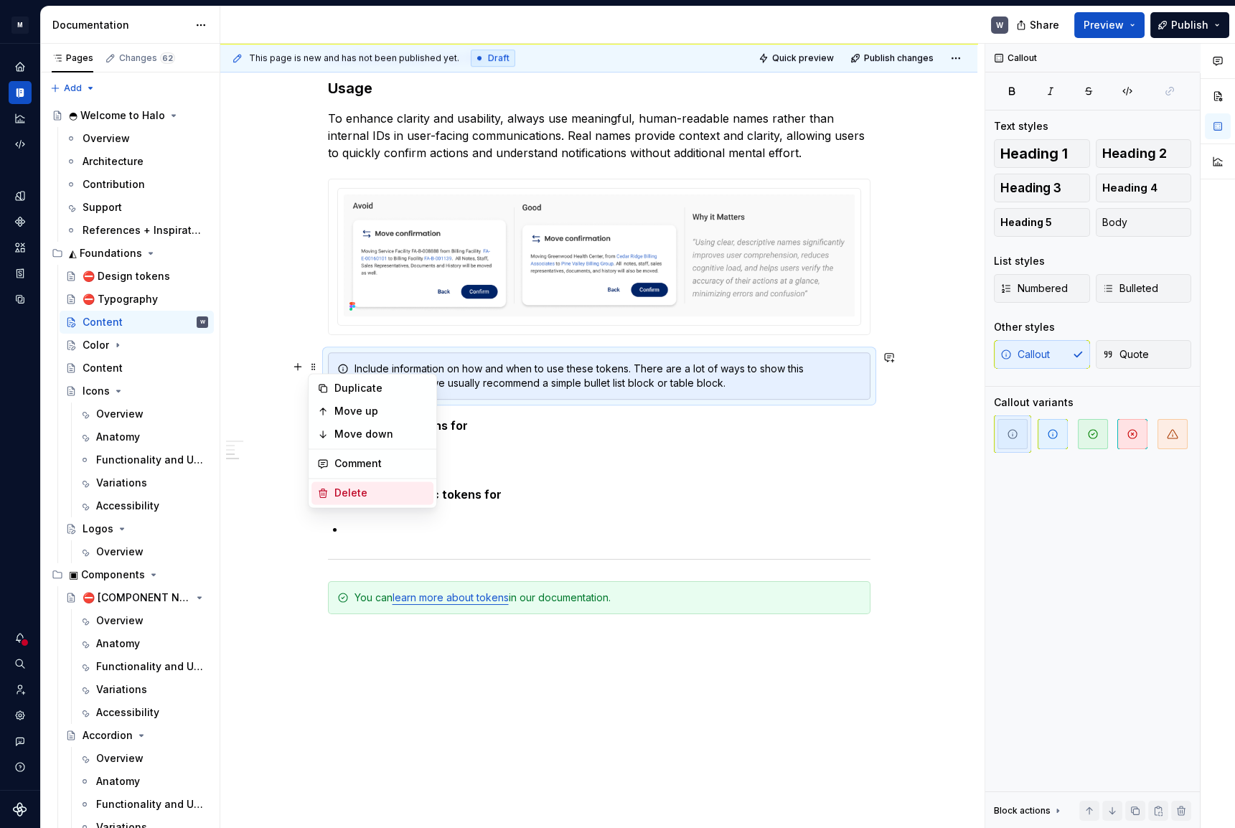
click at [329, 491] on div "Delete" at bounding box center [372, 492] width 122 height 23
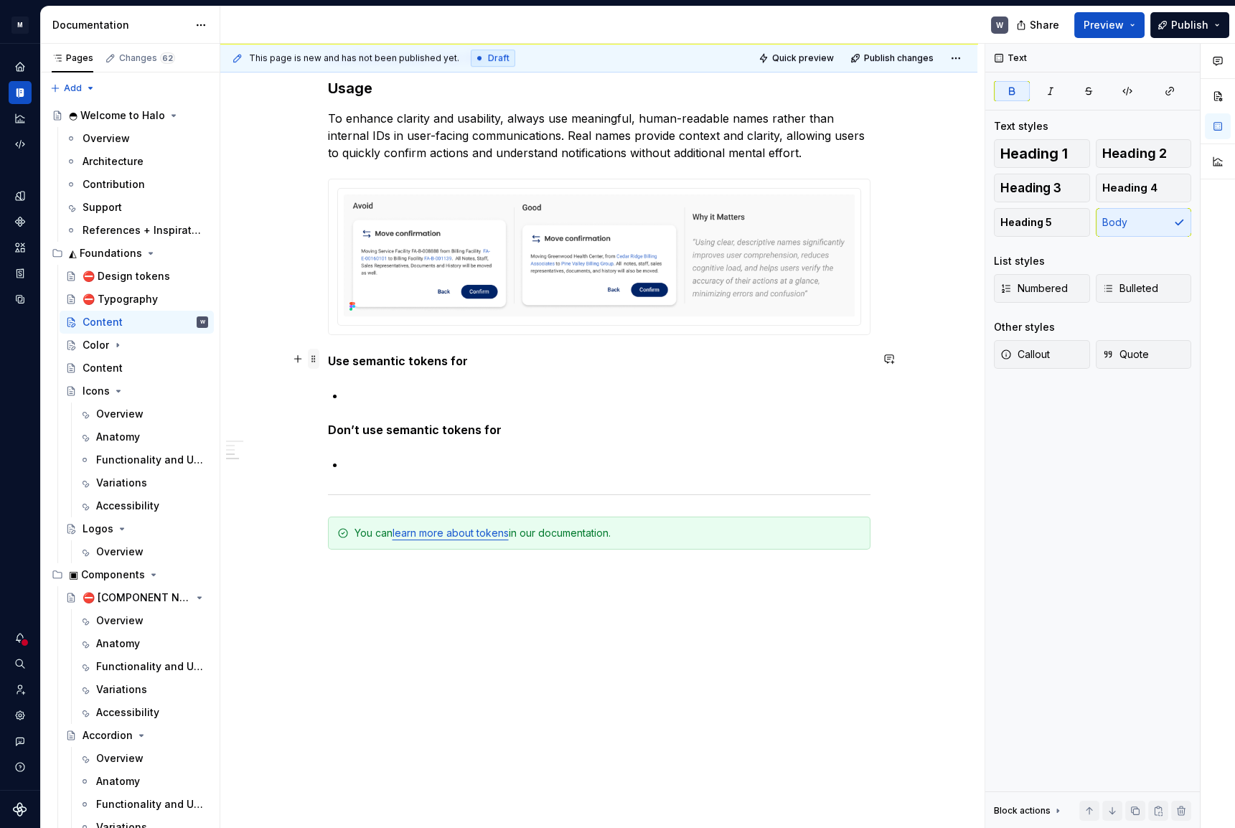
click at [312, 357] on span at bounding box center [313, 359] width 11 height 20
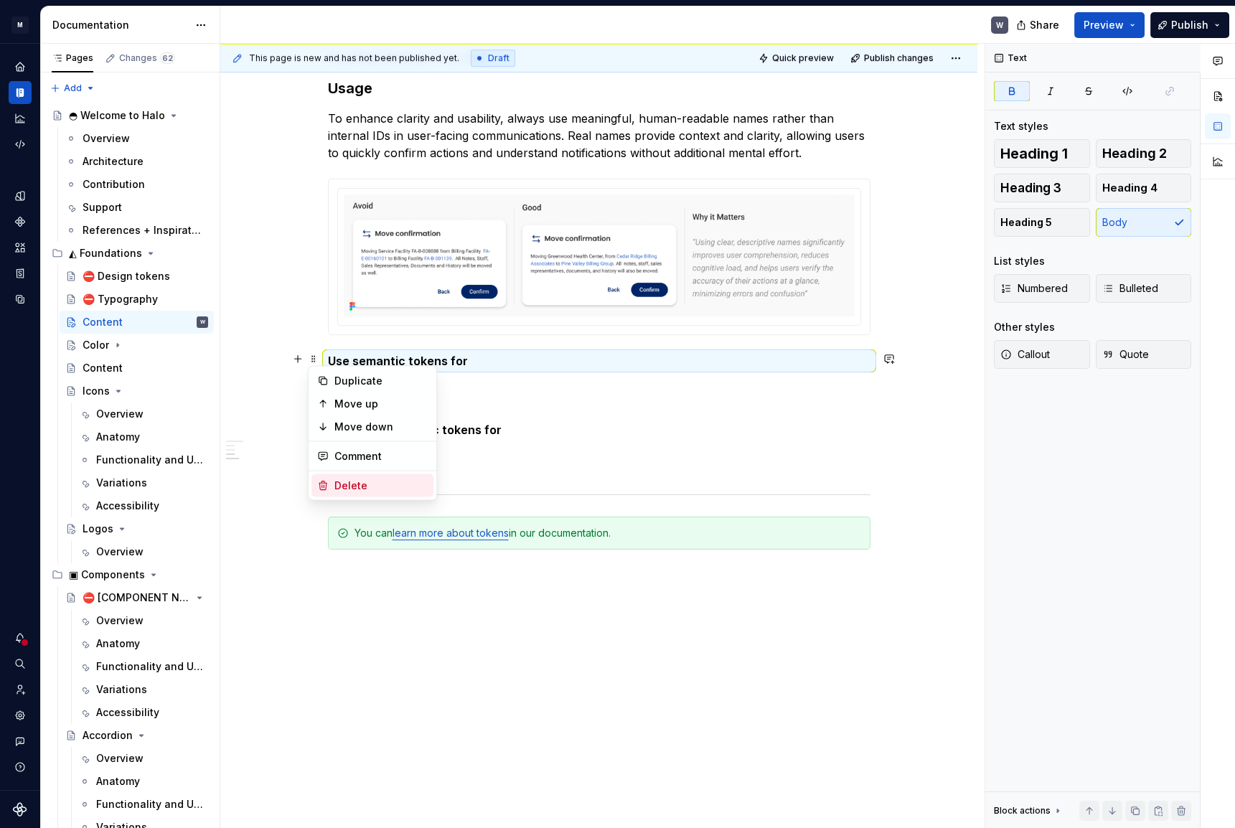
click at [326, 481] on div "Delete" at bounding box center [372, 485] width 122 height 23
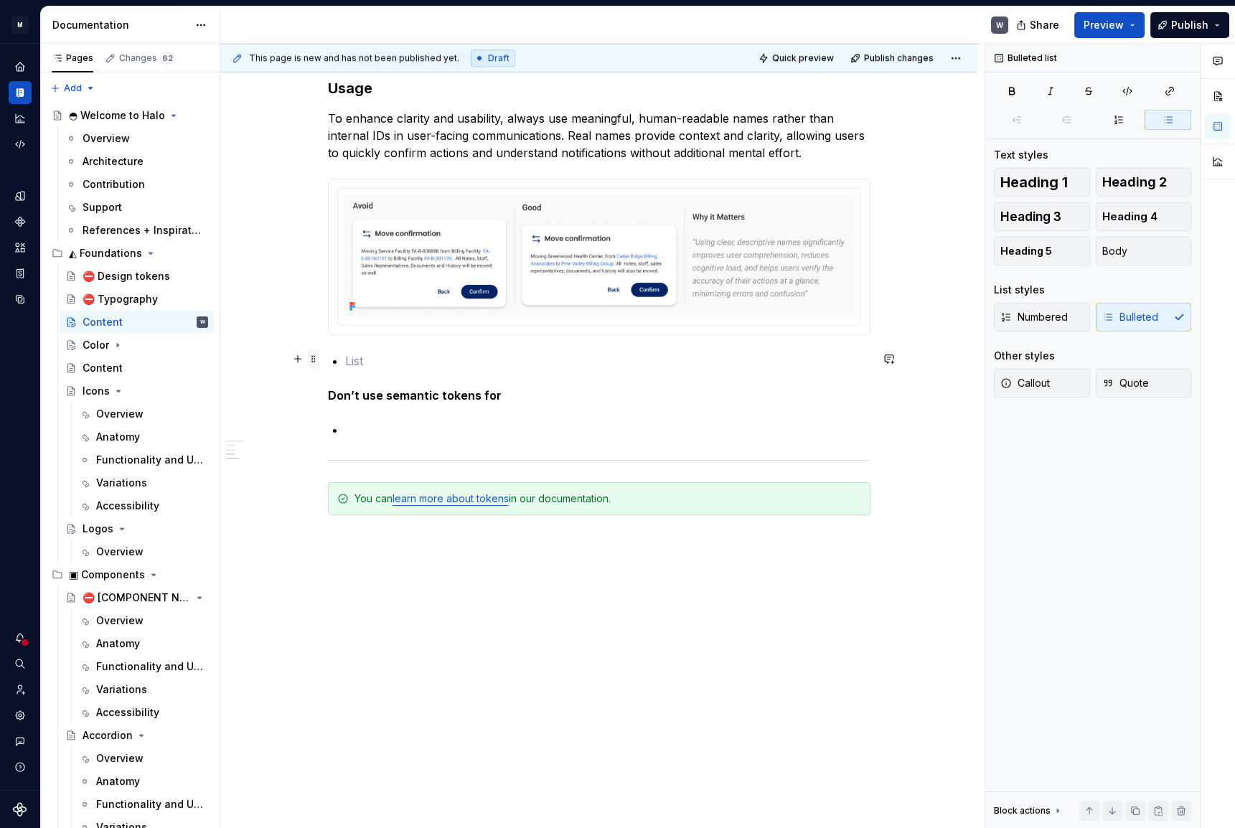
click at [313, 359] on span at bounding box center [313, 359] width 11 height 20
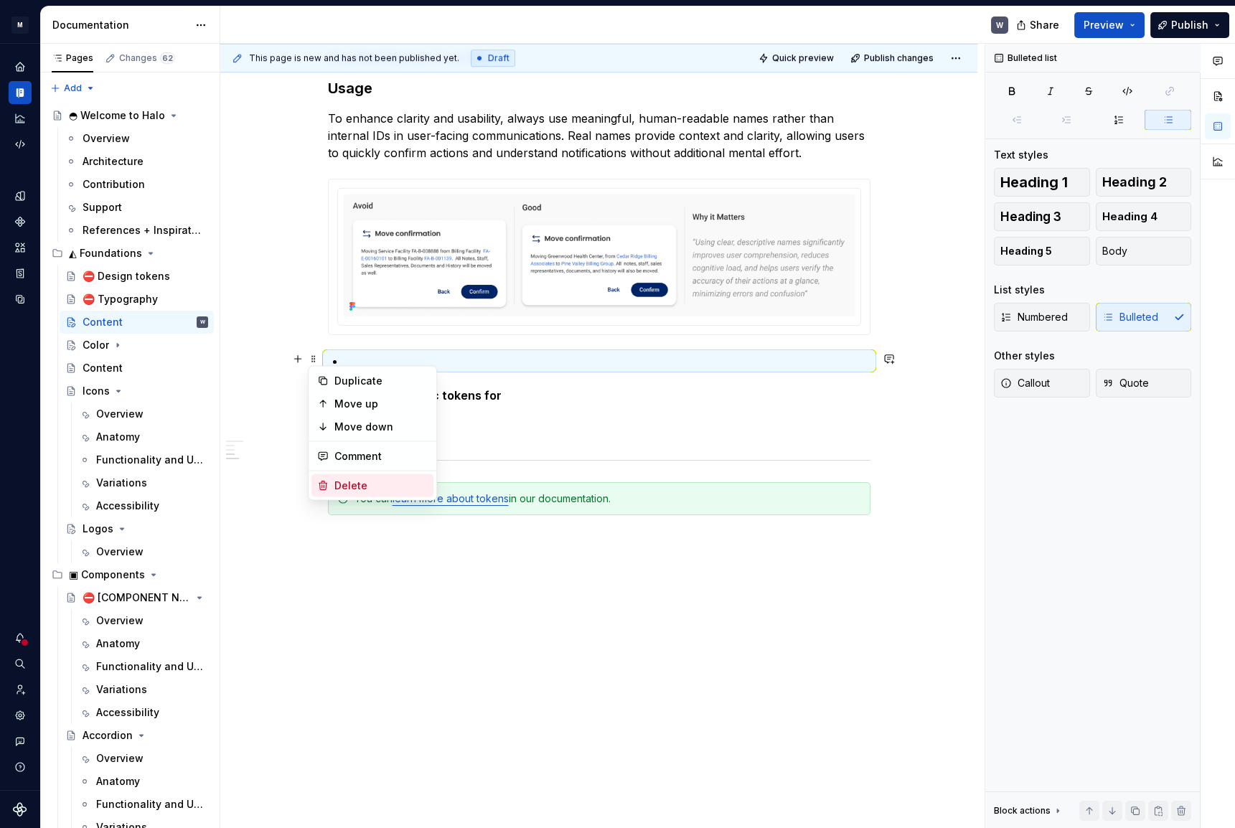
click at [331, 480] on div "Delete" at bounding box center [372, 485] width 122 height 23
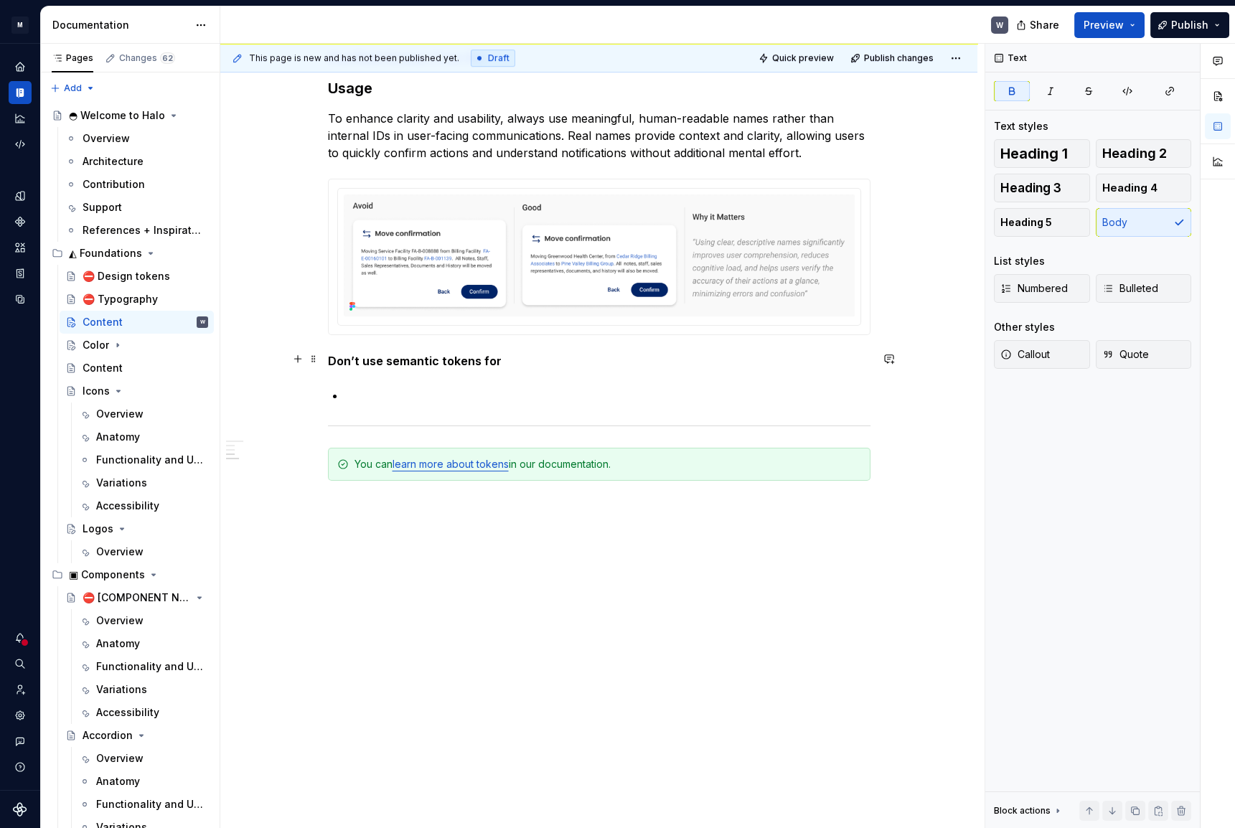
click at [307, 354] on button "button" at bounding box center [298, 359] width 20 height 20
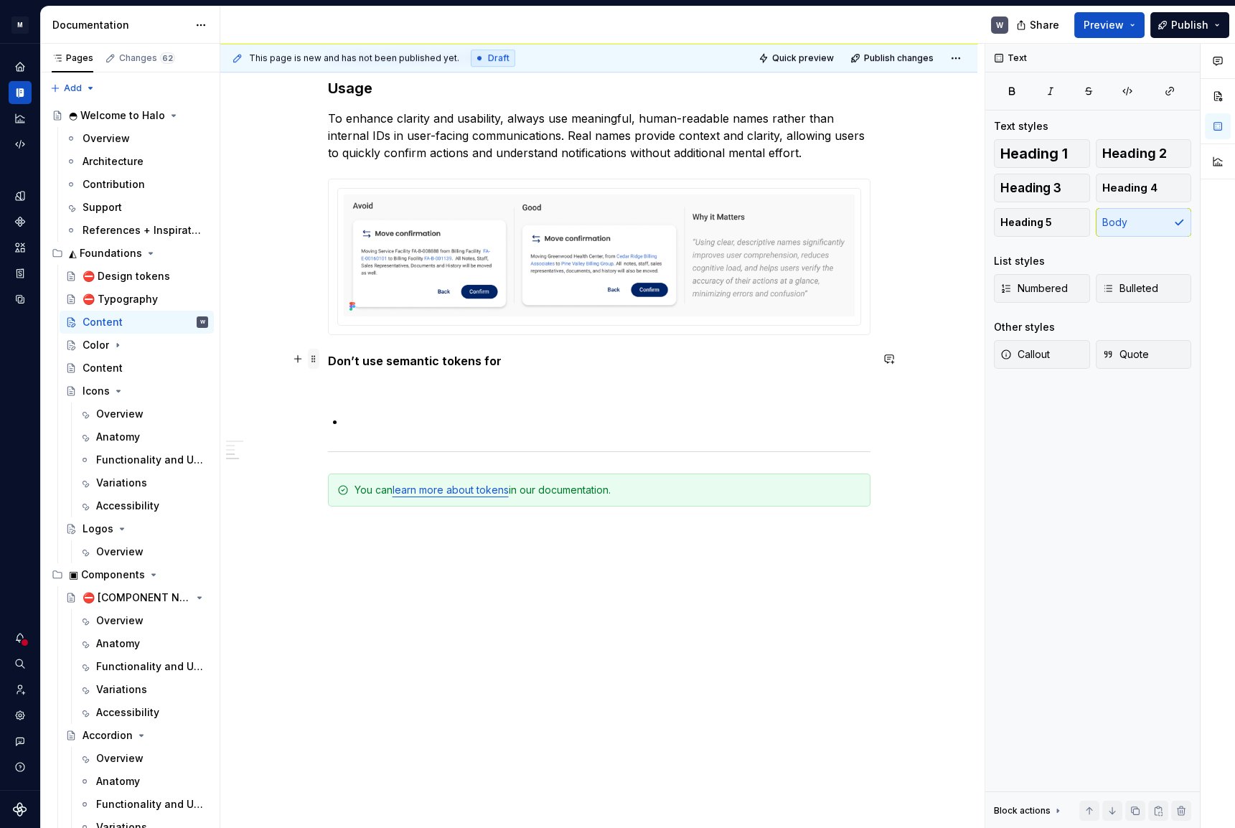
click at [316, 364] on span at bounding box center [313, 359] width 11 height 20
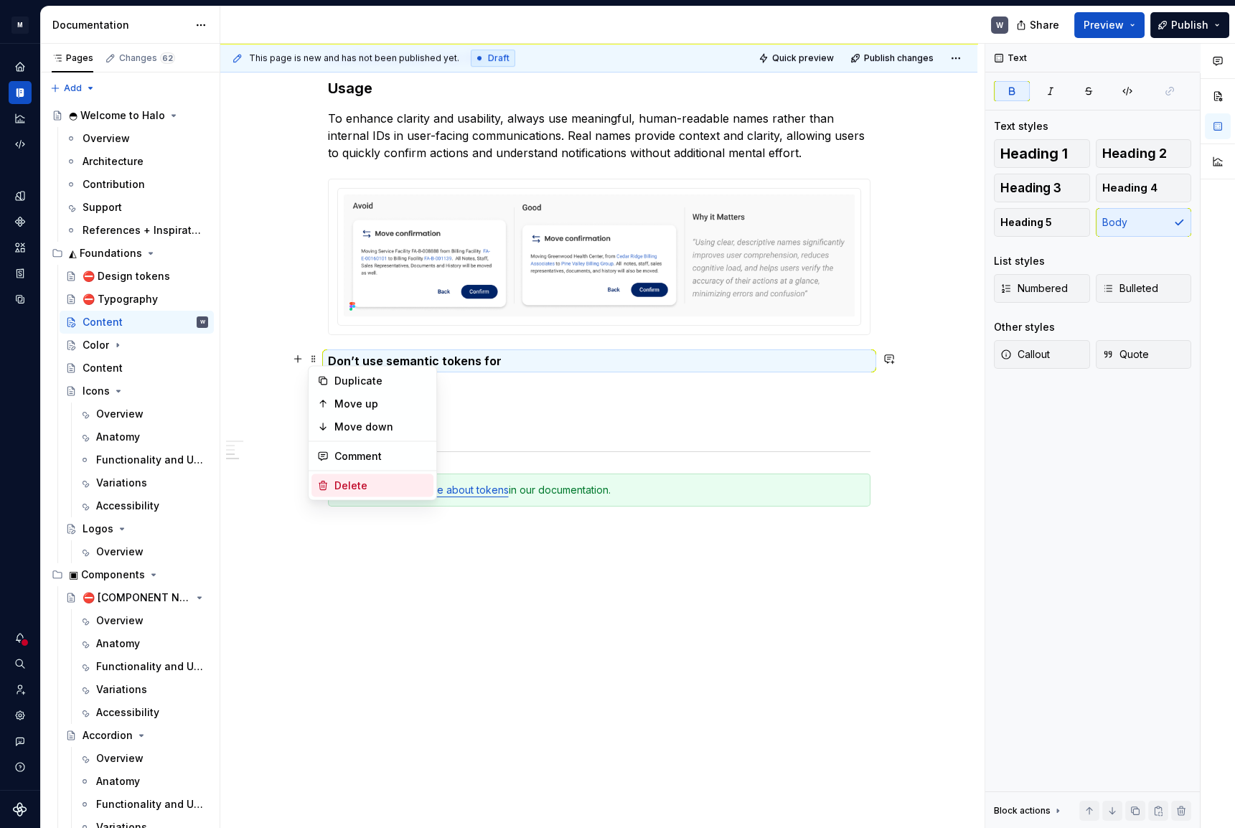
click at [319, 476] on div "Delete" at bounding box center [372, 485] width 122 height 23
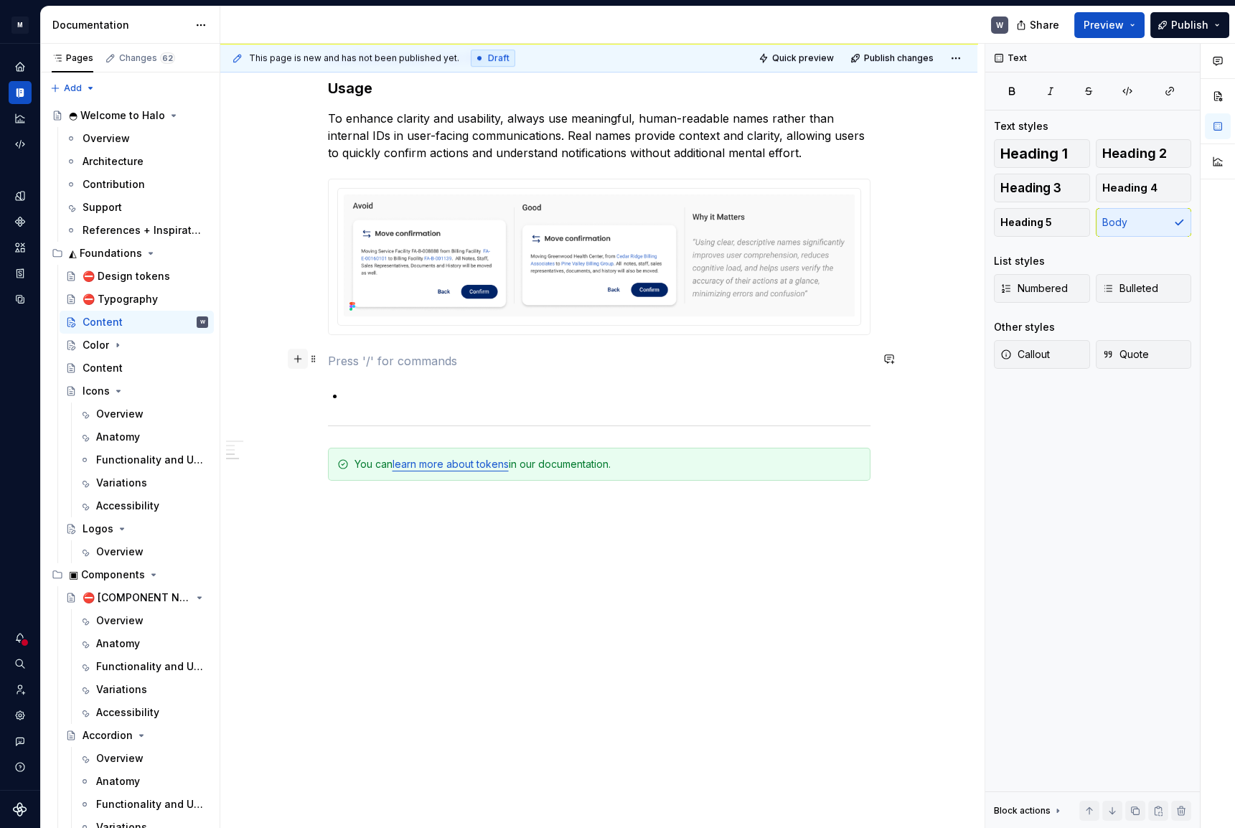
click at [307, 354] on div at bounding box center [304, 359] width 32 height 20
click at [318, 364] on span at bounding box center [313, 359] width 11 height 20
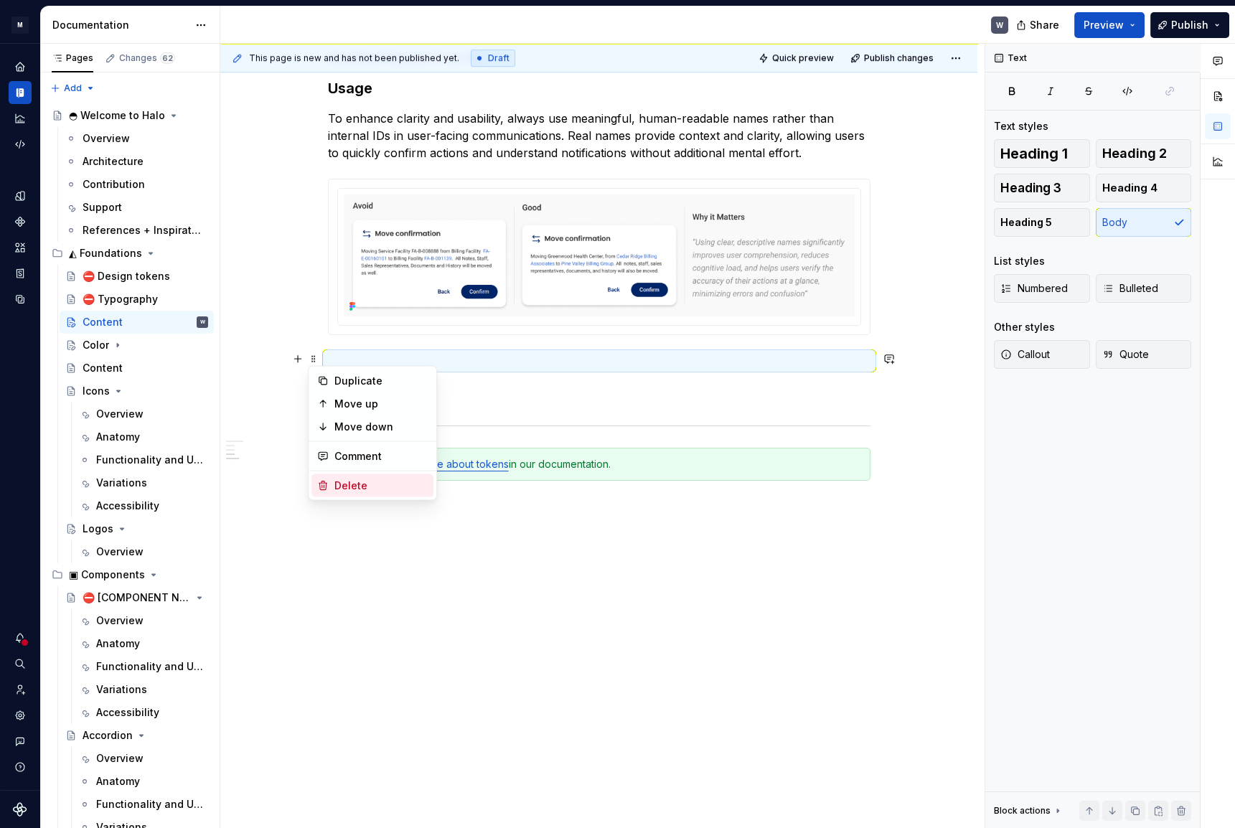
click at [348, 486] on div "Delete" at bounding box center [380, 485] width 93 height 14
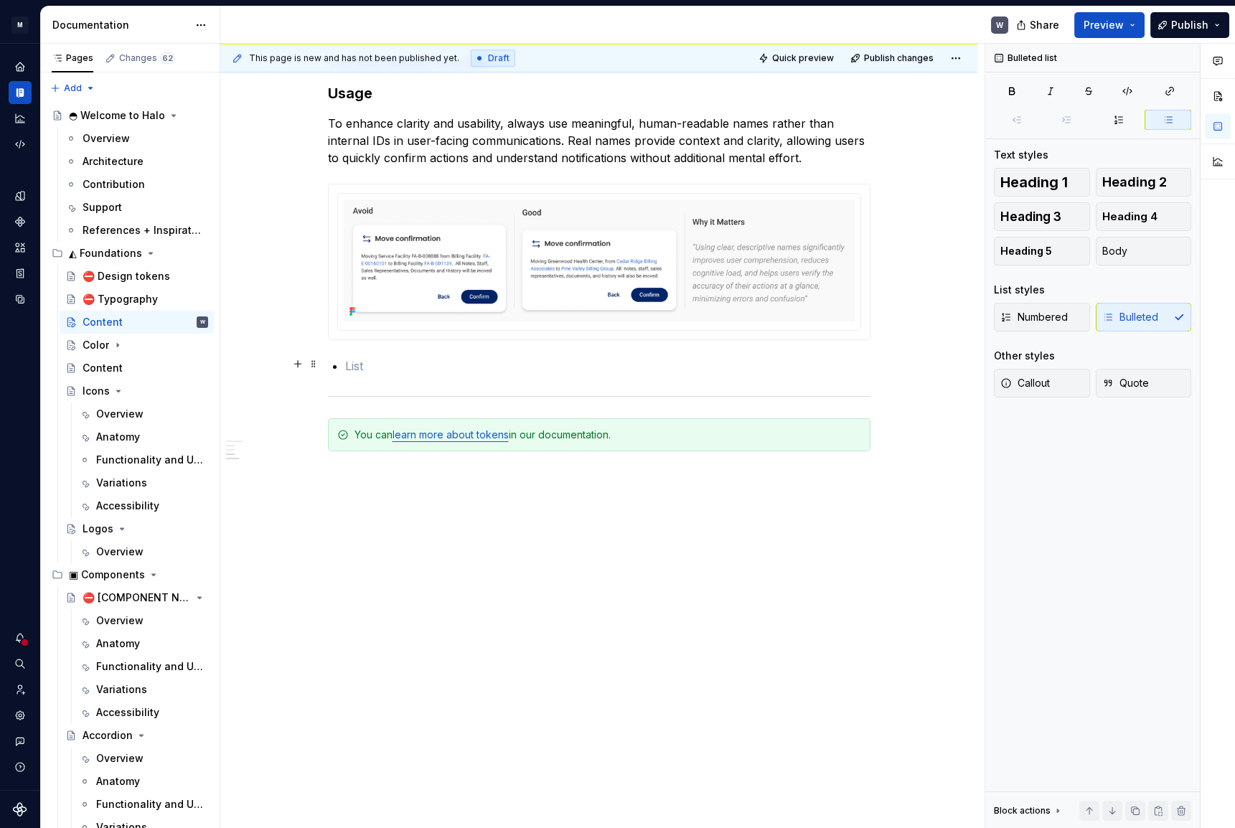
scroll to position [1948, 0]
click at [309, 368] on span at bounding box center [313, 367] width 11 height 20
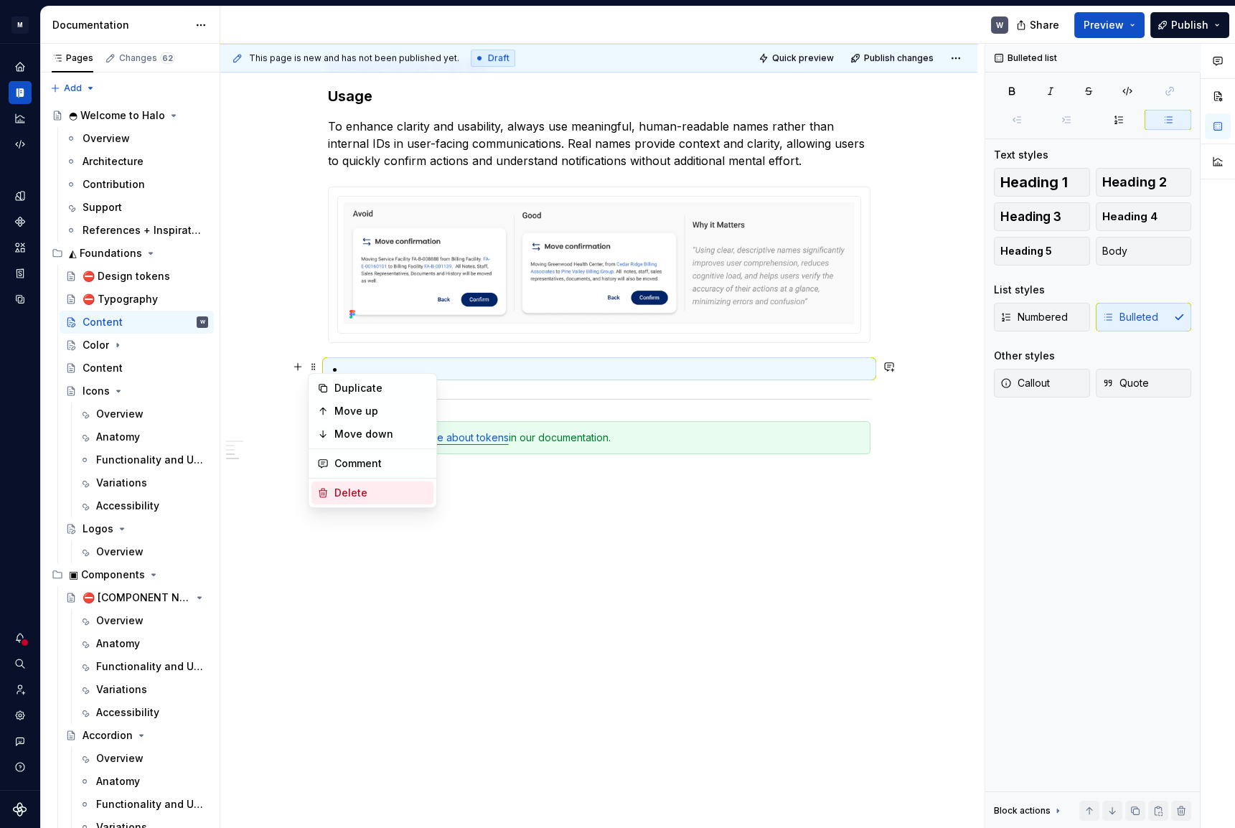
click at [331, 493] on div "Delete" at bounding box center [372, 492] width 122 height 23
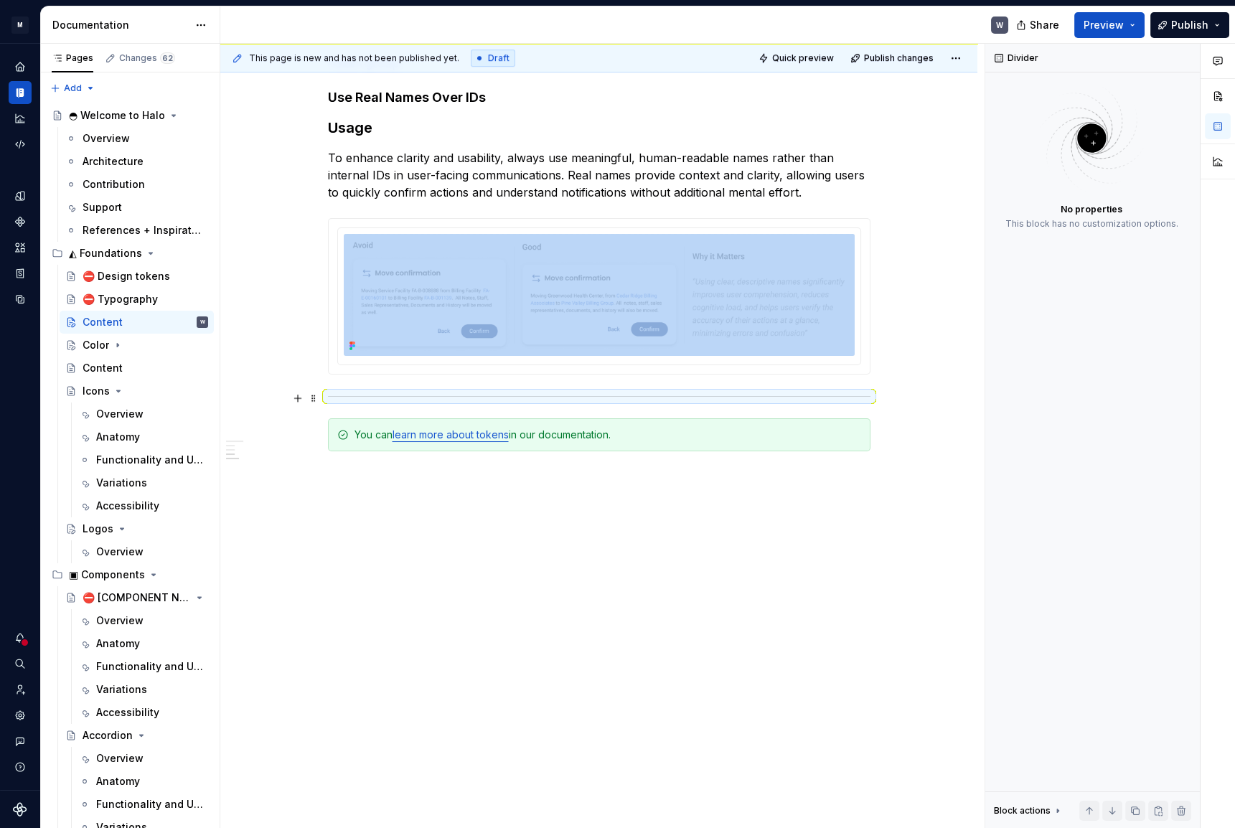
scroll to position [1914, 0]
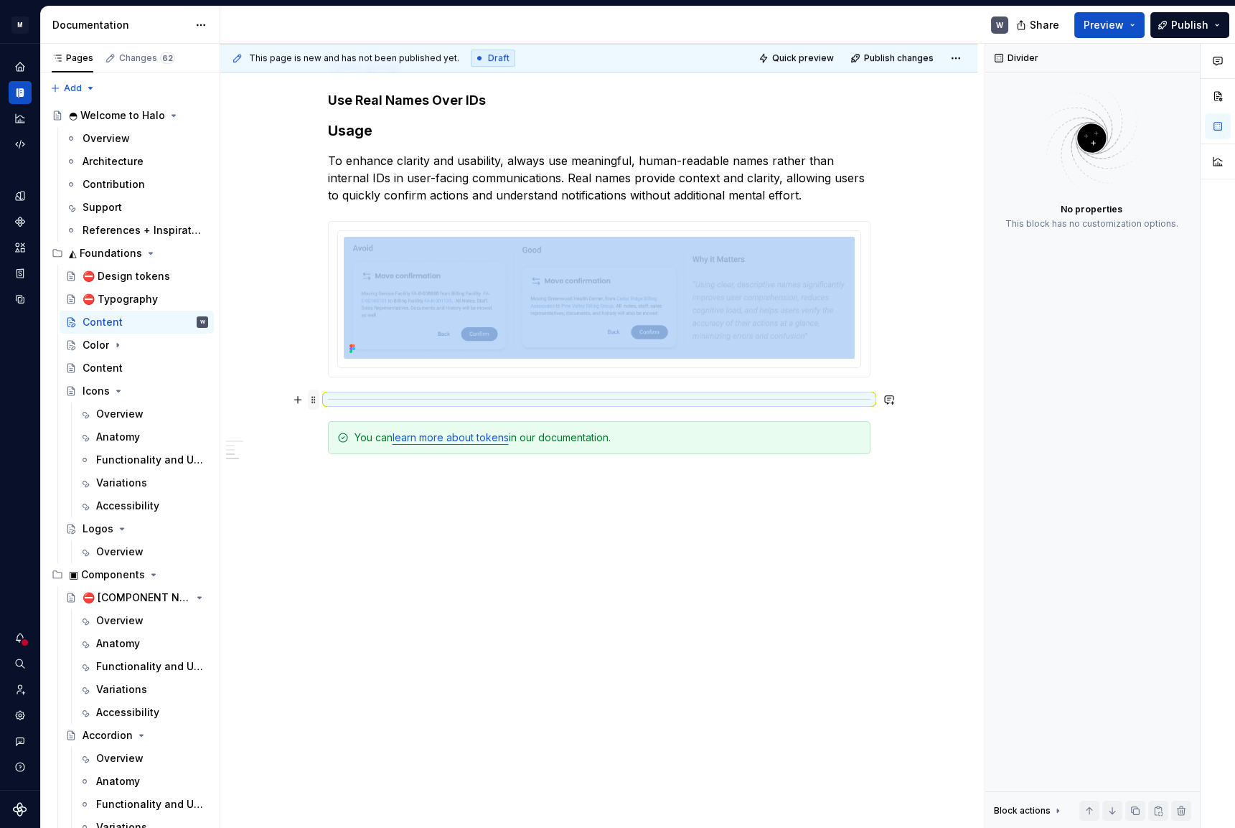
click at [308, 396] on span at bounding box center [313, 400] width 11 height 20
click at [334, 518] on div "Delete" at bounding box center [372, 525] width 122 height 23
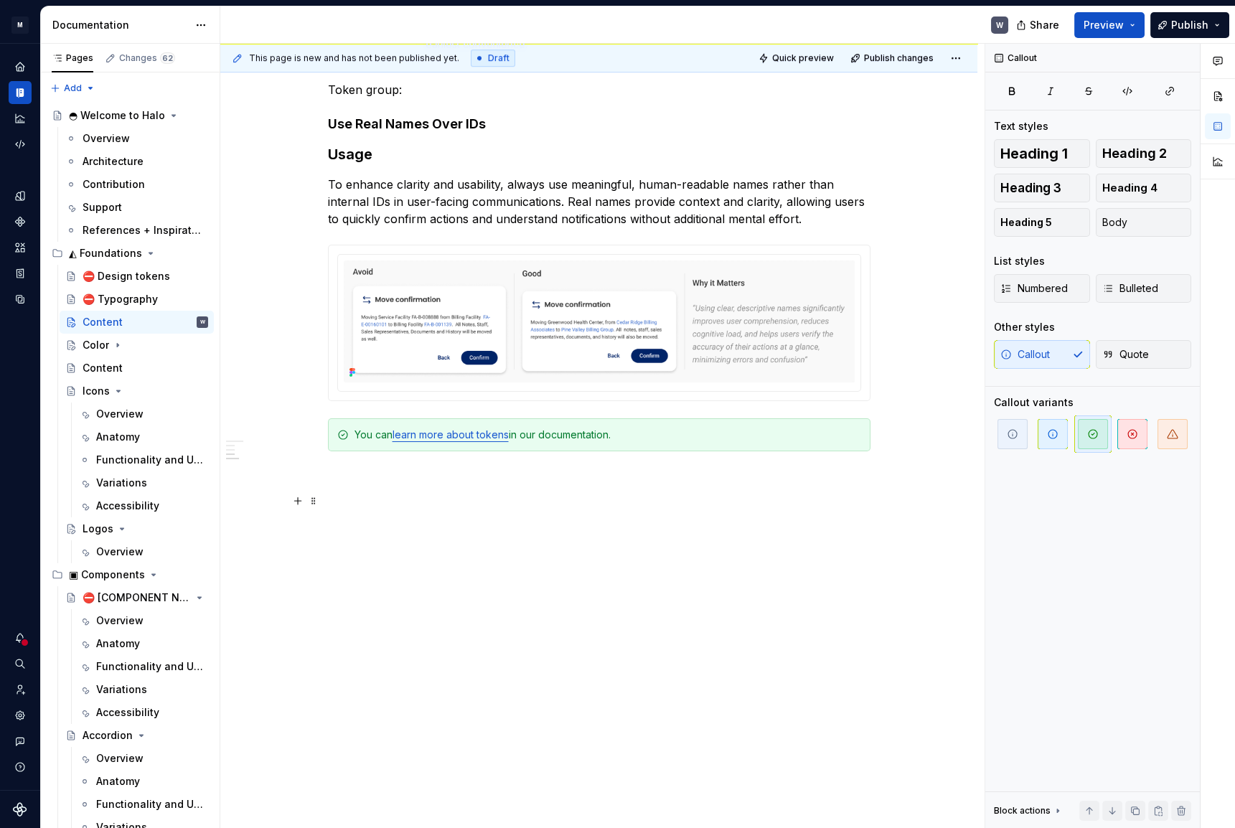
scroll to position [1887, 0]
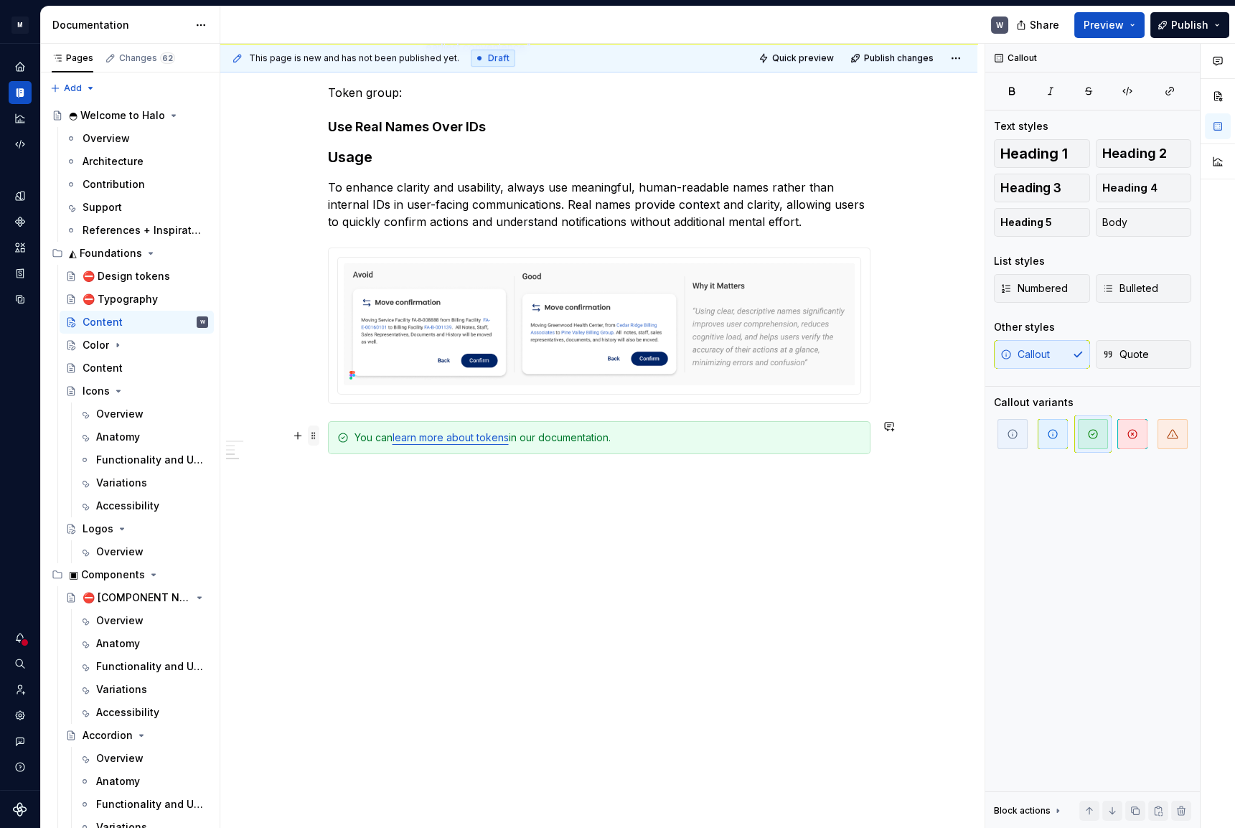
click at [313, 438] on span at bounding box center [313, 435] width 11 height 20
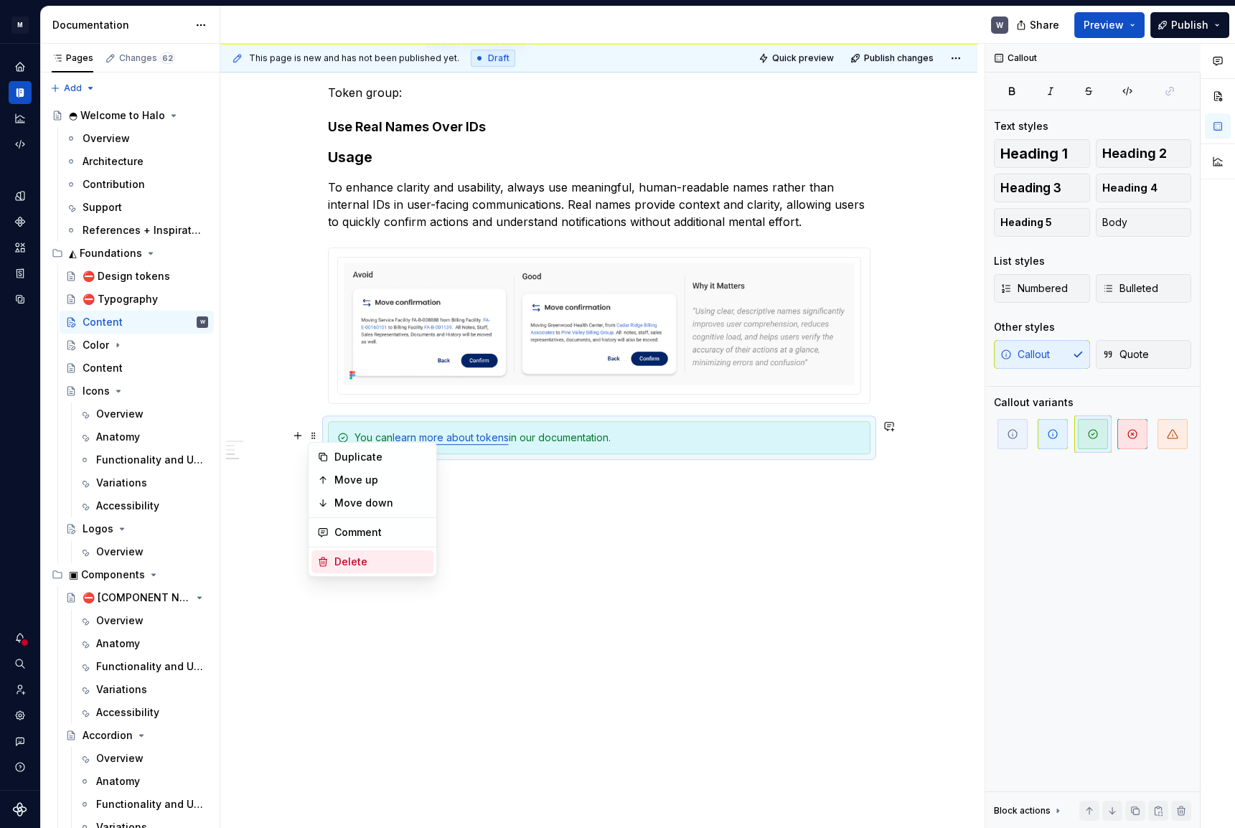
click at [346, 555] on div "Delete" at bounding box center [380, 562] width 93 height 14
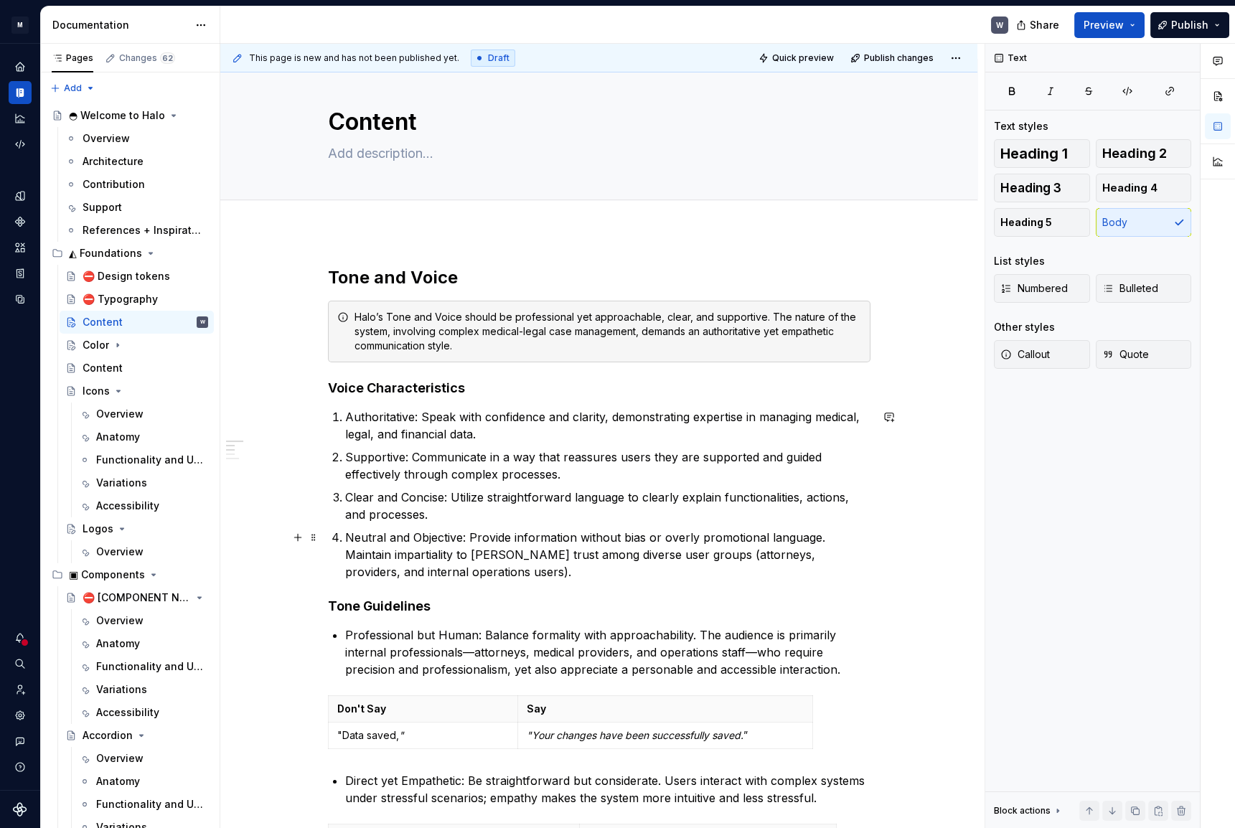
scroll to position [0, 0]
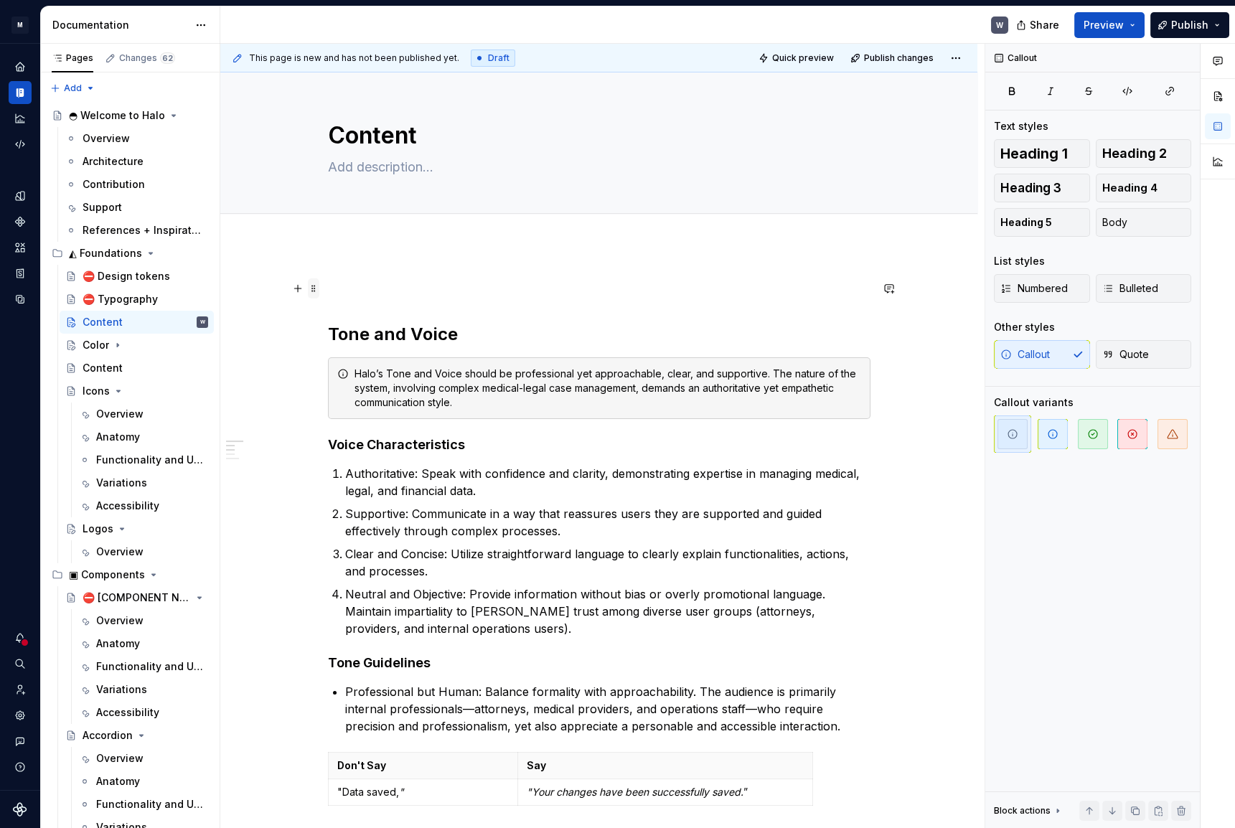
click at [312, 291] on span at bounding box center [313, 288] width 11 height 20
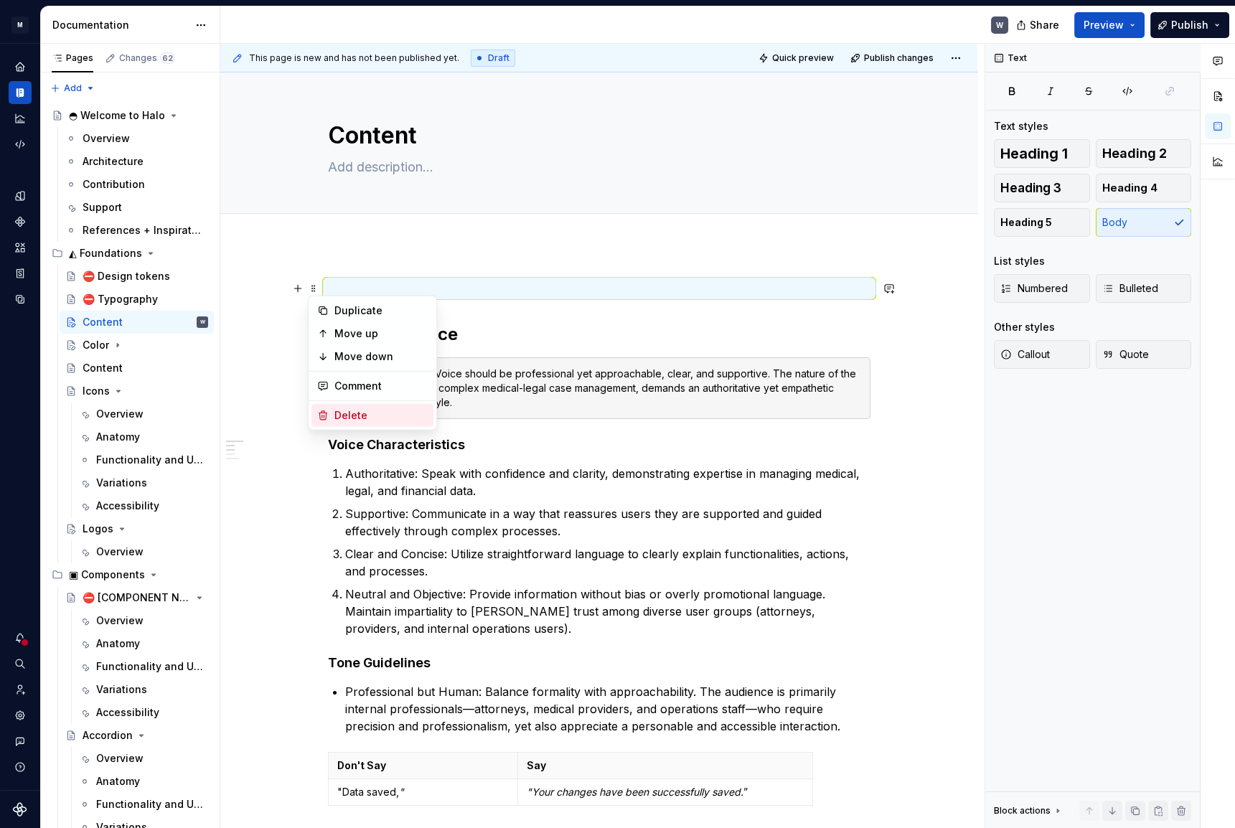
click at [341, 418] on div "Delete" at bounding box center [380, 415] width 93 height 14
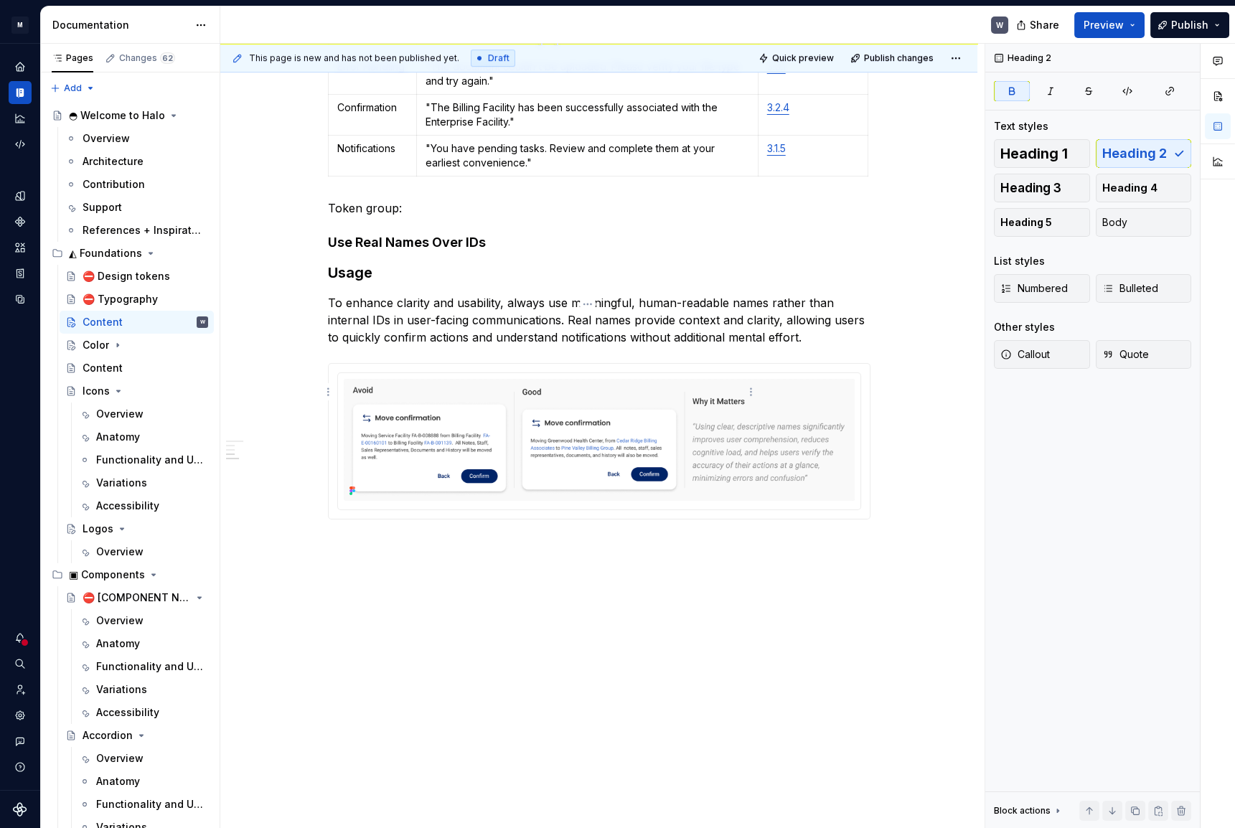
scroll to position [1837, 0]
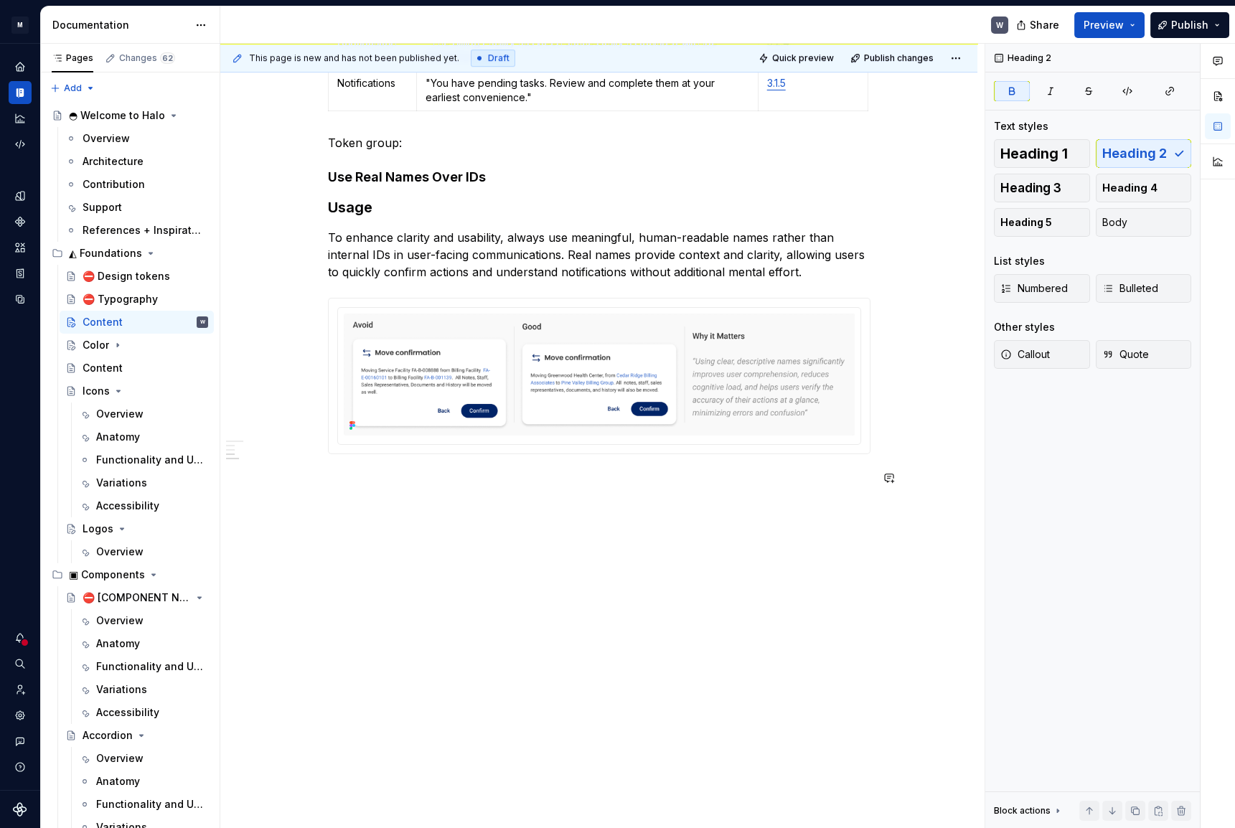
click at [313, 479] on span at bounding box center [313, 478] width 11 height 20
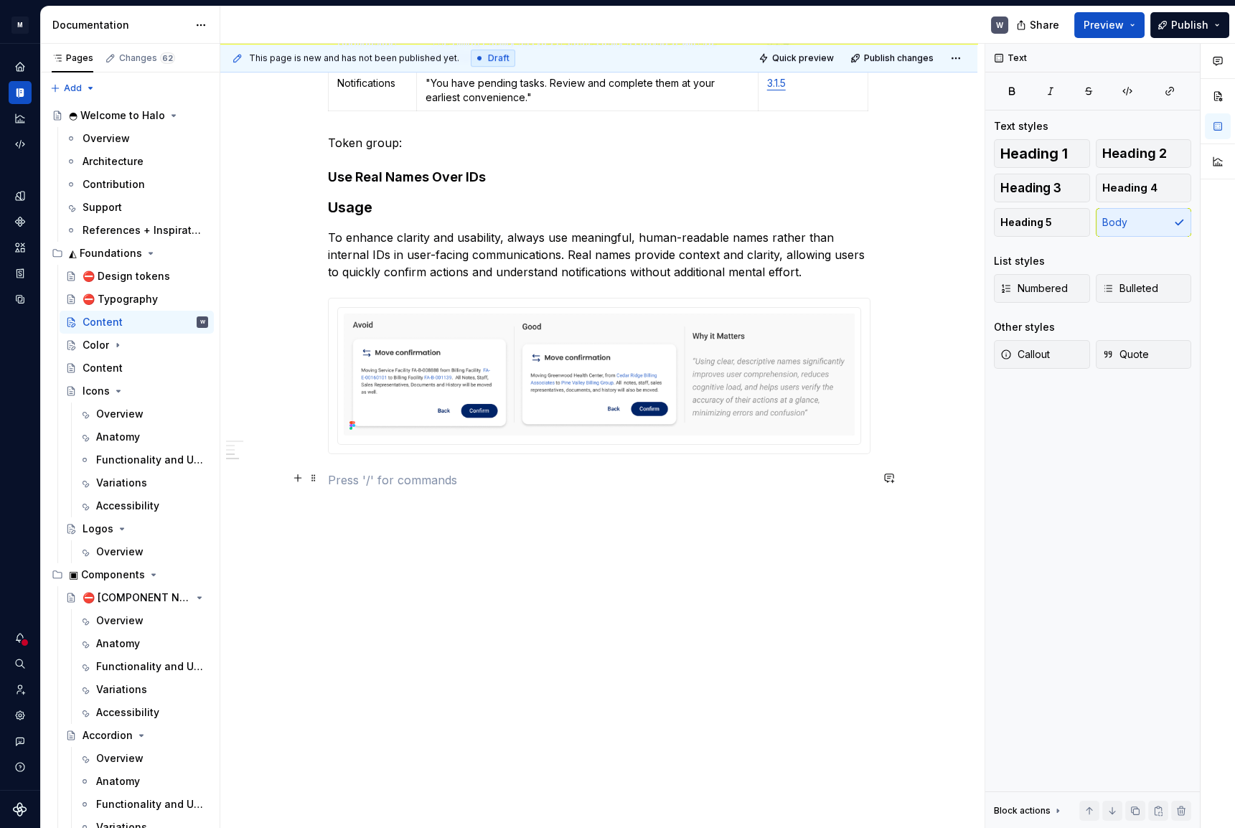
click at [343, 477] on p at bounding box center [599, 479] width 542 height 17
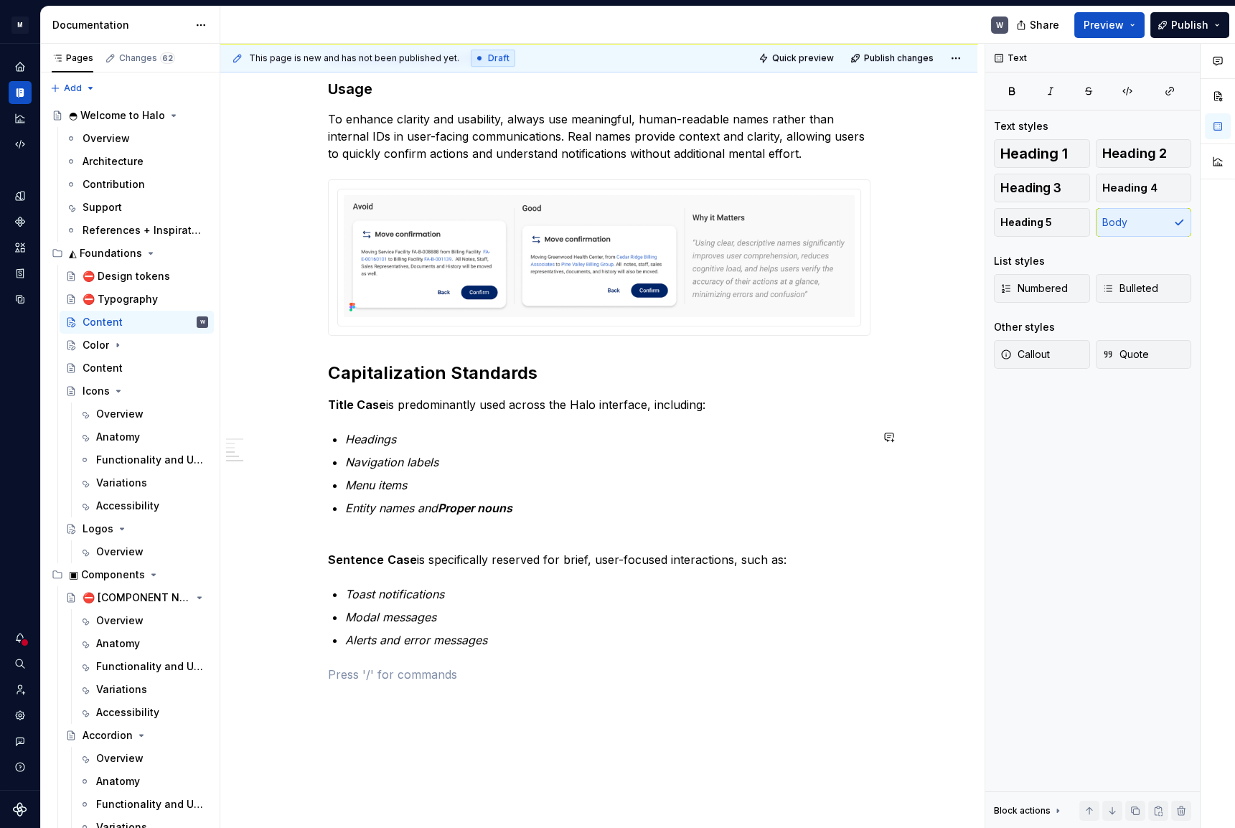
scroll to position [2033, 0]
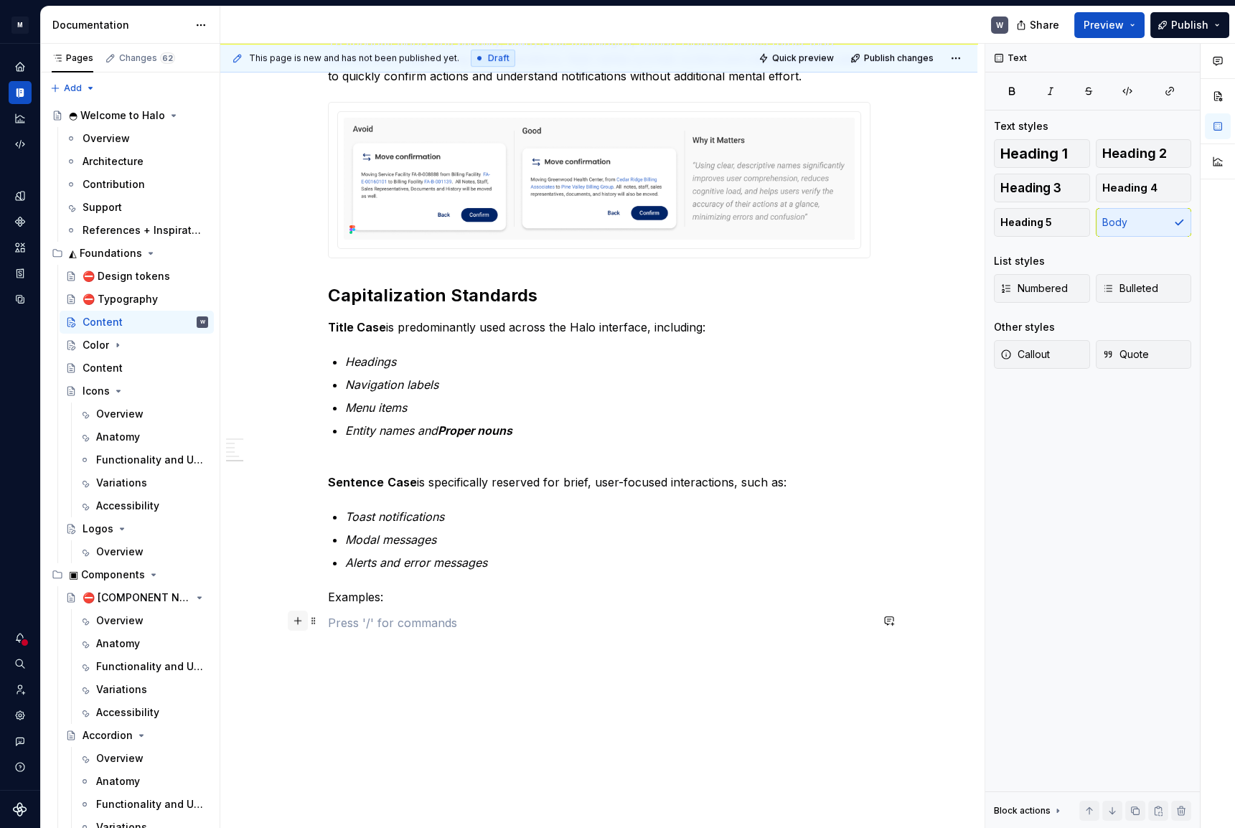
click at [302, 623] on button "button" at bounding box center [298, 620] width 20 height 20
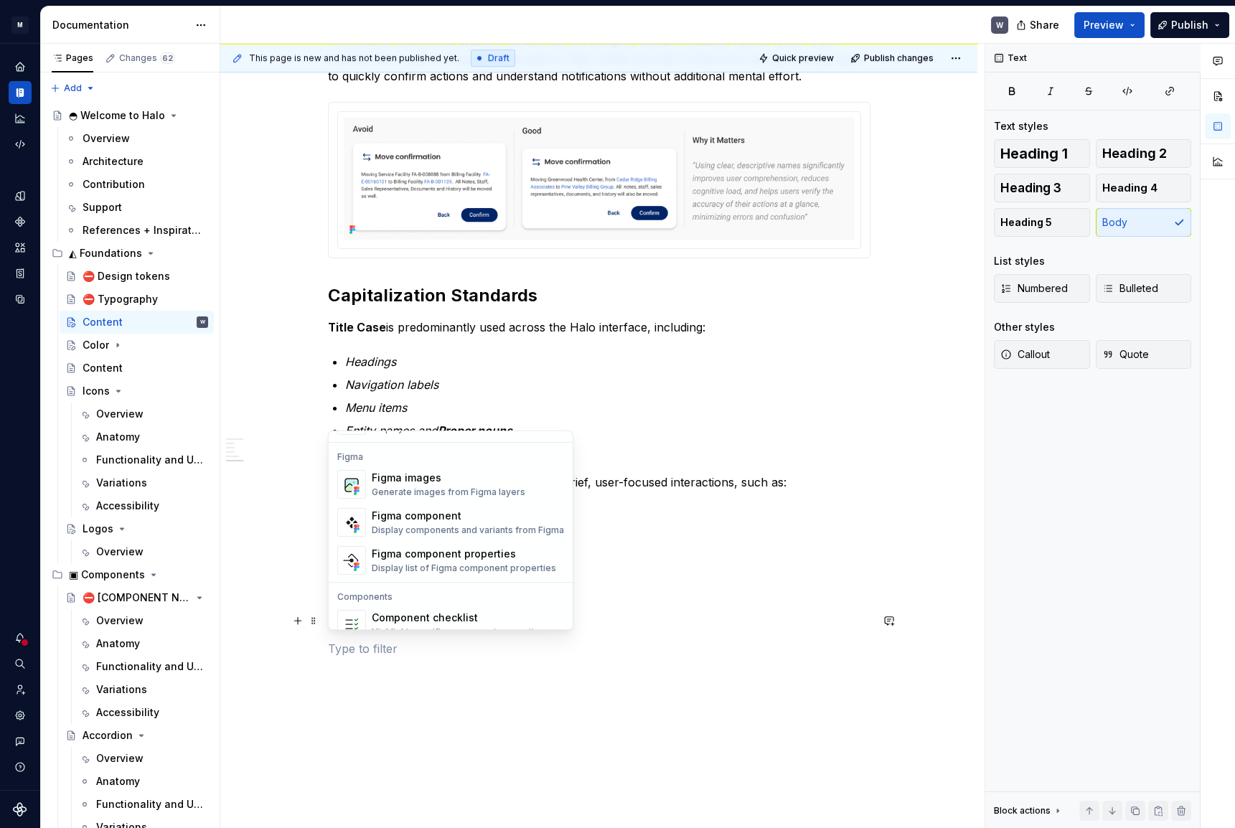
scroll to position [1296, 0]
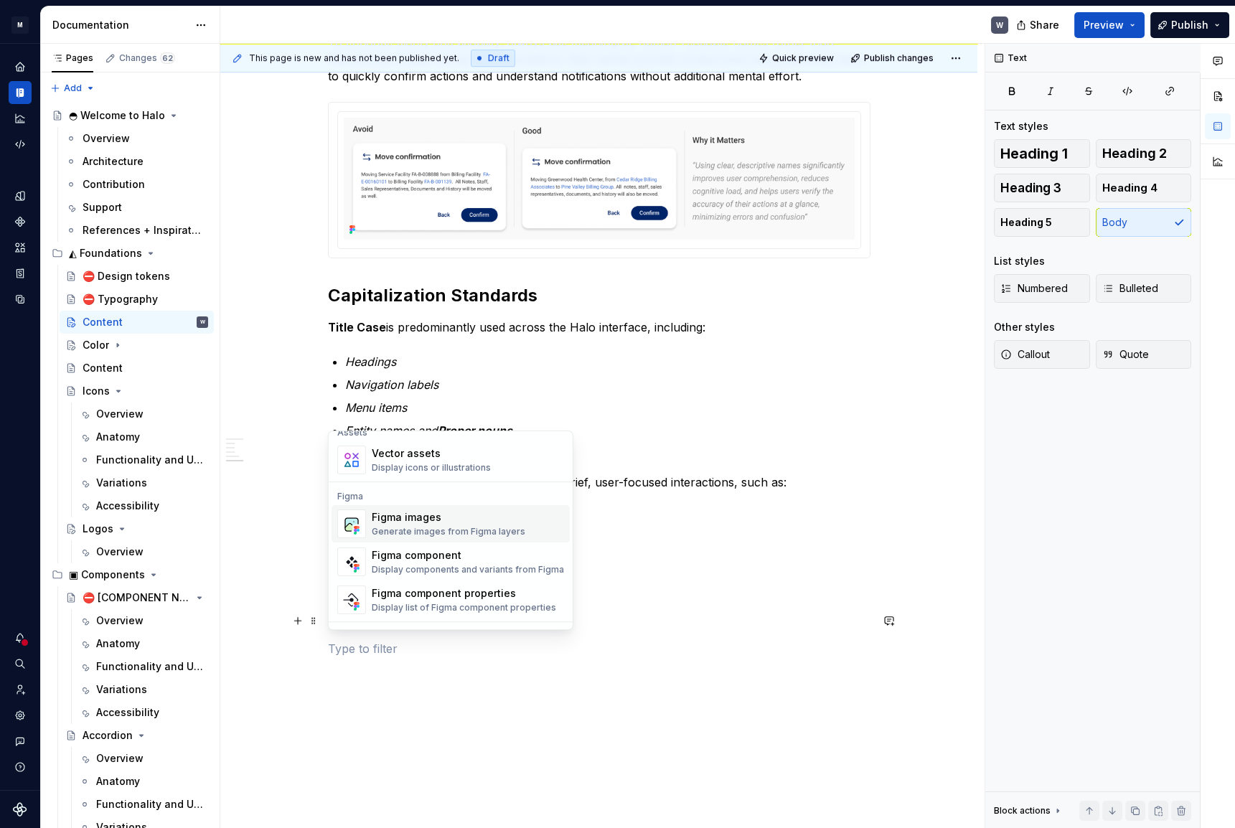
click at [416, 510] on div "Figma images" at bounding box center [449, 517] width 154 height 14
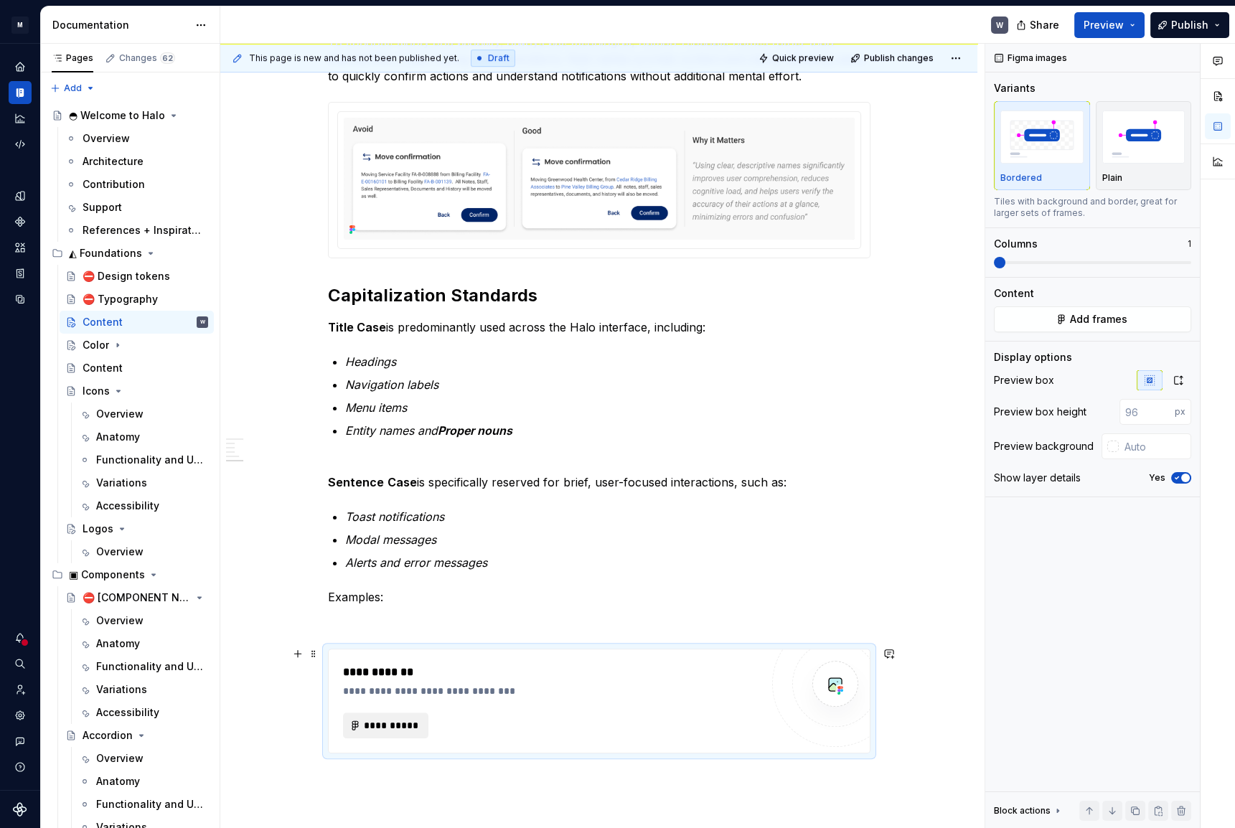
click at [386, 720] on span "**********" at bounding box center [392, 725] width 56 height 14
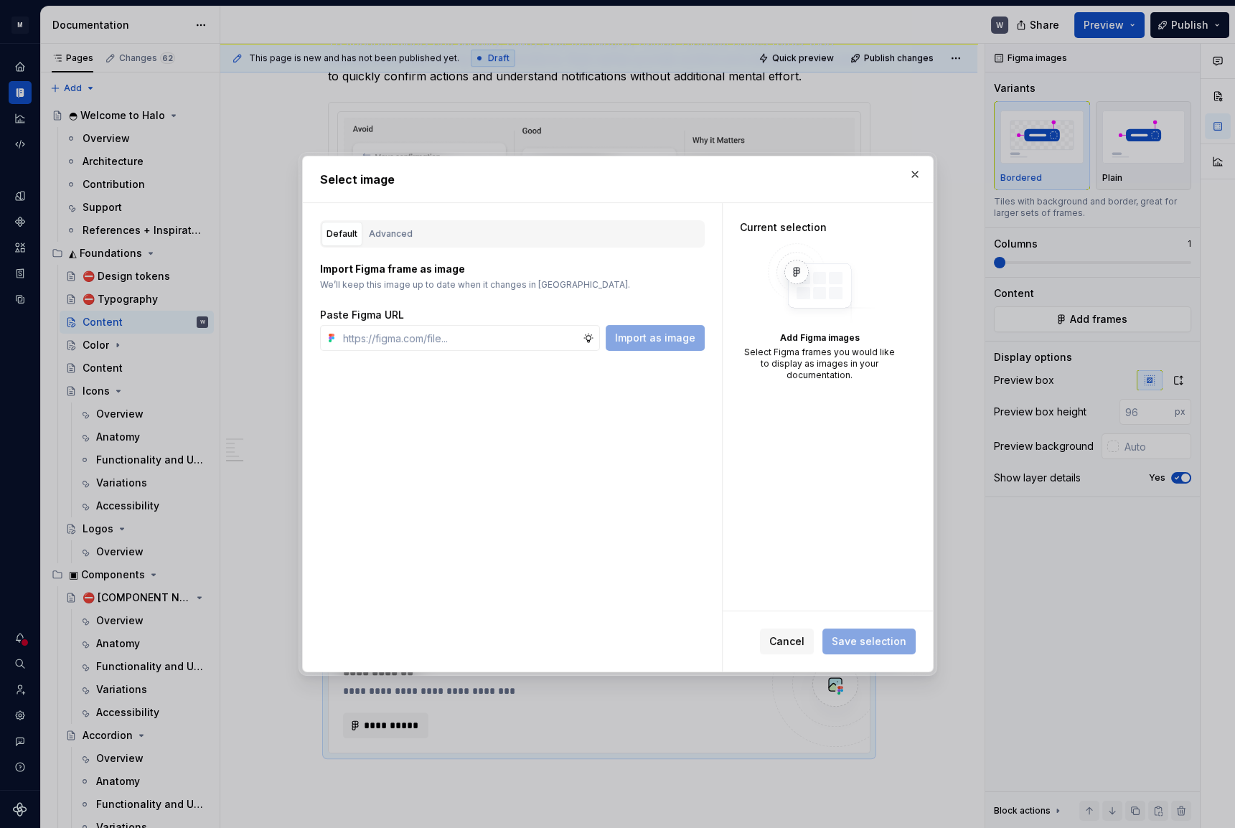
type textarea "*"
type input "https://www.figma.com/design/X3TeYHXqqQoJMt0xtkQNul/icon---drawings?node-id=91-…"
click at [674, 340] on span "Import as image" at bounding box center [655, 338] width 80 height 14
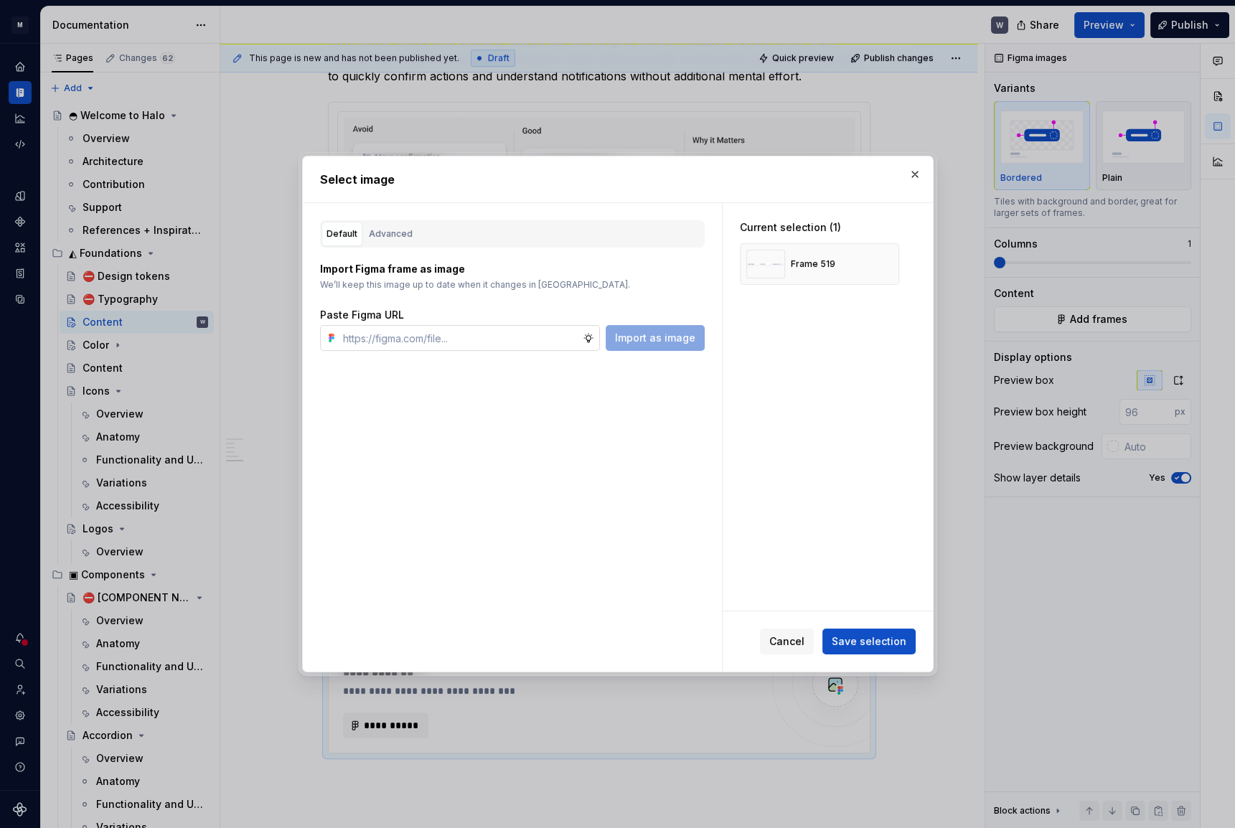
click at [511, 334] on input "text" at bounding box center [459, 338] width 245 height 26
paste input "https://www.figma.com/design/X3TeYHXqqQoJMt0xtkQNul/icon---drawings?node-id=91-…"
type input "https://www.figma.com/design/X3TeYHXqqQoJMt0xtkQNul/icon---drawings?node-id=91-…"
click at [652, 336] on span "Import as image" at bounding box center [655, 338] width 80 height 14
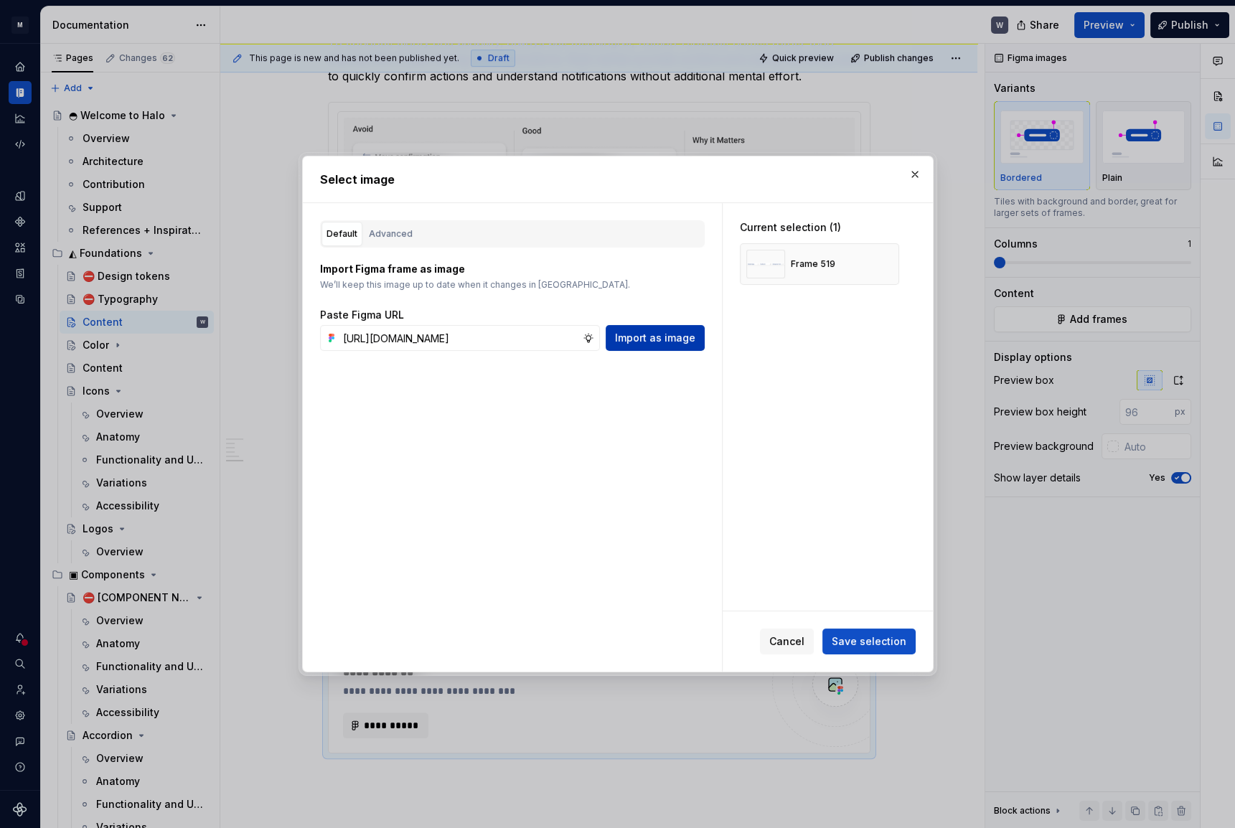
scroll to position [0, 0]
type textarea "*"
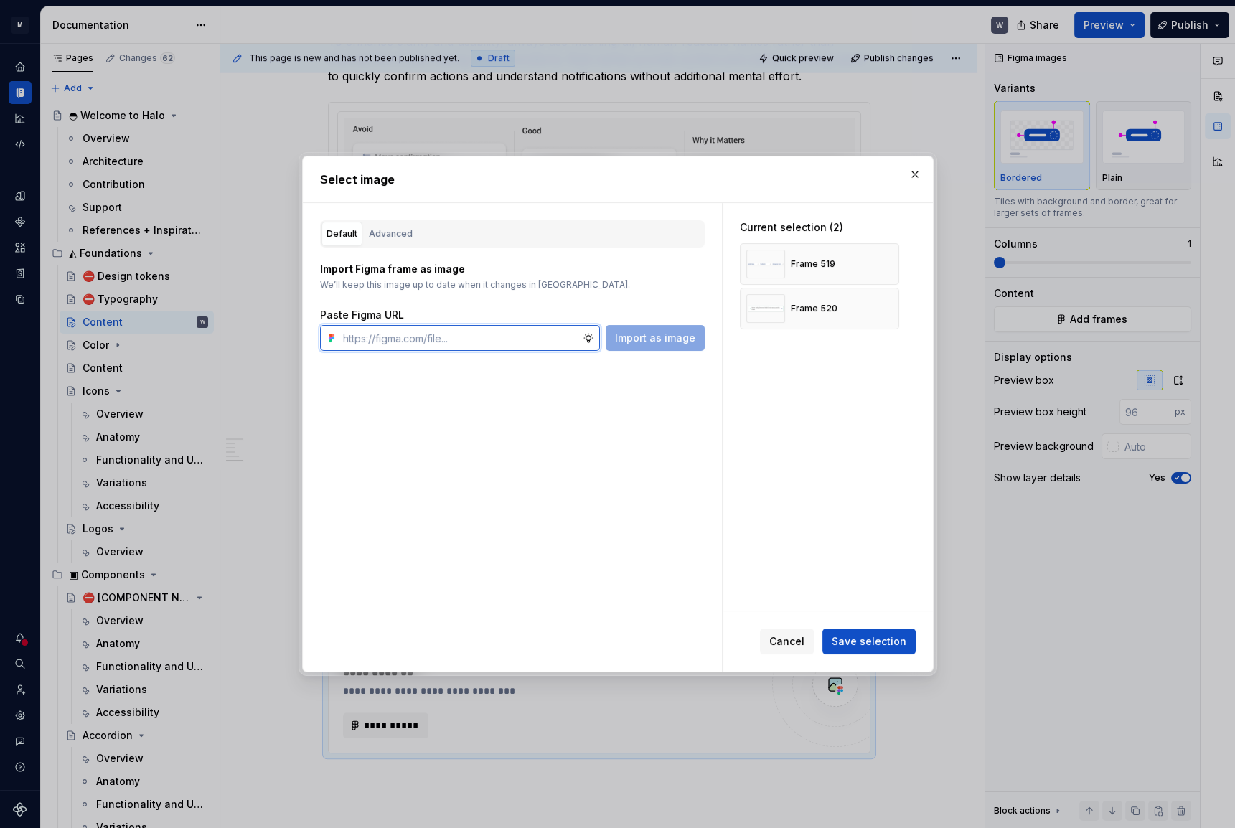
click at [425, 328] on input "text" at bounding box center [459, 338] width 245 height 26
paste input "https://www.figma.com/design/X3TeYHXqqQoJMt0xtkQNul/icon---drawings?node-id=91-…"
type input "https://www.figma.com/design/X3TeYHXqqQoJMt0xtkQNul/icon---drawings?node-id=91-…"
click at [638, 329] on button "Import as image" at bounding box center [654, 338] width 99 height 26
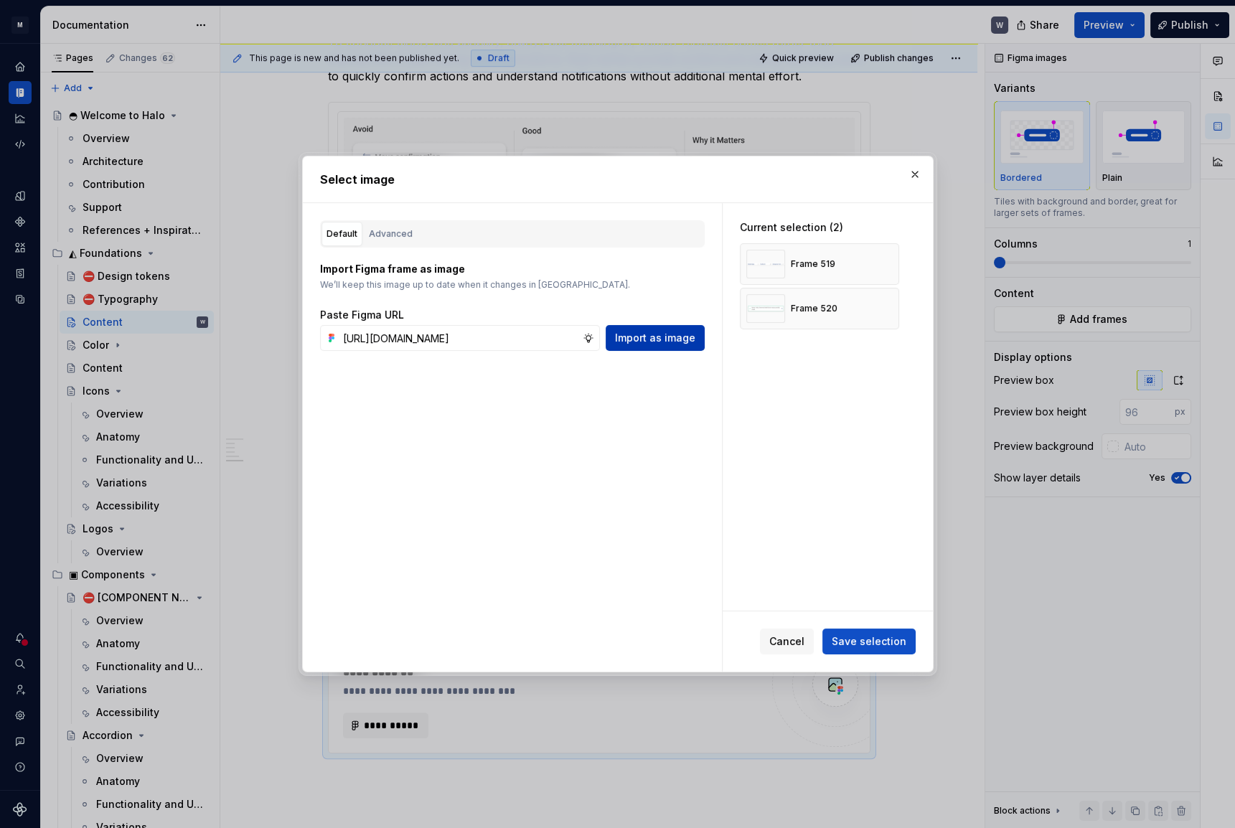
scroll to position [0, 0]
click at [872, 639] on span "Save selection" at bounding box center [868, 641] width 75 height 14
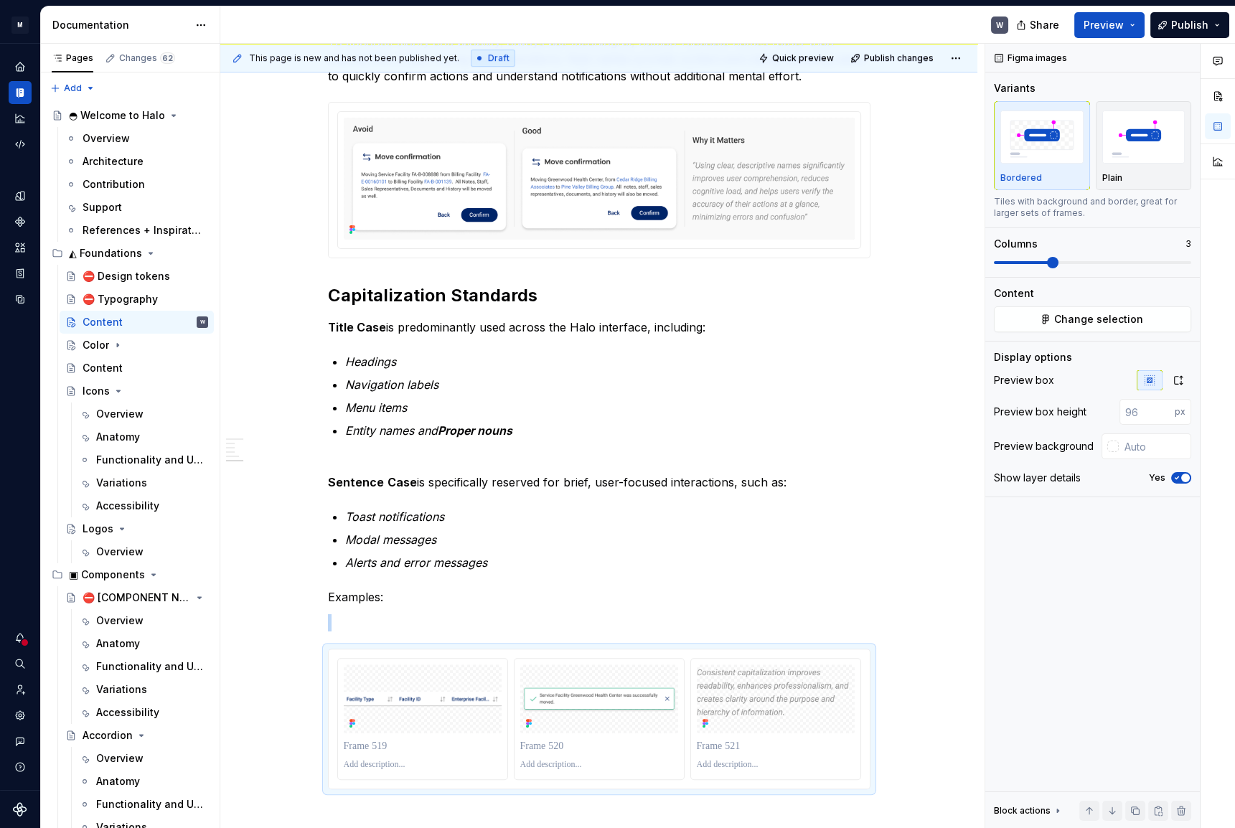
type textarea "*"
click at [371, 741] on p at bounding box center [423, 746] width 158 height 14
click at [1133, 181] on div "Plain" at bounding box center [1143, 177] width 83 height 11
click at [1162, 406] on input "1" at bounding box center [1146, 412] width 55 height 26
click at [1162, 406] on input "2" at bounding box center [1146, 412] width 55 height 26
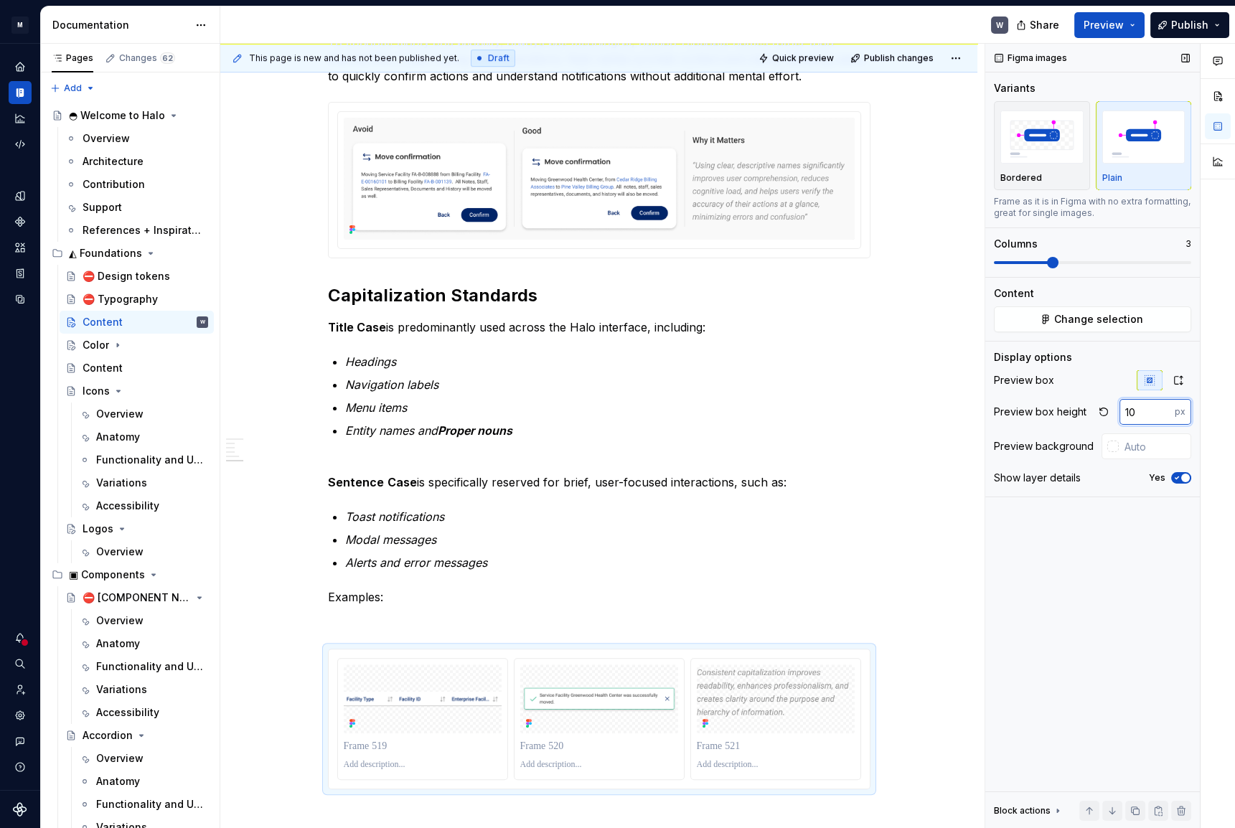
click at [1162, 406] on input "10" at bounding box center [1146, 412] width 55 height 26
click at [1162, 406] on input "11" at bounding box center [1146, 412] width 55 height 26
click at [1163, 413] on input "10" at bounding box center [1146, 412] width 55 height 26
click at [1163, 413] on input "9" at bounding box center [1146, 412] width 55 height 26
click at [1163, 413] on input "8" at bounding box center [1146, 412] width 55 height 26
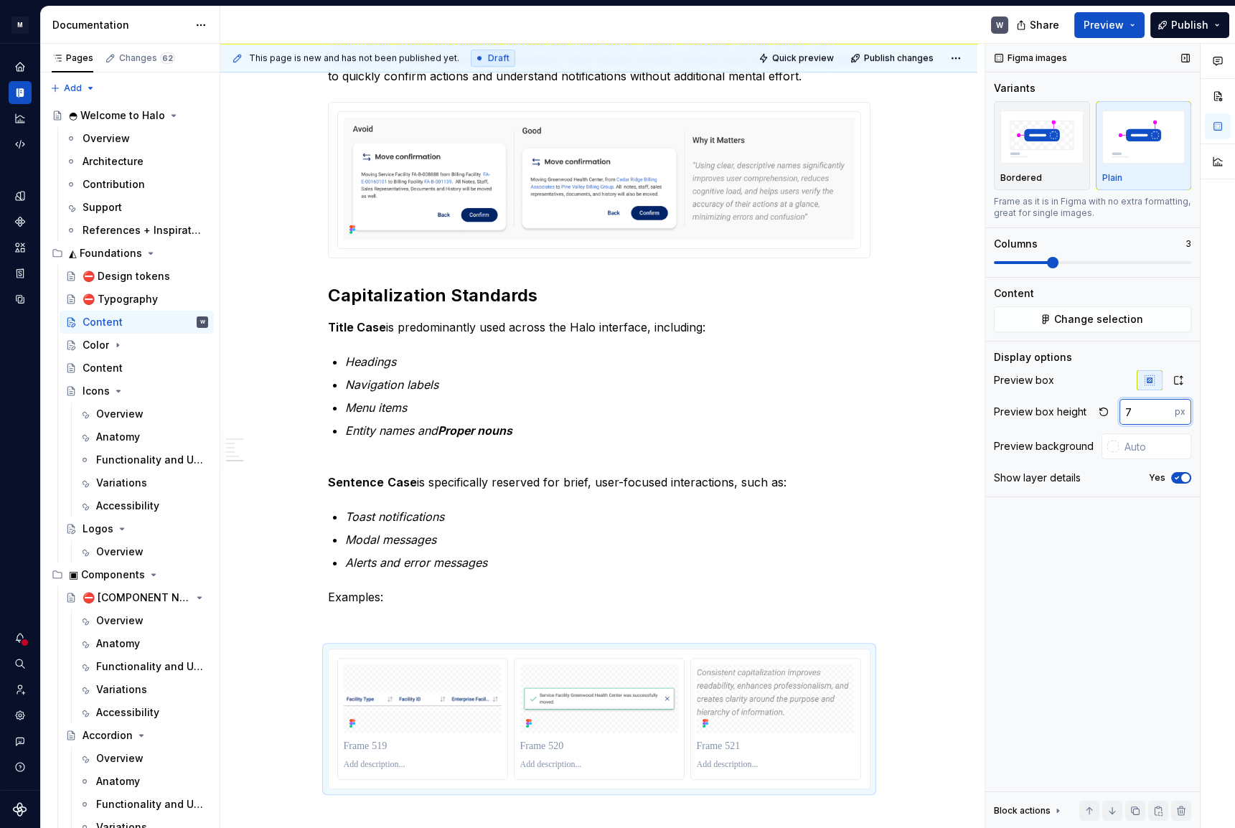
click at [1163, 413] on input "7" at bounding box center [1146, 412] width 55 height 26
click at [1163, 413] on input "6" at bounding box center [1146, 412] width 55 height 26
click at [1162, 406] on input "6" at bounding box center [1146, 412] width 55 height 26
click at [1163, 405] on input "8" at bounding box center [1146, 412] width 55 height 26
click at [1163, 405] on input "122" at bounding box center [1146, 412] width 55 height 26
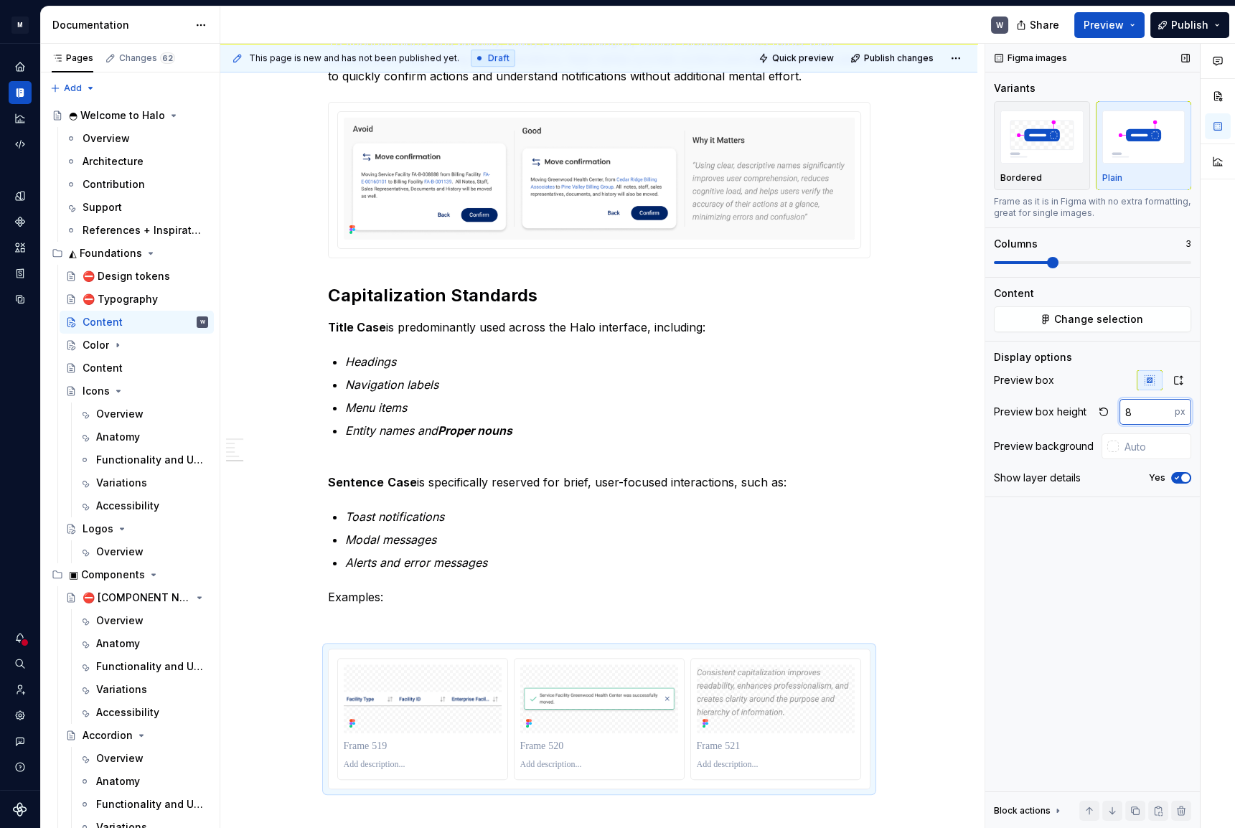
click at [1164, 412] on input "8" at bounding box center [1146, 412] width 55 height 26
drag, startPoint x: 1138, startPoint y: 412, endPoint x: 1067, endPoint y: 403, distance: 72.3
click at [1084, 407] on div "Preview box height 8 px" at bounding box center [1092, 412] width 197 height 26
type input "48"
click at [1106, 410] on button "button" at bounding box center [1103, 412] width 20 height 20
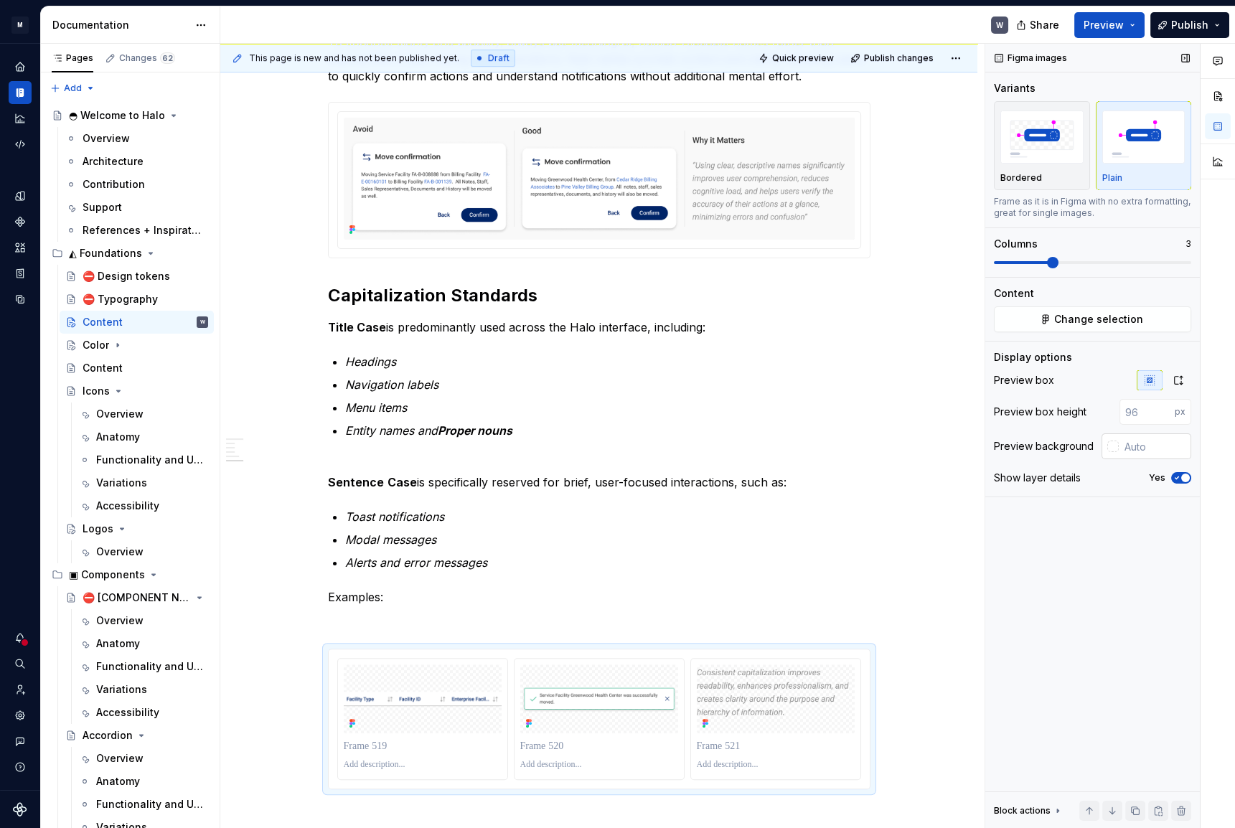
click at [1159, 450] on input "text" at bounding box center [1154, 446] width 72 height 26
click at [1119, 444] on input "text" at bounding box center [1154, 446] width 72 height 26
click at [1101, 454] on div at bounding box center [1109, 446] width 17 height 26
click at [1062, 444] on div "Preview background" at bounding box center [1044, 446] width 100 height 14
click at [1129, 443] on input "text" at bounding box center [1154, 446] width 72 height 26
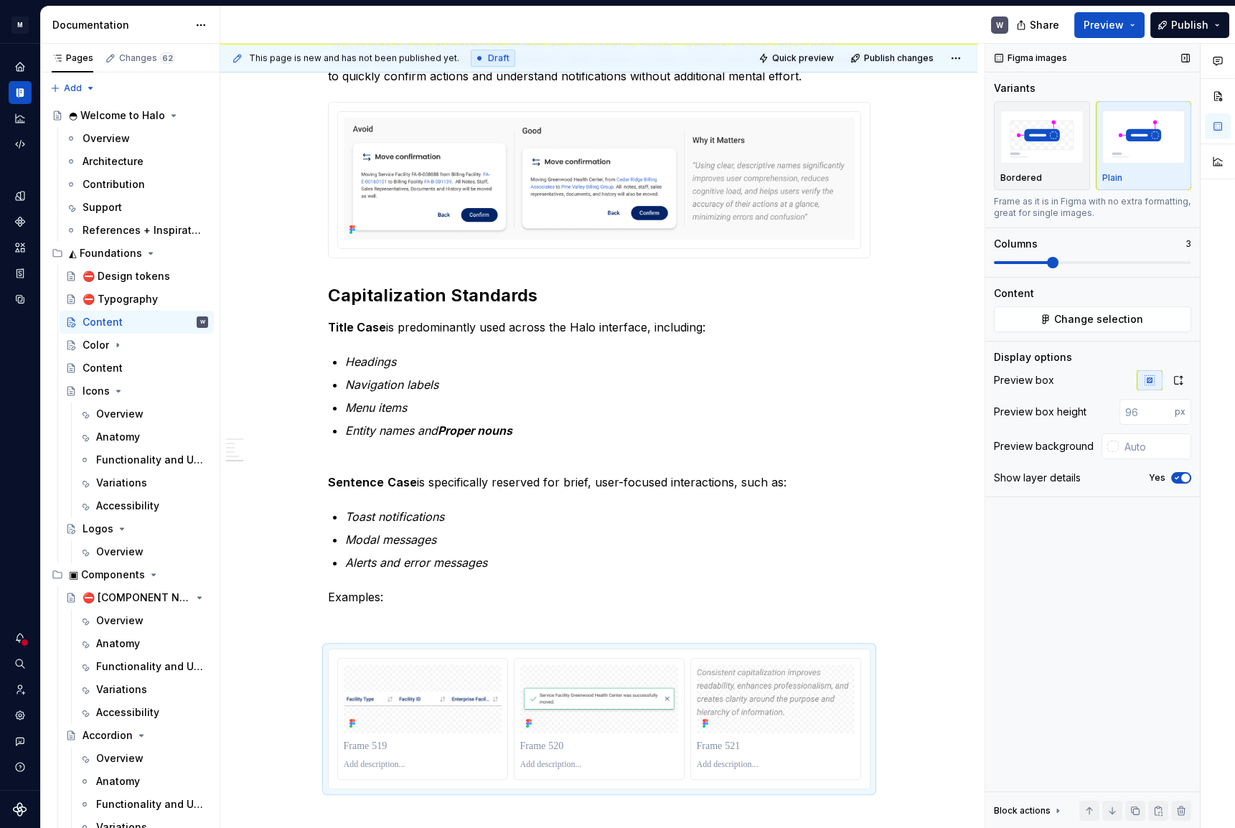
click at [1174, 474] on icon "button" at bounding box center [1176, 477] width 11 height 9
click at [1174, 474] on span "button" at bounding box center [1176, 477] width 9 height 9
click at [800, 60] on span "Quick preview" at bounding box center [803, 57] width 62 height 11
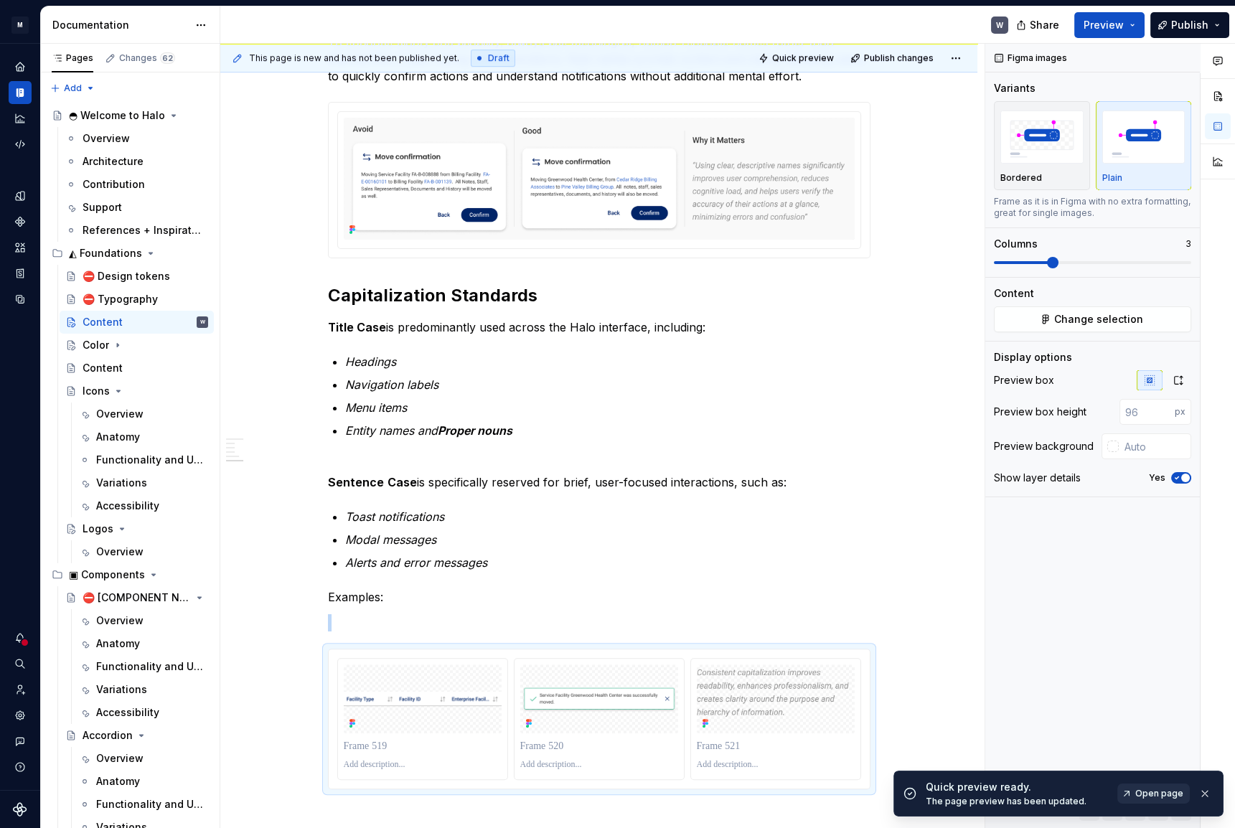
click at [1156, 796] on span "Open page" at bounding box center [1159, 793] width 48 height 11
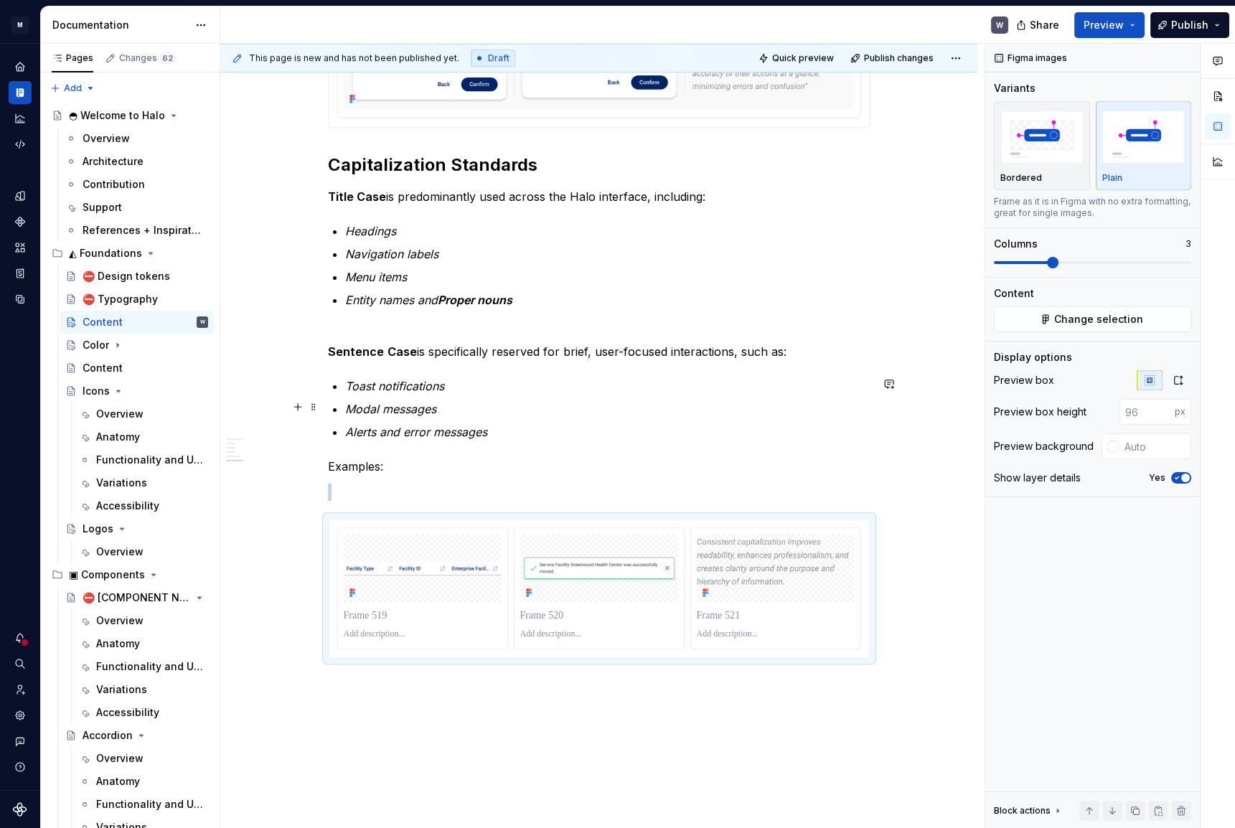
scroll to position [1903, 0]
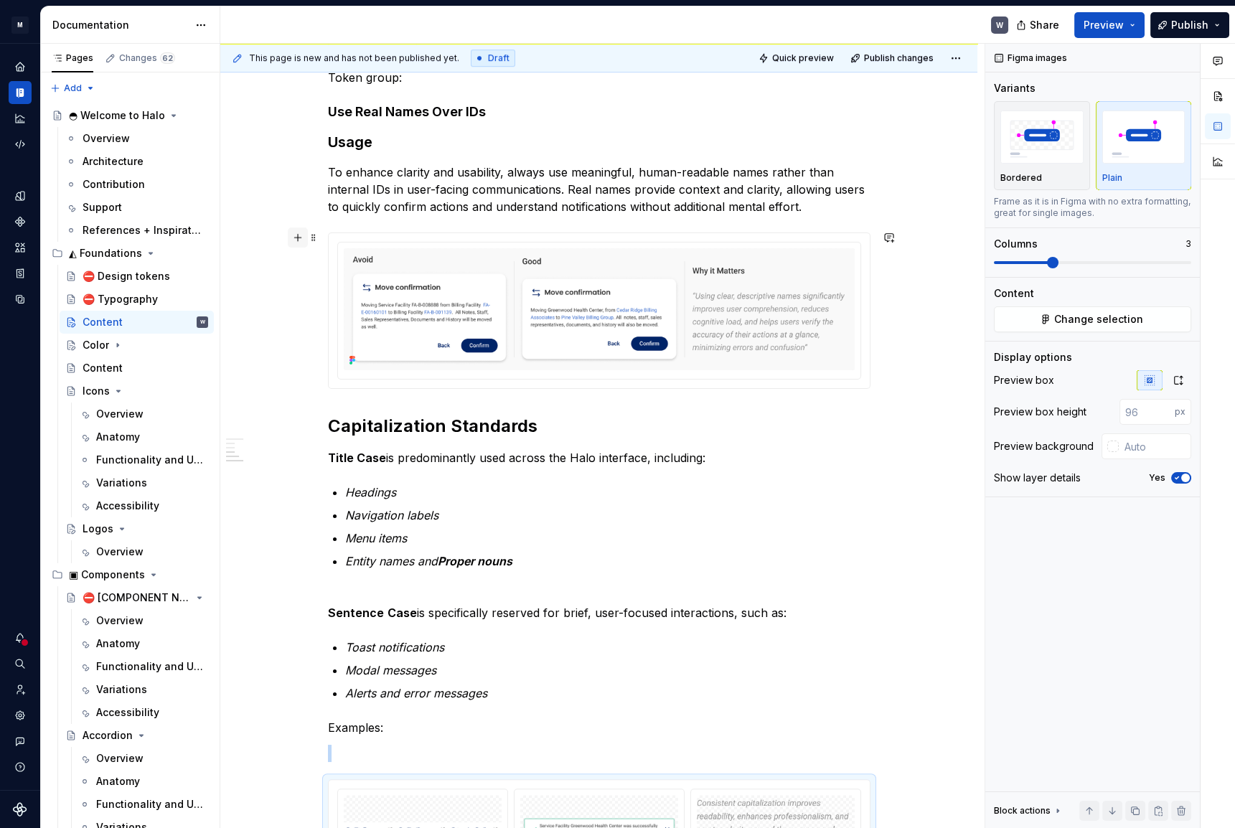
click at [298, 239] on button "button" at bounding box center [298, 237] width 20 height 20
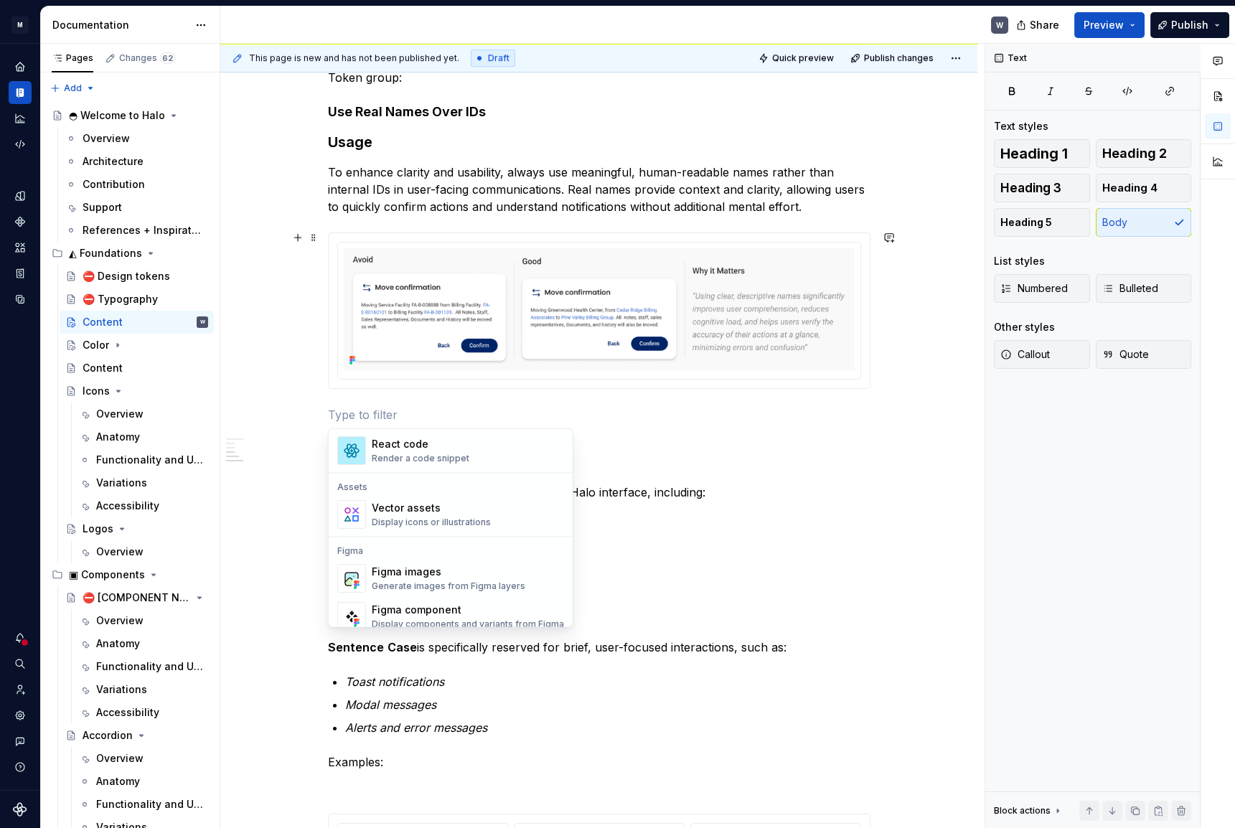
scroll to position [1369, 0]
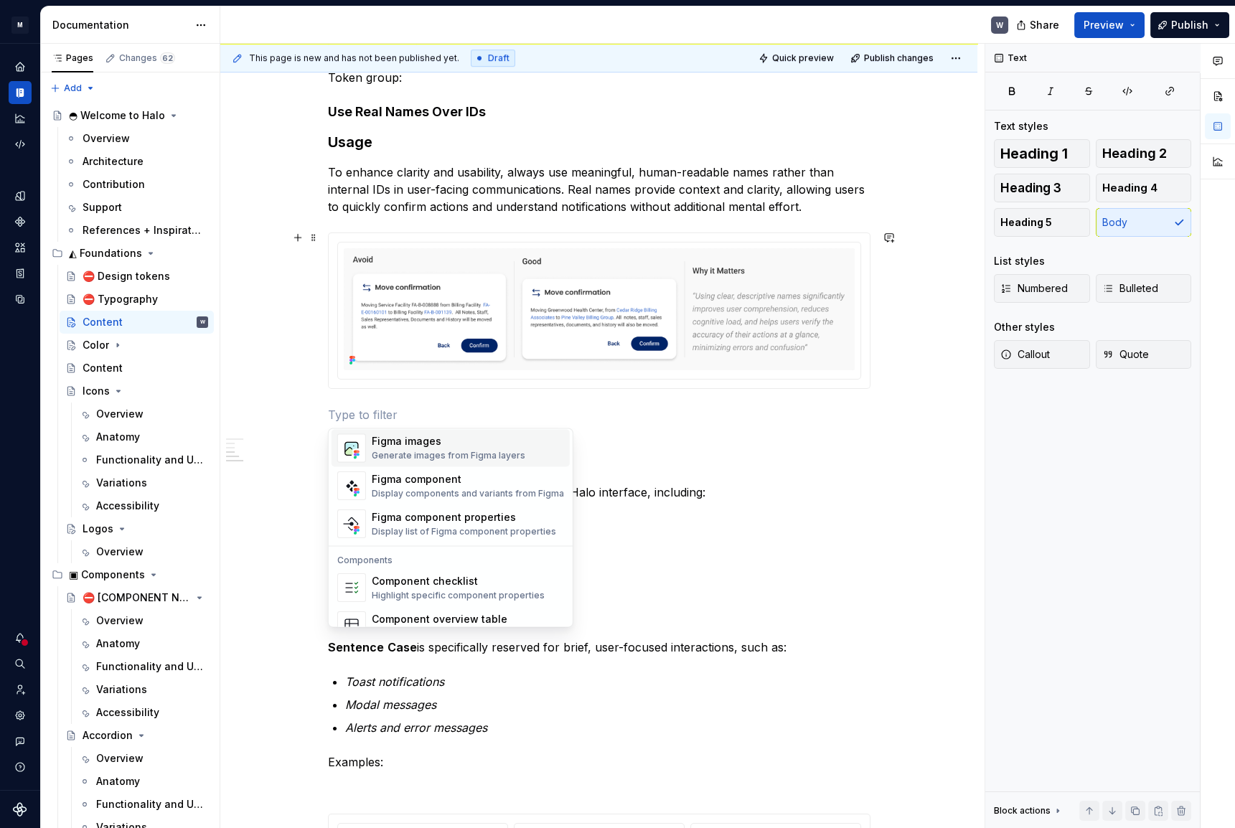
click at [402, 451] on div "Generate images from Figma layers" at bounding box center [449, 455] width 154 height 11
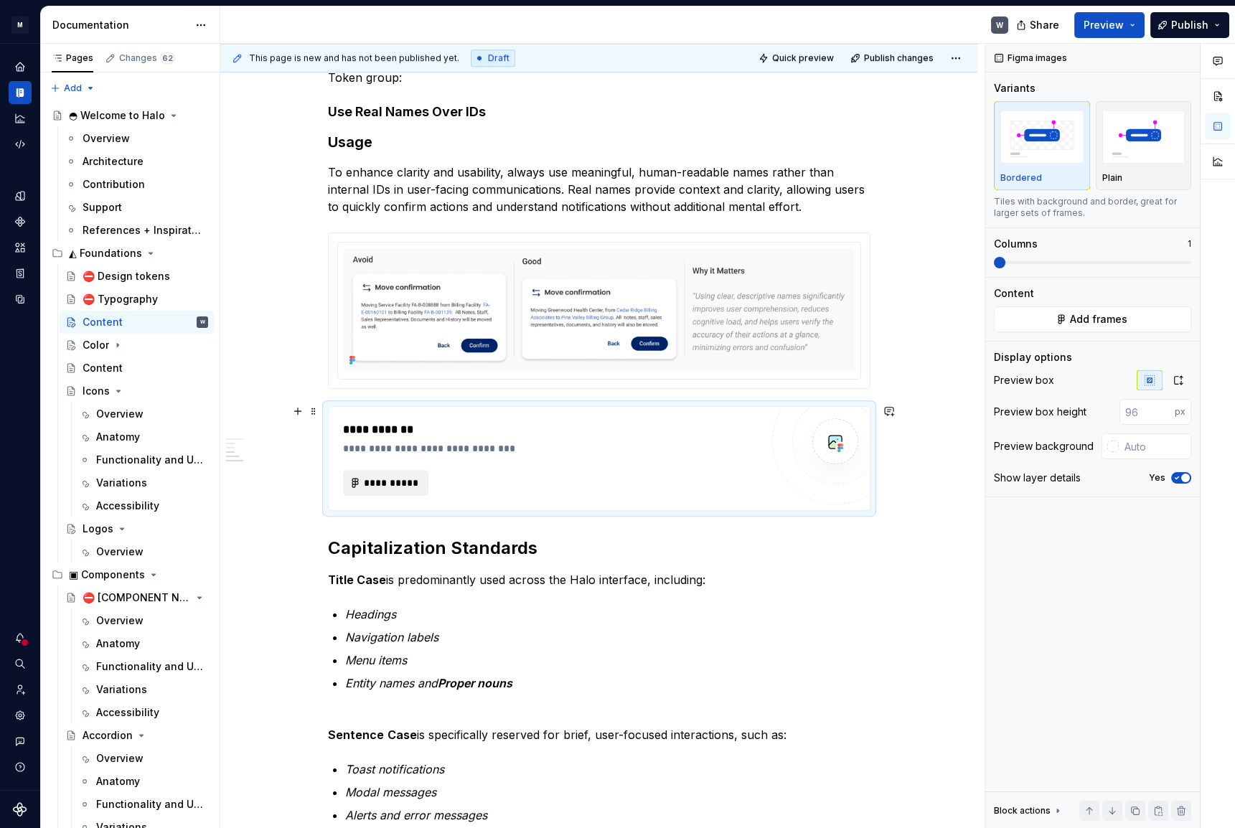
click at [420, 479] on button "**********" at bounding box center [386, 483] width 86 height 26
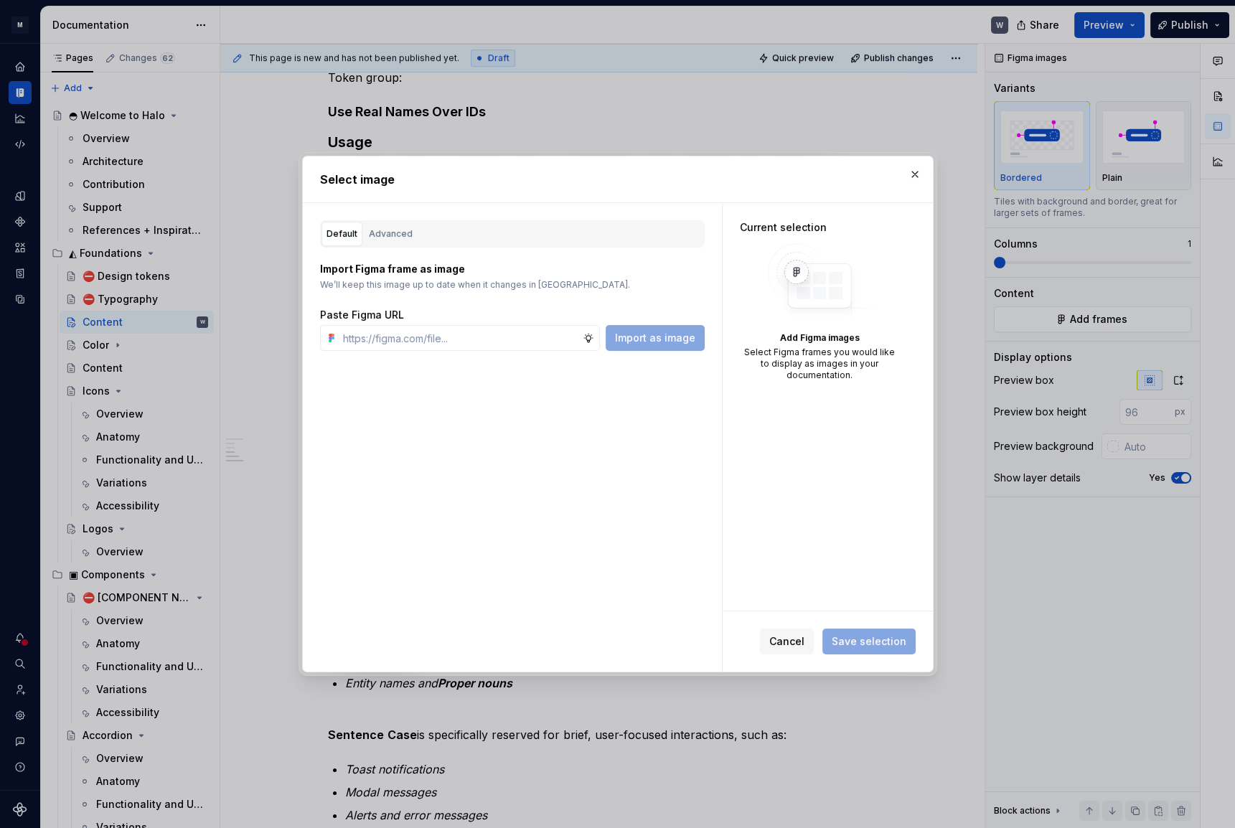
type textarea "*"
type input "https://www.figma.com/design/X3TeYHXqqQoJMt0xtkQNul/icon---drawings?node-id=91-…"
click at [675, 344] on span "Import as image" at bounding box center [655, 338] width 80 height 14
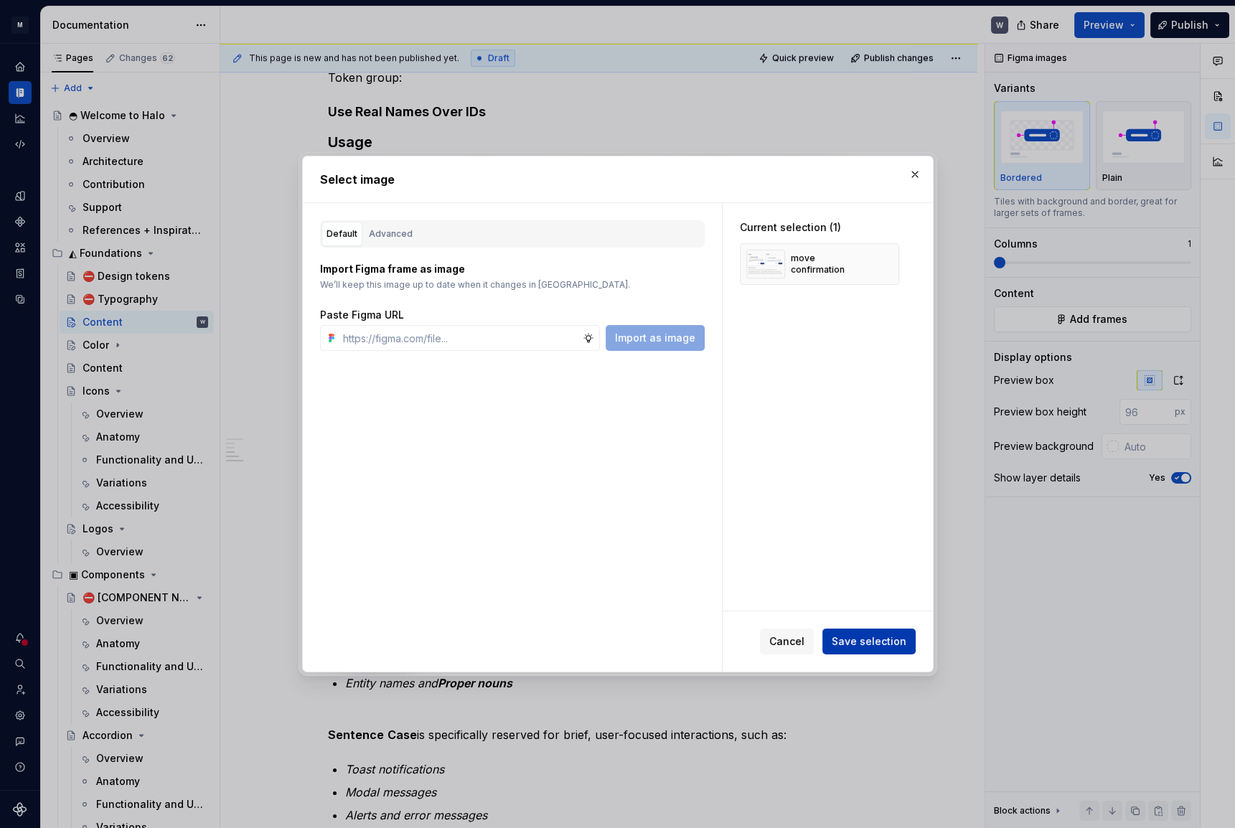
click at [857, 643] on span "Save selection" at bounding box center [868, 641] width 75 height 14
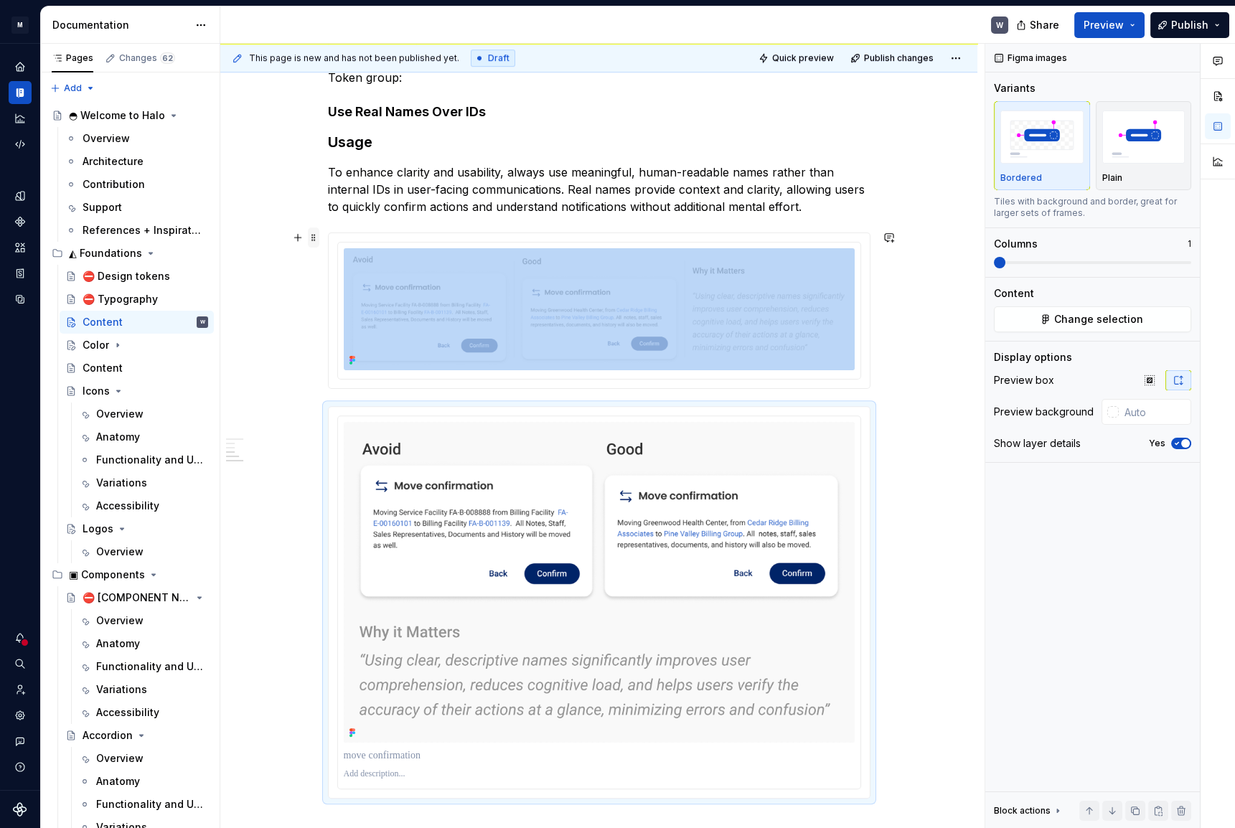
click at [316, 240] on span at bounding box center [313, 237] width 11 height 20
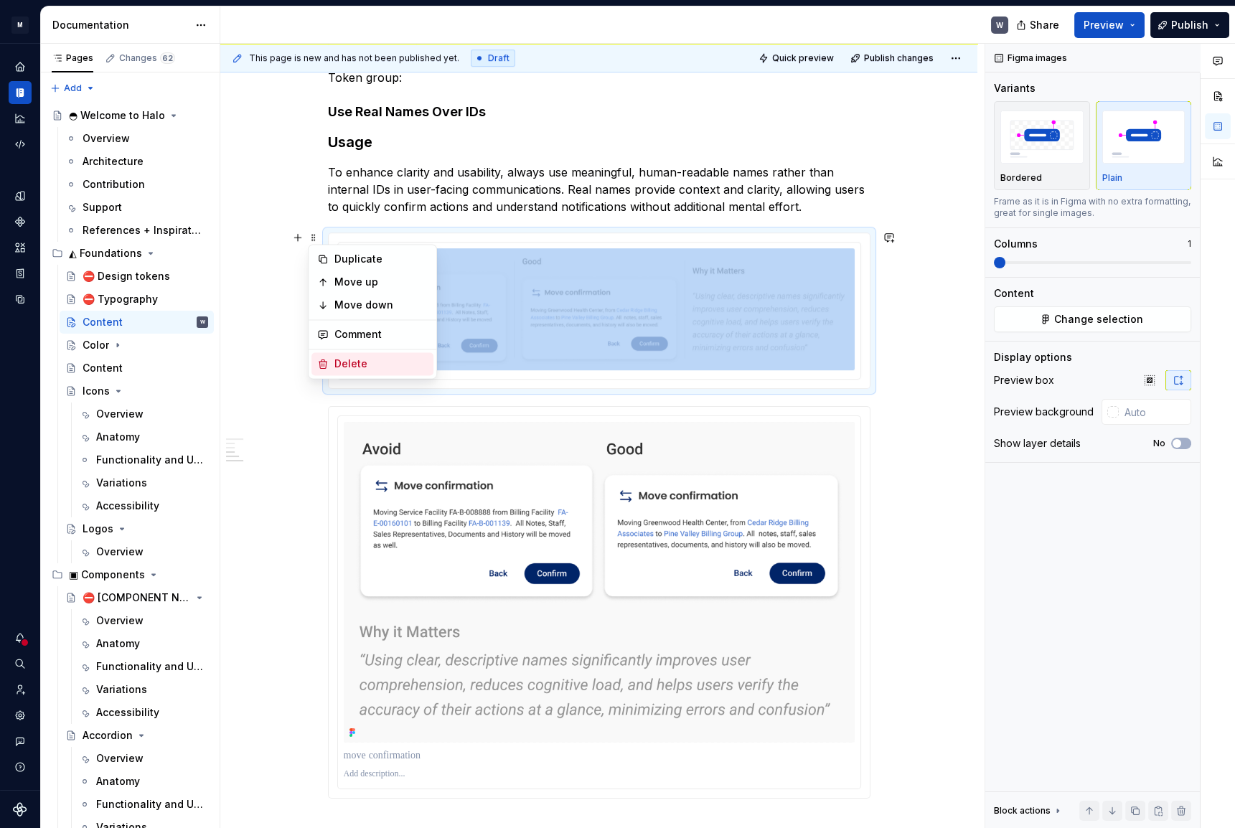
click at [319, 367] on icon at bounding box center [323, 363] width 8 height 9
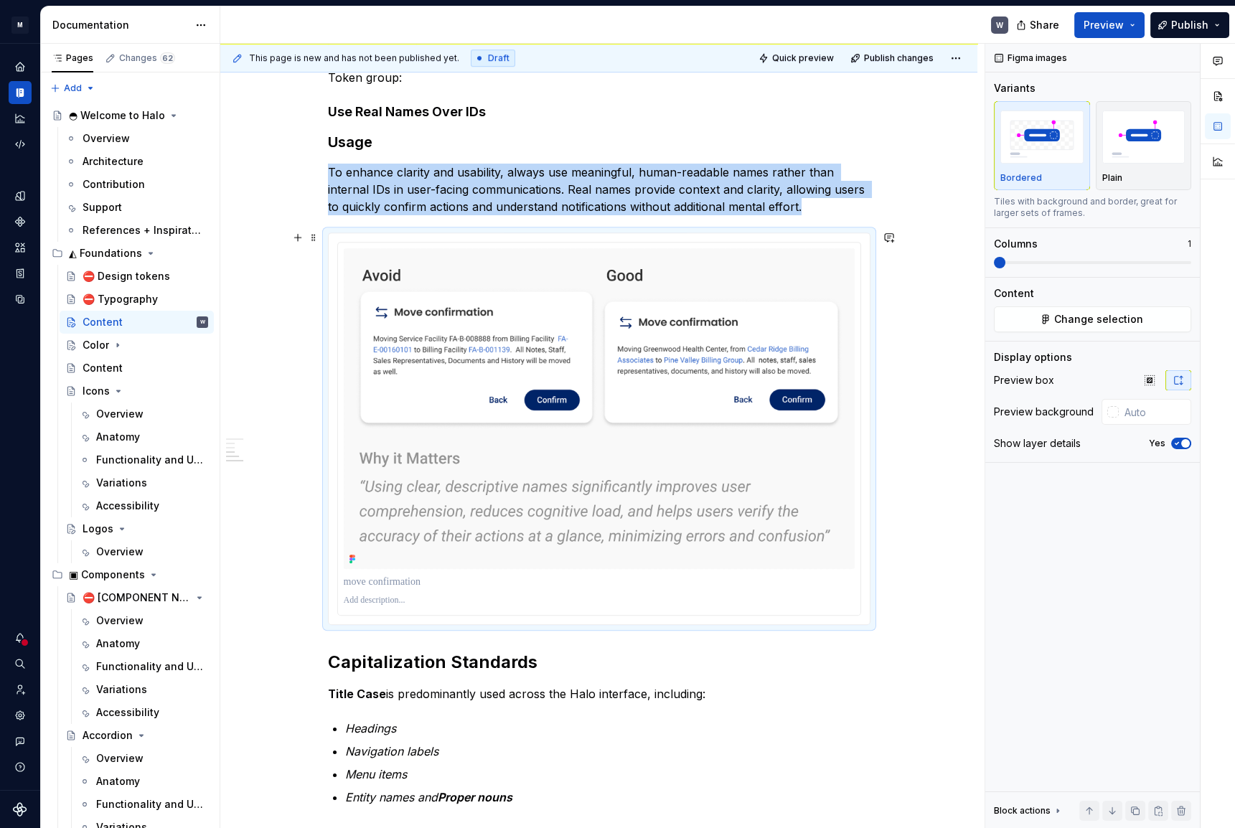
click at [1155, 166] on div "button" at bounding box center [1143, 137] width 83 height 59
click at [1060, 175] on div "Bordered" at bounding box center [1041, 177] width 83 height 11
click at [1174, 440] on icon "button" at bounding box center [1176, 443] width 11 height 9
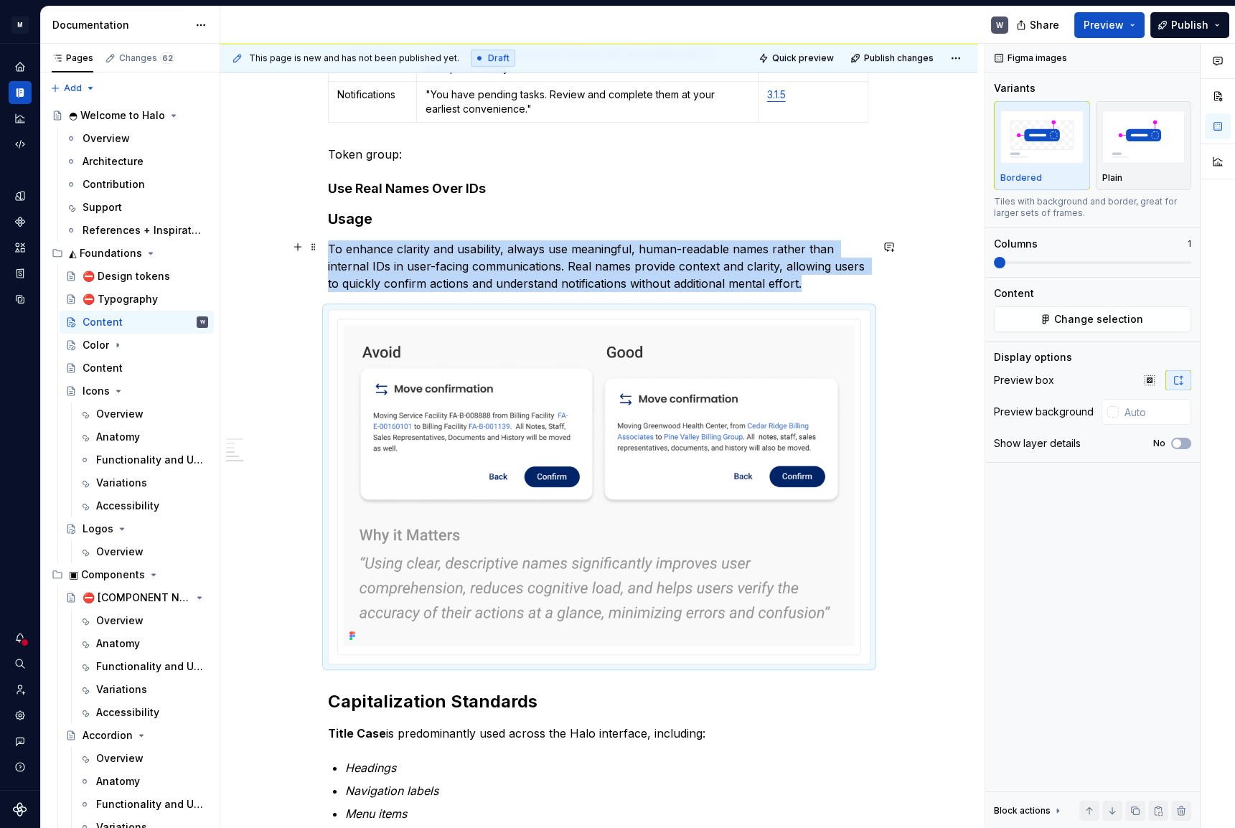
scroll to position [1760, 0]
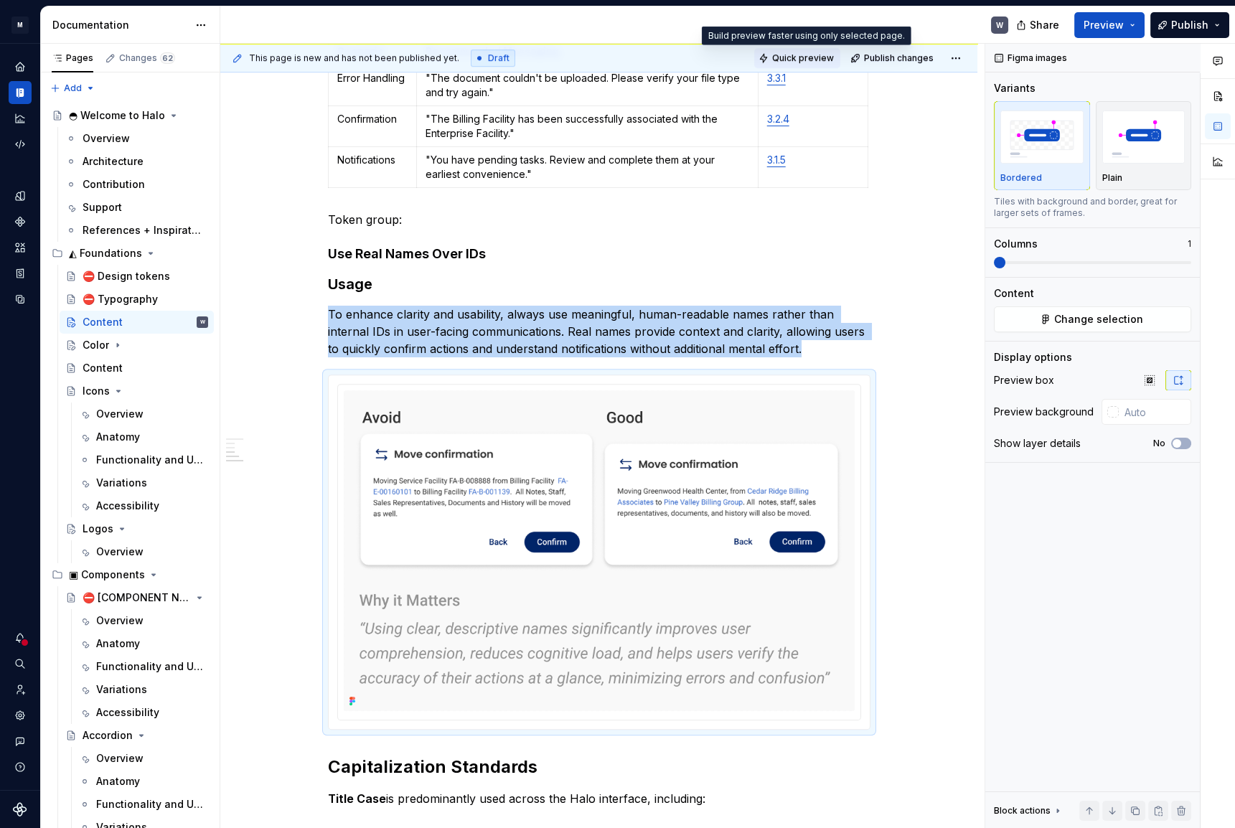
click at [804, 54] on span "Quick preview" at bounding box center [803, 57] width 62 height 11
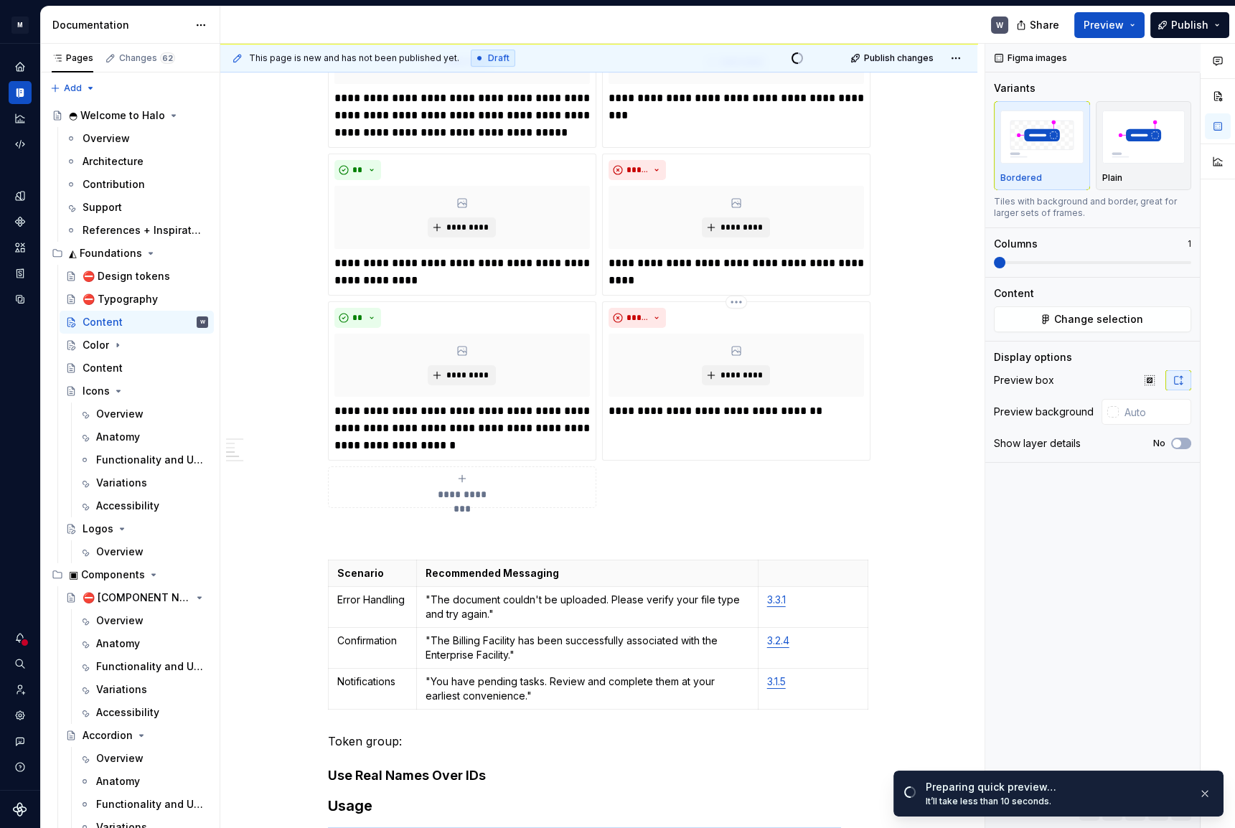
scroll to position [1304, 0]
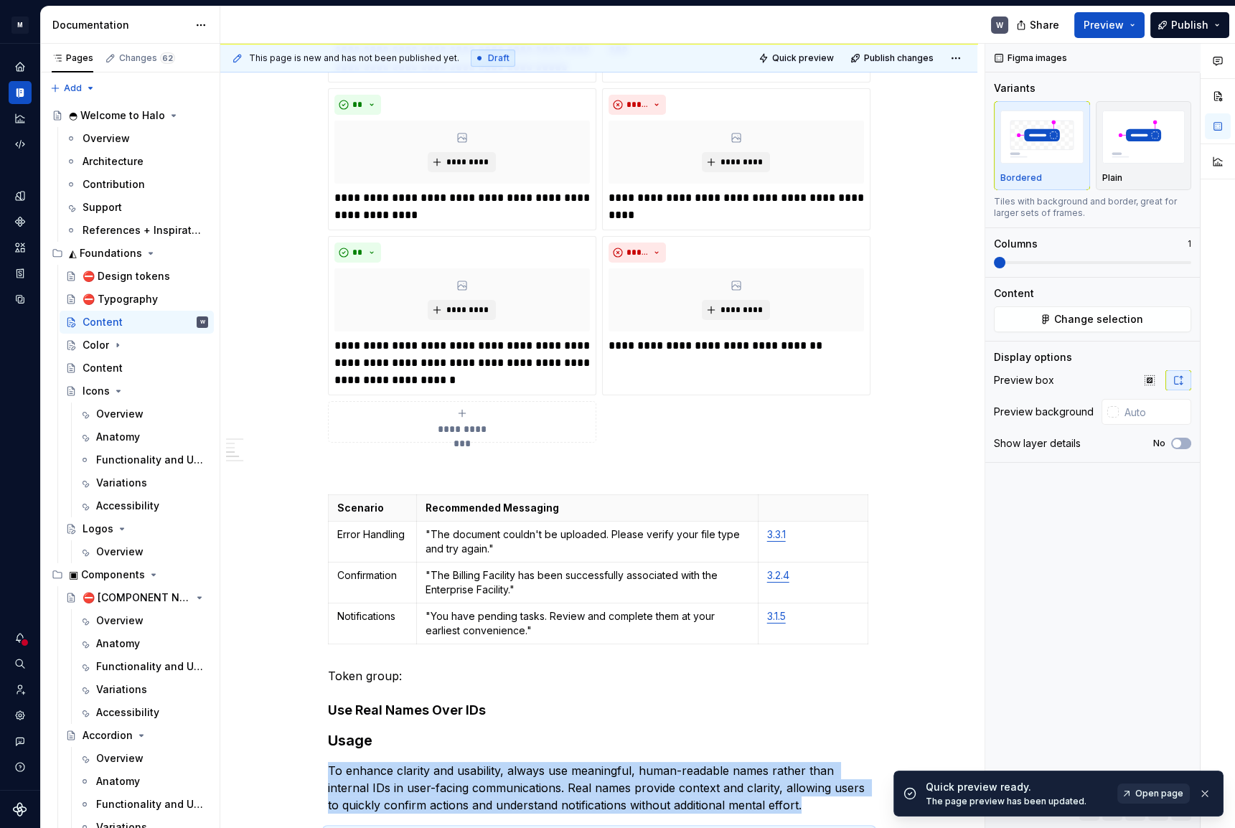
click at [1133, 788] on link "Open page" at bounding box center [1153, 793] width 72 height 20
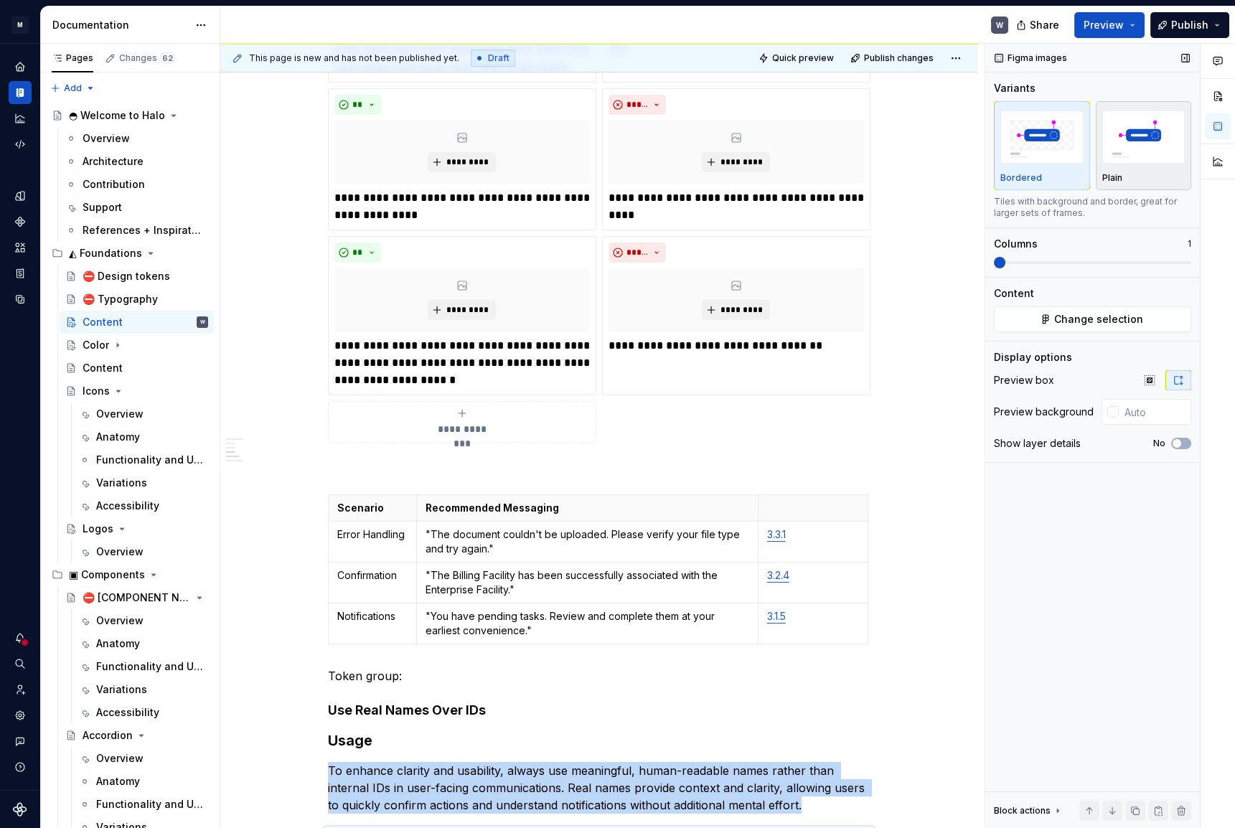
click at [1152, 170] on div "Plain" at bounding box center [1143, 146] width 83 height 76
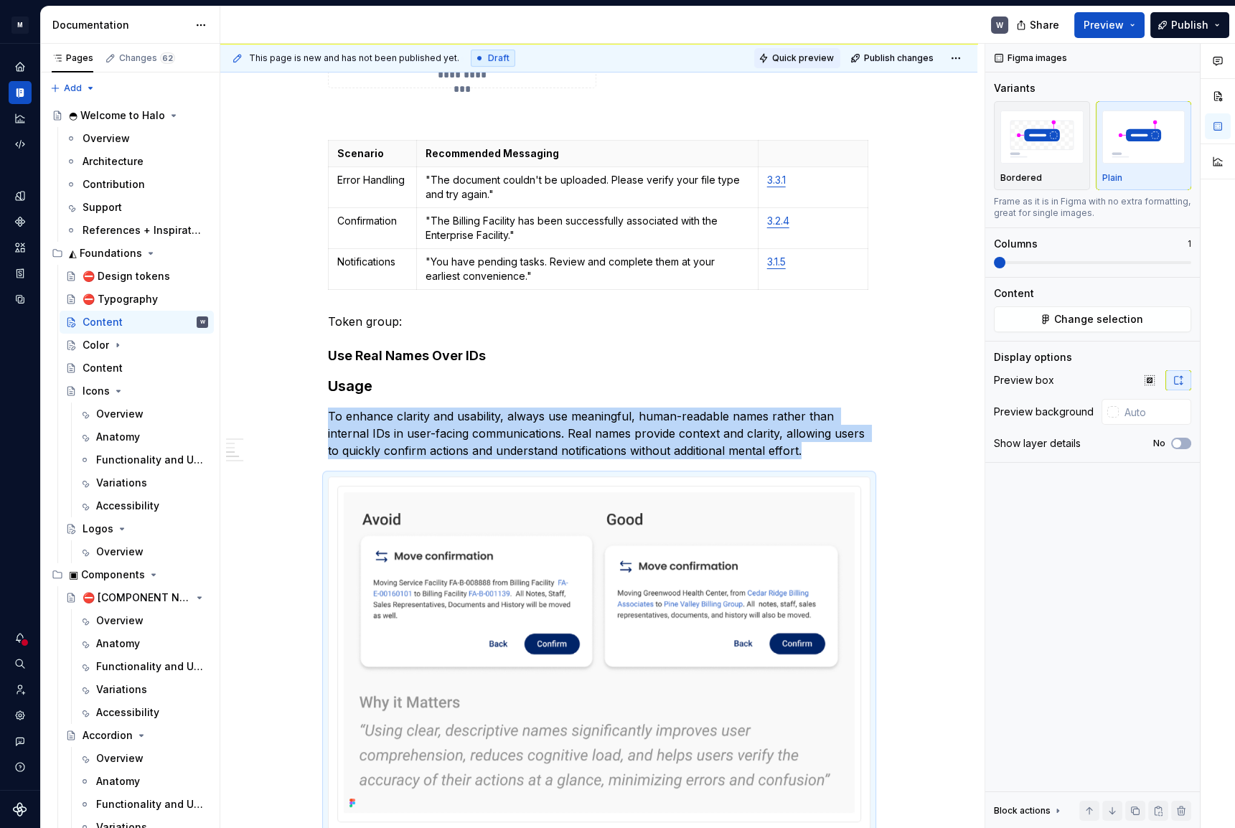
click at [793, 57] on span "Quick preview" at bounding box center [803, 57] width 62 height 11
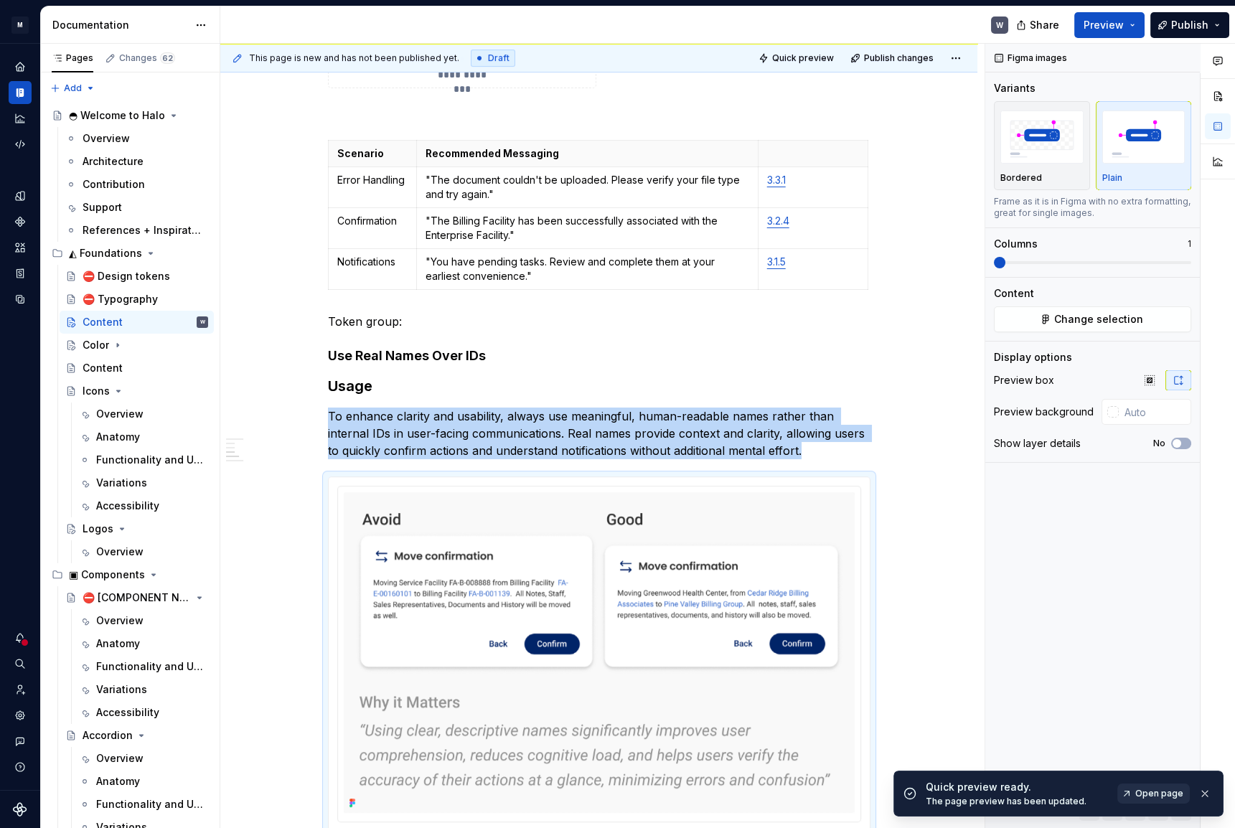
click at [1128, 786] on link "Open page" at bounding box center [1153, 793] width 72 height 20
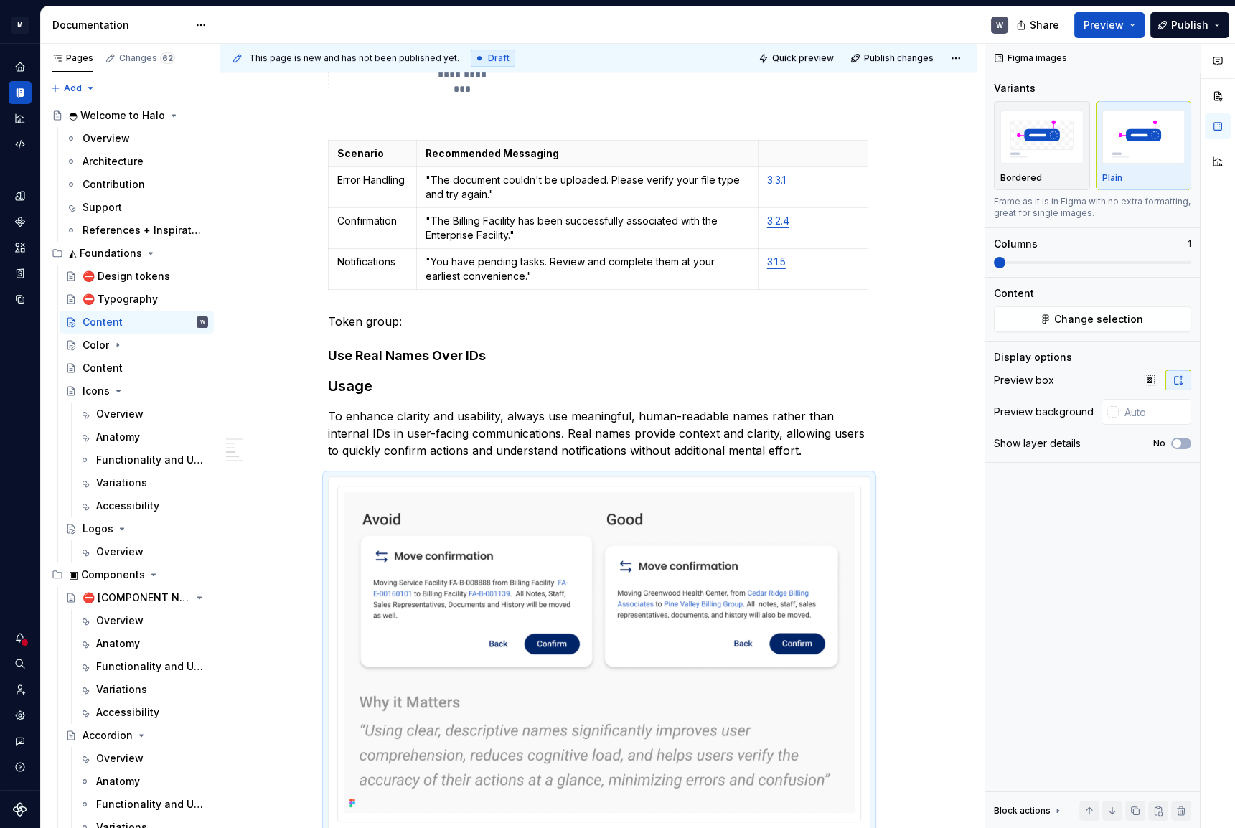
type textarea "*"
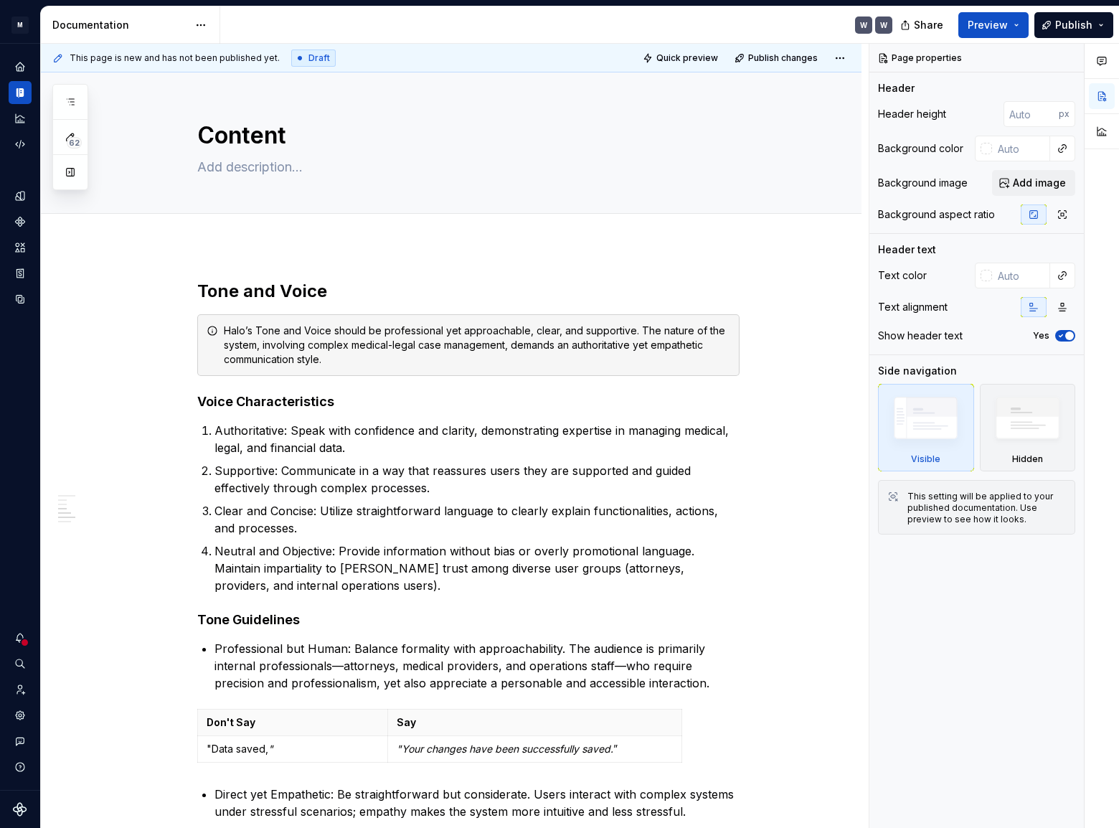
type textarea "*"
